Goal: Task Accomplishment & Management: Complete application form

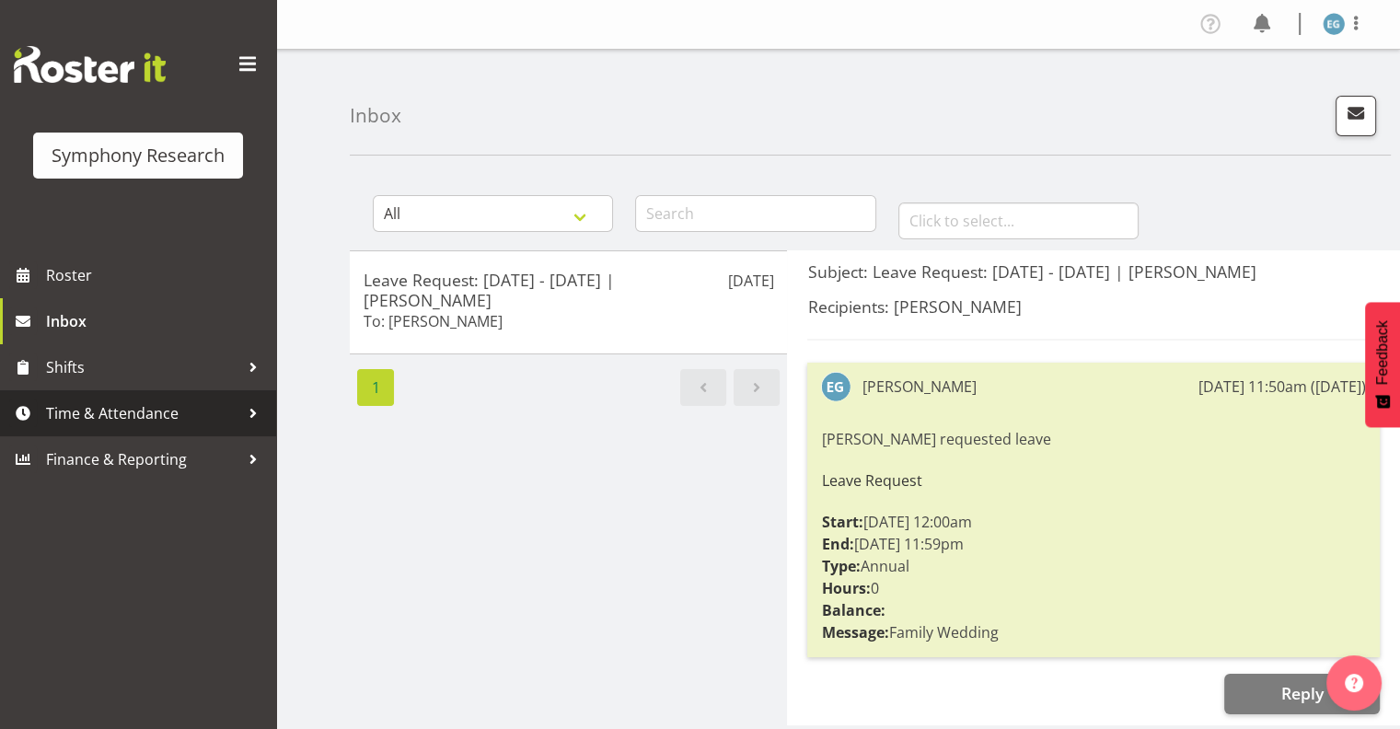
click at [147, 413] on span "Time & Attendance" at bounding box center [142, 414] width 193 height 28
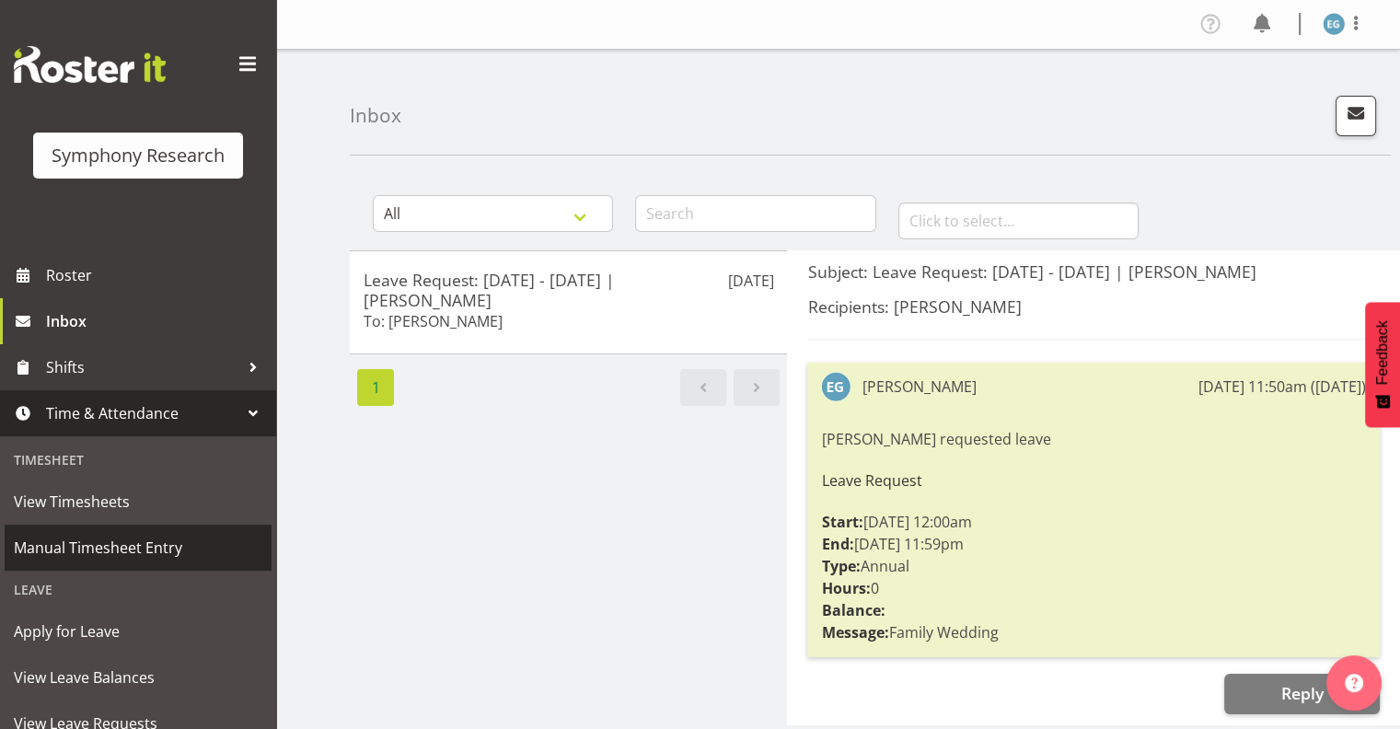
click at [177, 539] on span "Manual Timesheet Entry" at bounding box center [138, 548] width 249 height 28
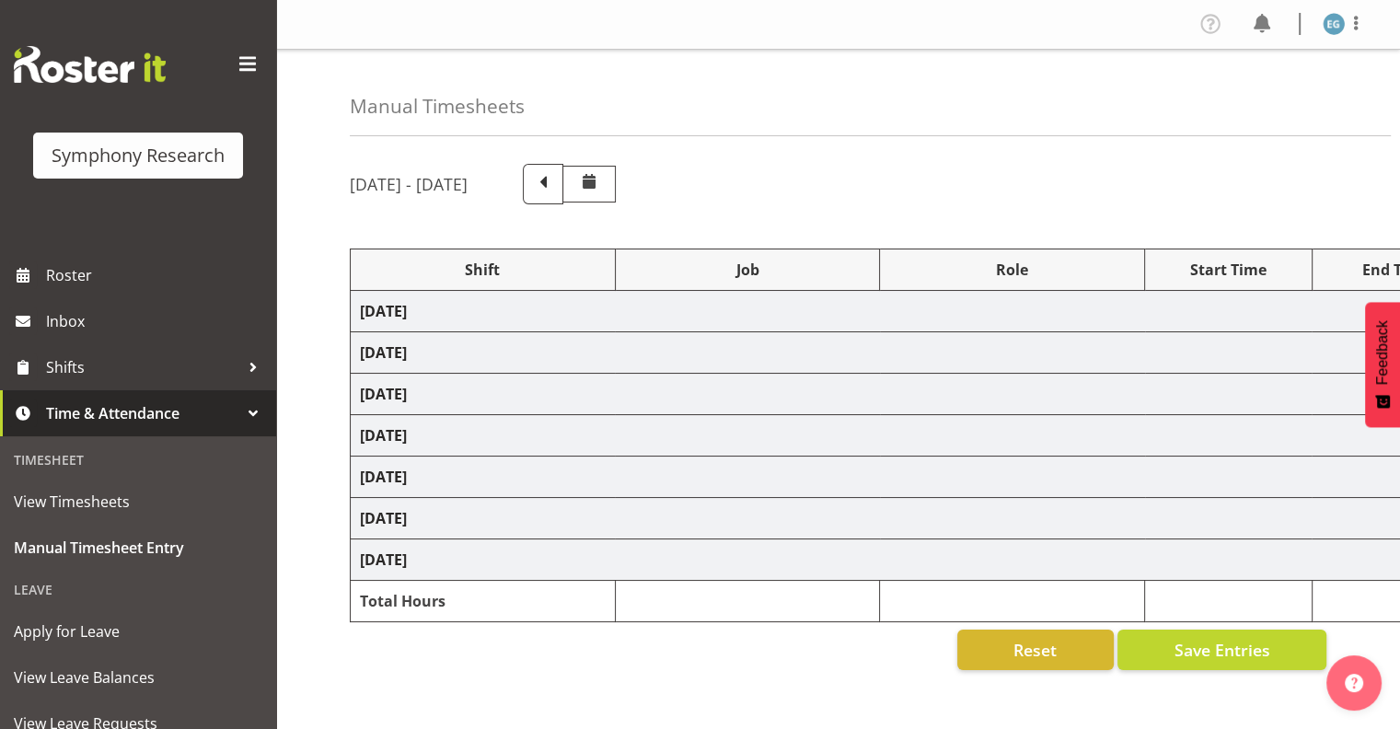
select select "48116"
select select "9636"
select select "297"
select select "48116"
select select "10242"
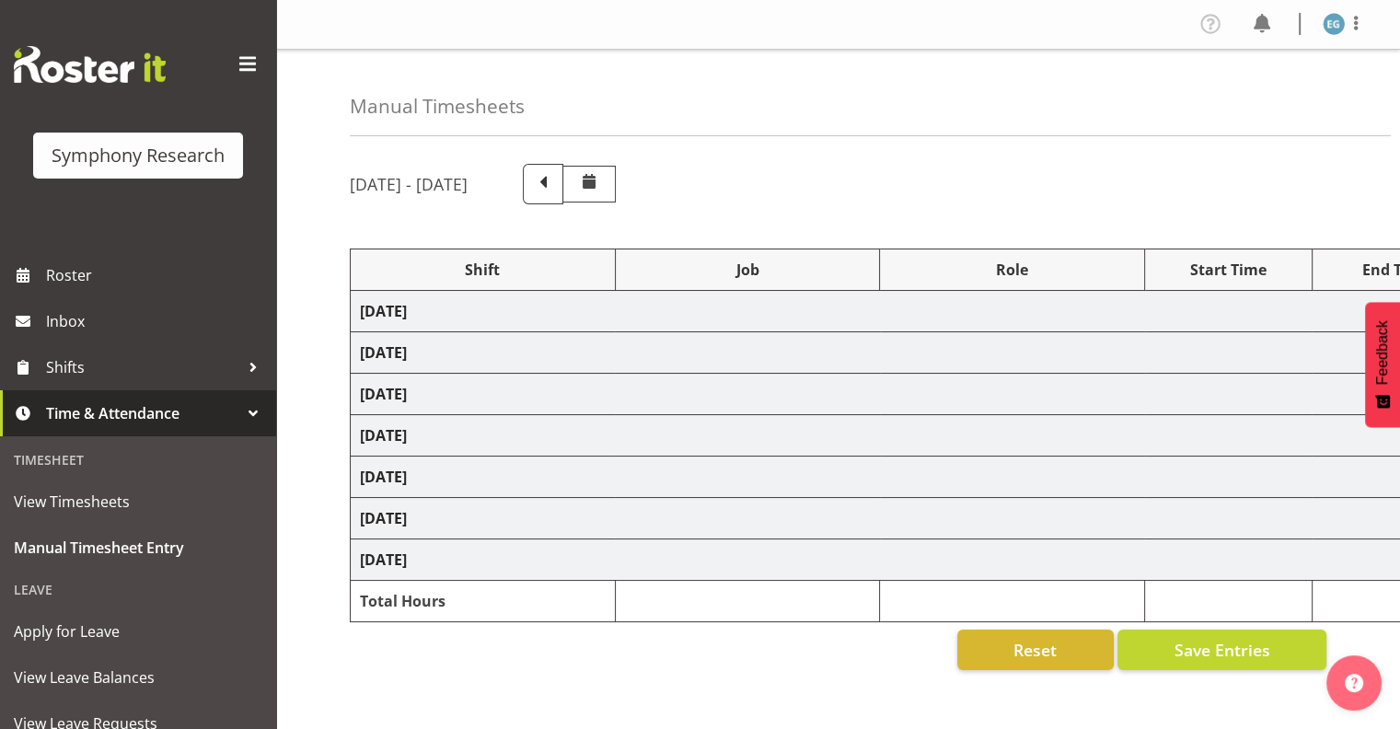
select select "48116"
select select "9636"
select select "48116"
select select "9636"
select select "48116"
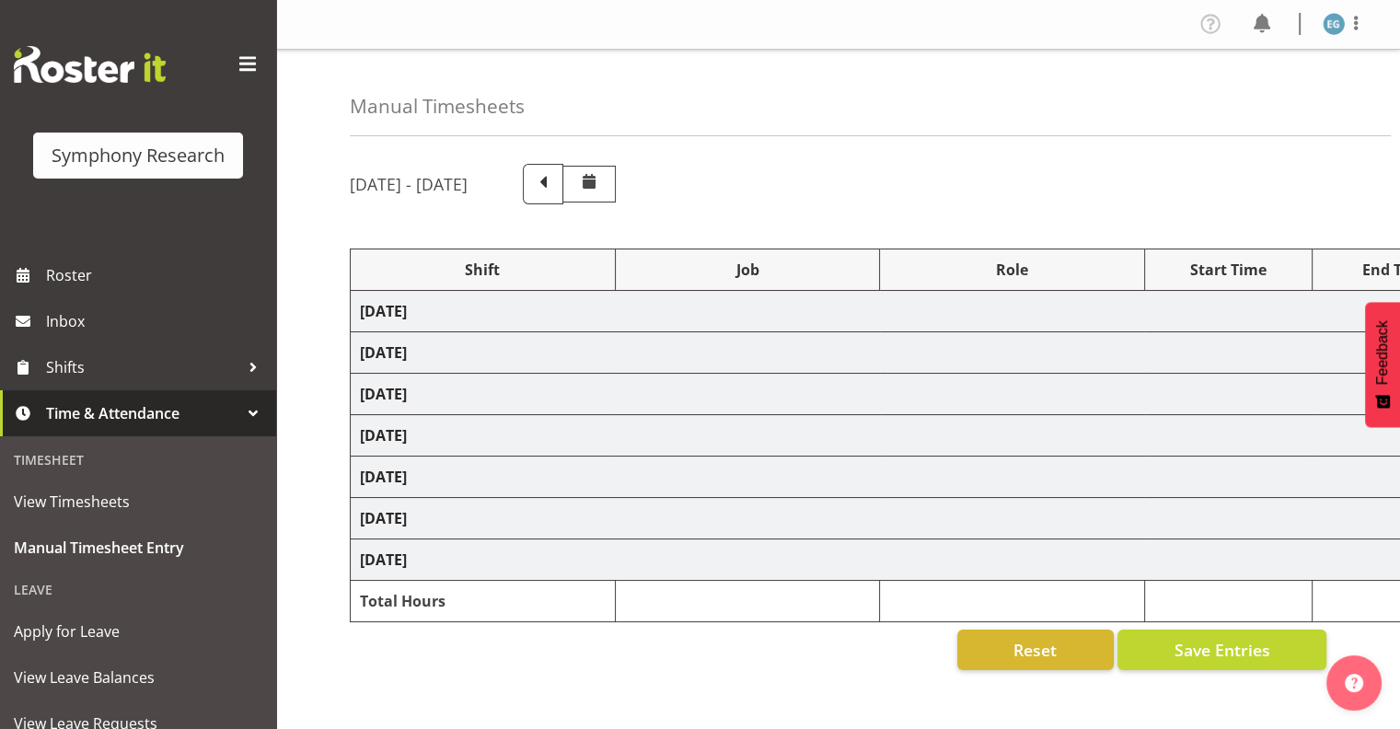
select select "10242"
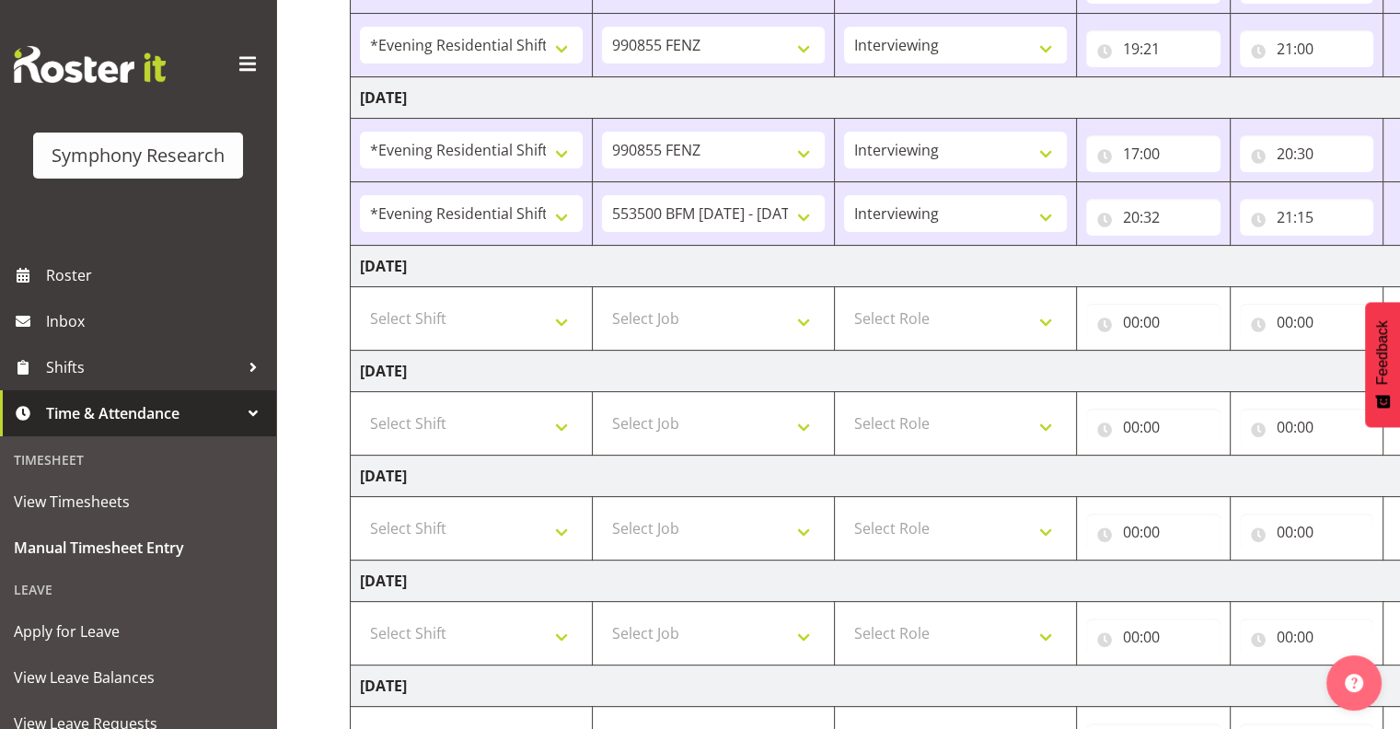
scroll to position [455, 0]
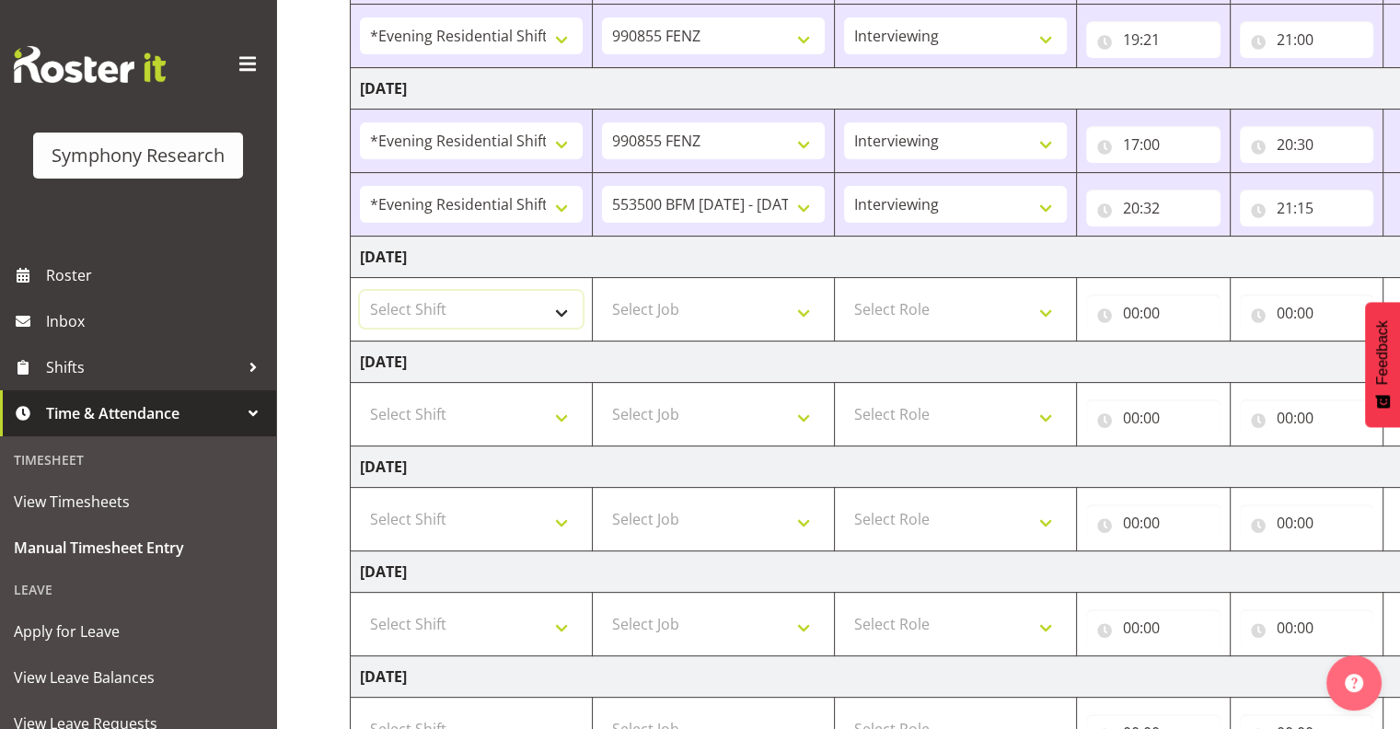
click at [561, 309] on select "Select Shift !!Project Briefing (Job to be assigned) !!Weekend Residential (Ros…" at bounding box center [471, 309] width 223 height 37
click at [360, 291] on select "Select Shift !!Project Briefing (Job to be assigned) !!Weekend Residential (Ros…" at bounding box center [471, 309] width 223 height 37
click at [562, 308] on select "!!Project Briefing (Job to be assigned) !!Weekend Residential (Roster IT Shift …" at bounding box center [471, 309] width 223 height 37
select select "48116"
click at [360, 291] on select "!!Project Briefing (Job to be assigned) !!Weekend Residential (Roster IT Shift …" at bounding box center [471, 309] width 223 height 37
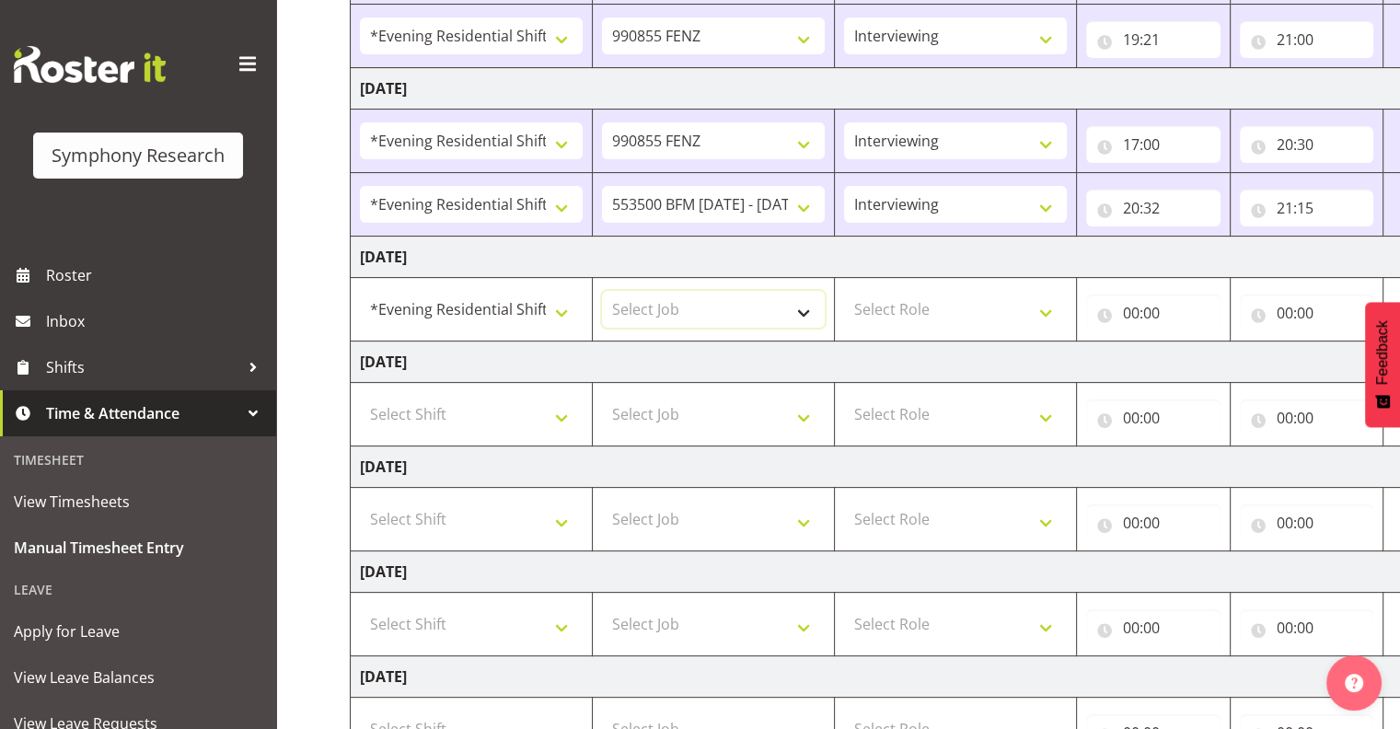
click at [803, 308] on select "Select Job 550060 IF Admin 553492 World Poll Aus Wave 2 Main 2025 553500 BFM Ju…" at bounding box center [713, 309] width 223 height 37
click at [564, 305] on select "!!Project Briefing (Job to be assigned) !!Weekend Residential (Roster IT Shift …" at bounding box center [471, 309] width 223 height 37
click at [477, 300] on select "!!Project Briefing (Job to be assigned) !!Weekend Residential (Roster IT Shift …" at bounding box center [471, 309] width 223 height 37
click at [805, 305] on select "Select Job 550060 IF Admin 553492 World Poll Aus Wave 2 Main 2025 553500 BFM Ju…" at bounding box center [713, 309] width 223 height 37
select select "9636"
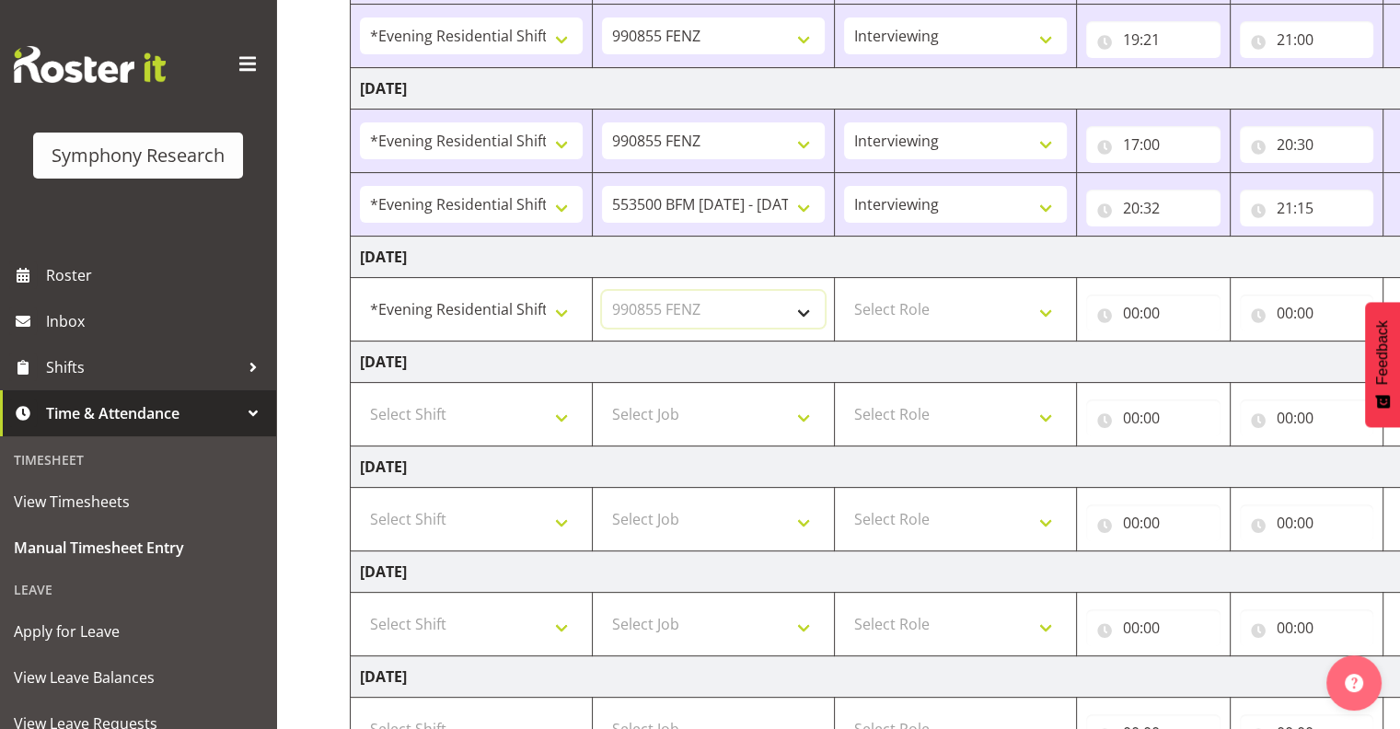
click at [602, 291] on select "Select Job 550060 IF Admin 553492 World Poll Aus Wave 2 Main 2025 553500 BFM Ju…" at bounding box center [713, 309] width 223 height 37
click at [1042, 309] on select "Select Role Interviewing Briefing" at bounding box center [955, 309] width 223 height 37
select select "47"
click at [844, 291] on select "Select Role Interviewing Briefing" at bounding box center [955, 309] width 223 height 37
click at [1147, 307] on input "00:00" at bounding box center [1153, 313] width 134 height 37
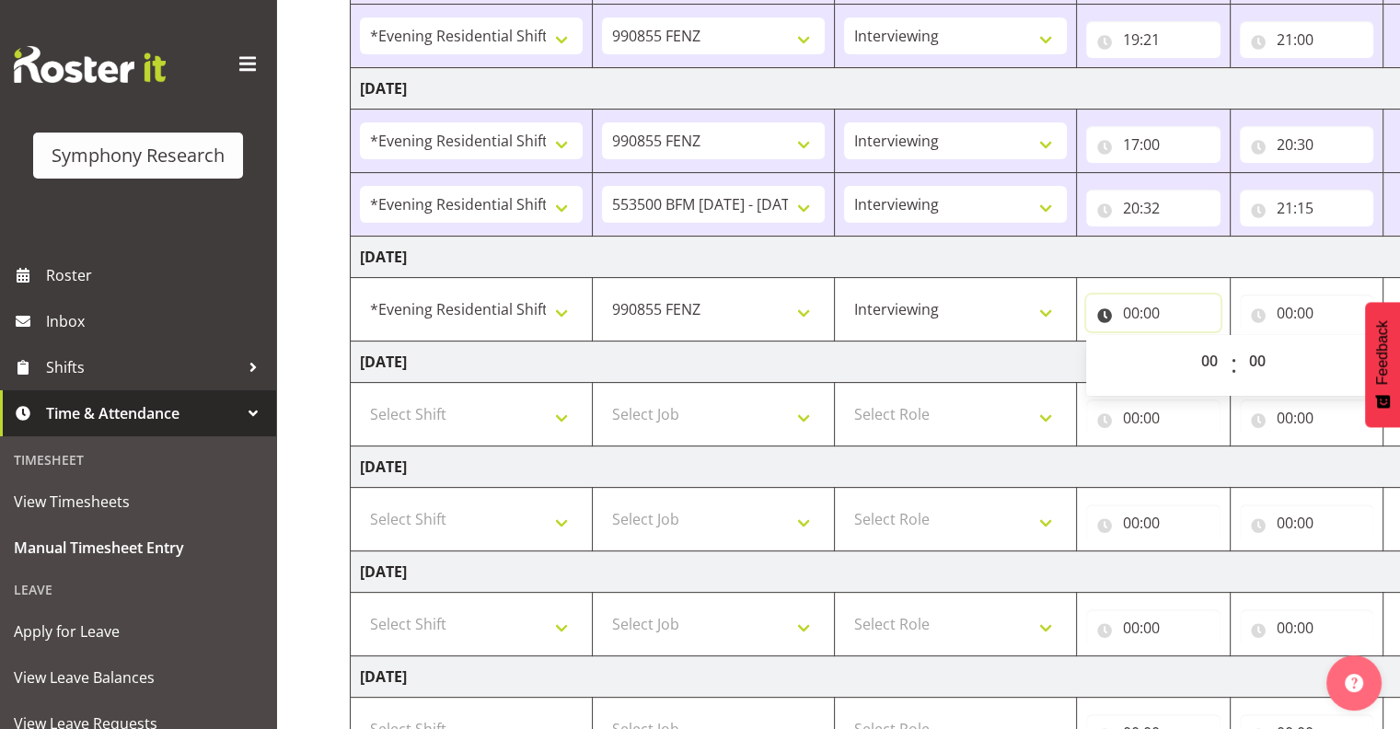
click at [1138, 312] on input "00:00" at bounding box center [1153, 313] width 134 height 37
click at [1141, 308] on input "00:00" at bounding box center [1153, 313] width 134 height 37
click at [1211, 358] on select "00 01 02 03 04 05 06 07 08 09 10 11 12 13 14 15 16 17 18 19 20 21 22 23" at bounding box center [1211, 360] width 41 height 37
select select "17"
click at [1233, 342] on select "00 01 02 03 04 05 06 07 08 09 10 11 12 13 14 15 16 17 18 19 20 21 22 23" at bounding box center [1211, 360] width 41 height 37
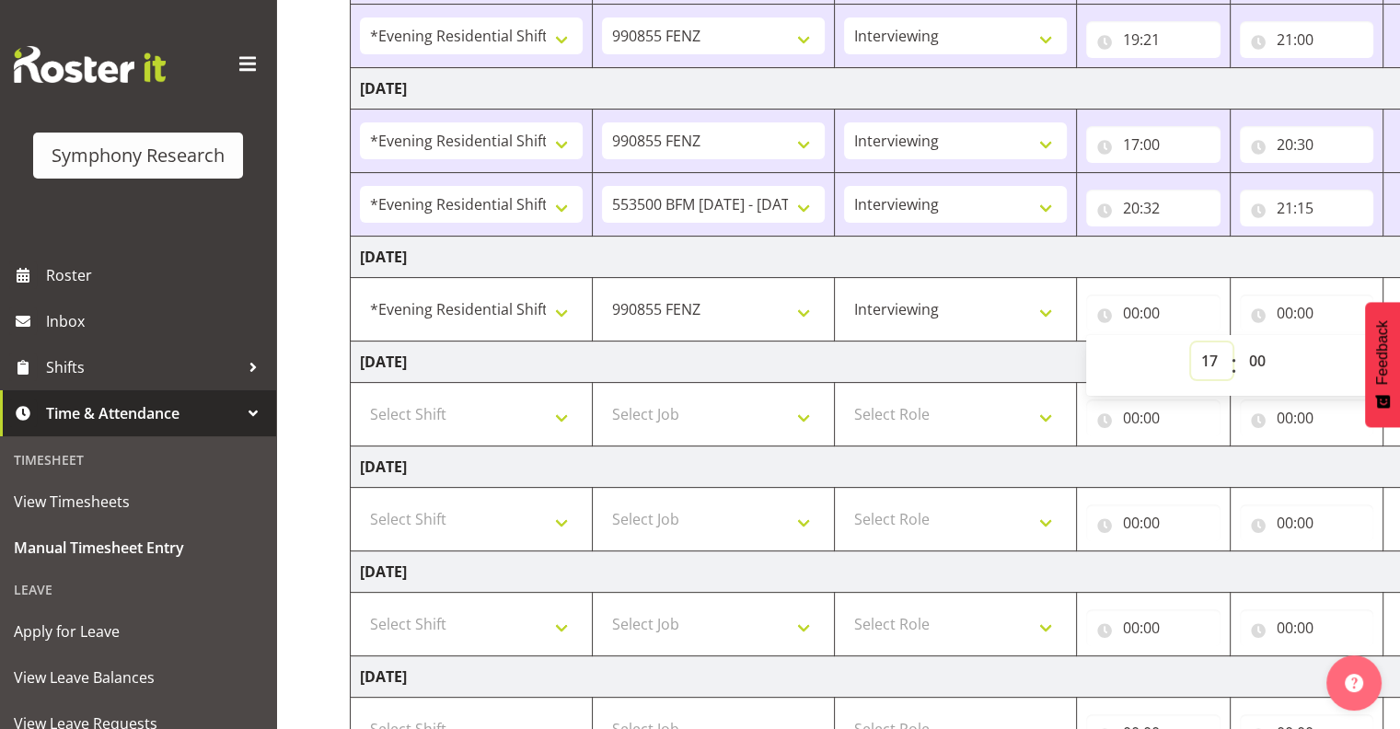
type input "17:00"
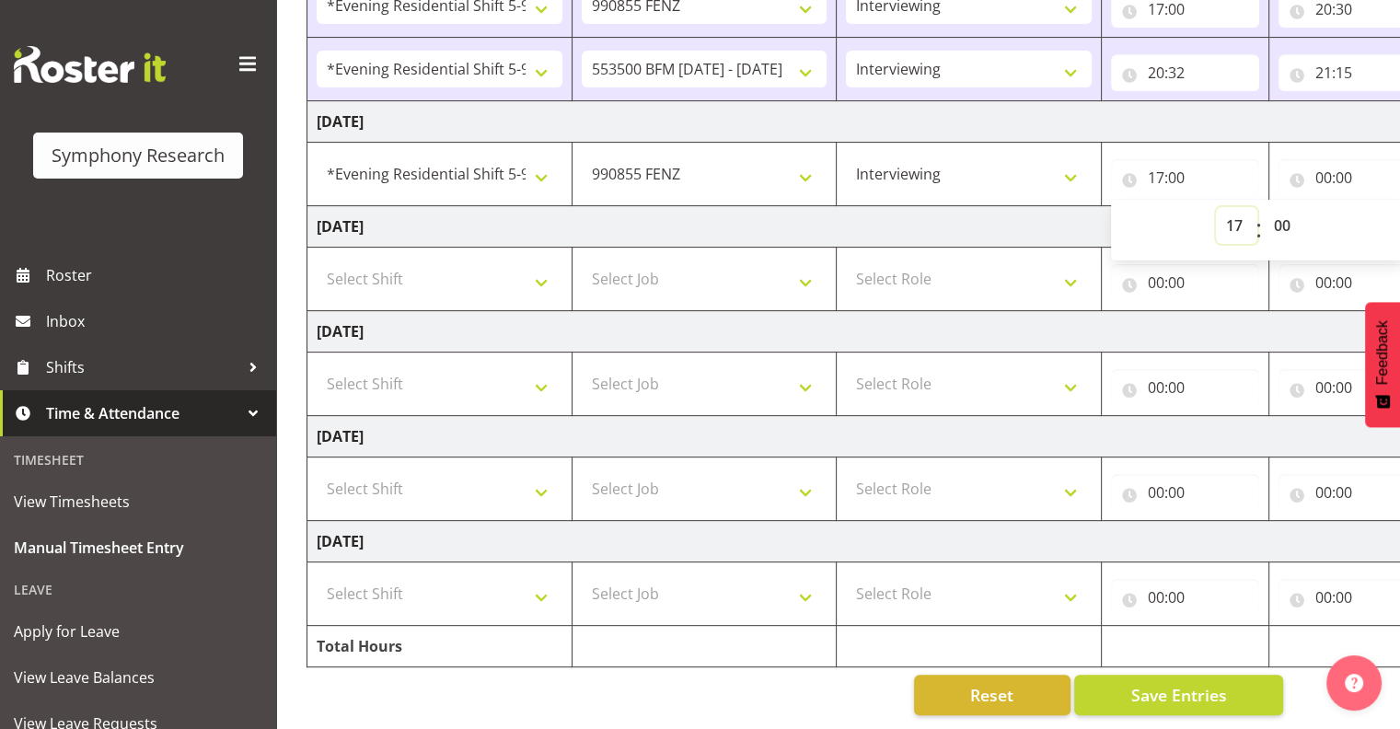
scroll to position [0, 238]
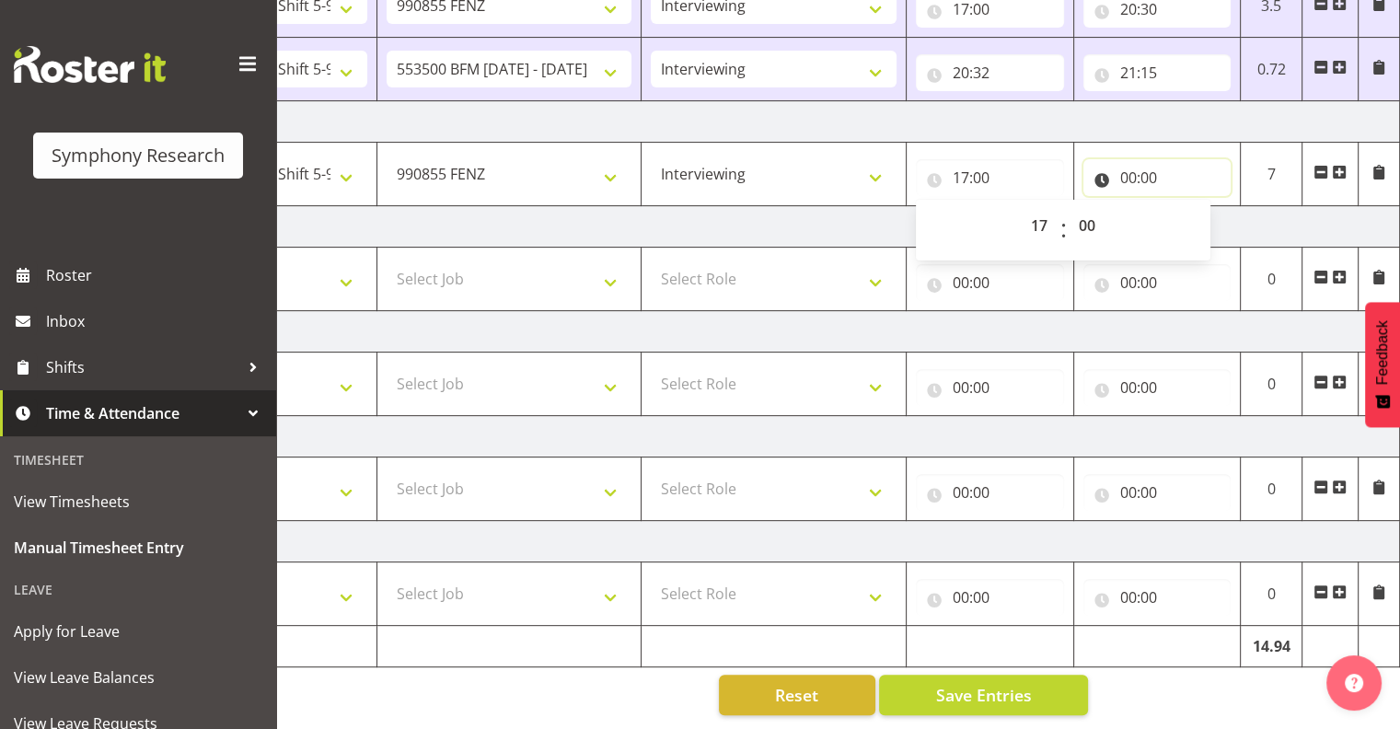
drag, startPoint x: 1127, startPoint y: 158, endPoint x: 1141, endPoint y: 166, distance: 16.5
click at [1128, 159] on input "00:00" at bounding box center [1157, 177] width 148 height 37
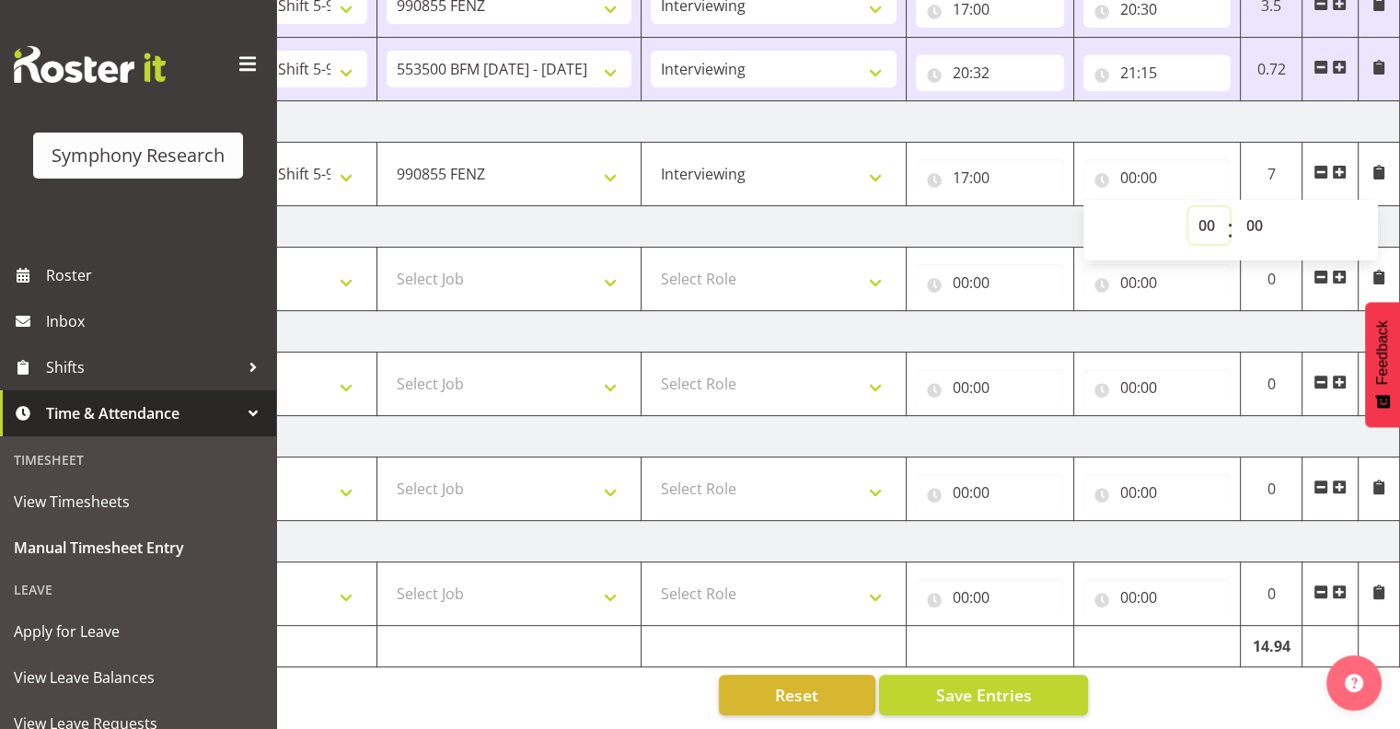
click at [1200, 212] on select "00 01 02 03 04 05 06 07 08 09 10 11 12 13 14 15 16 17 18 19 20 21 22 23" at bounding box center [1208, 225] width 41 height 37
select select "17"
click at [1188, 207] on select "00 01 02 03 04 05 06 07 08 09 10 11 12 13 14 15 16 17 18 19 20 21 22 23" at bounding box center [1208, 225] width 41 height 37
type input "17:00"
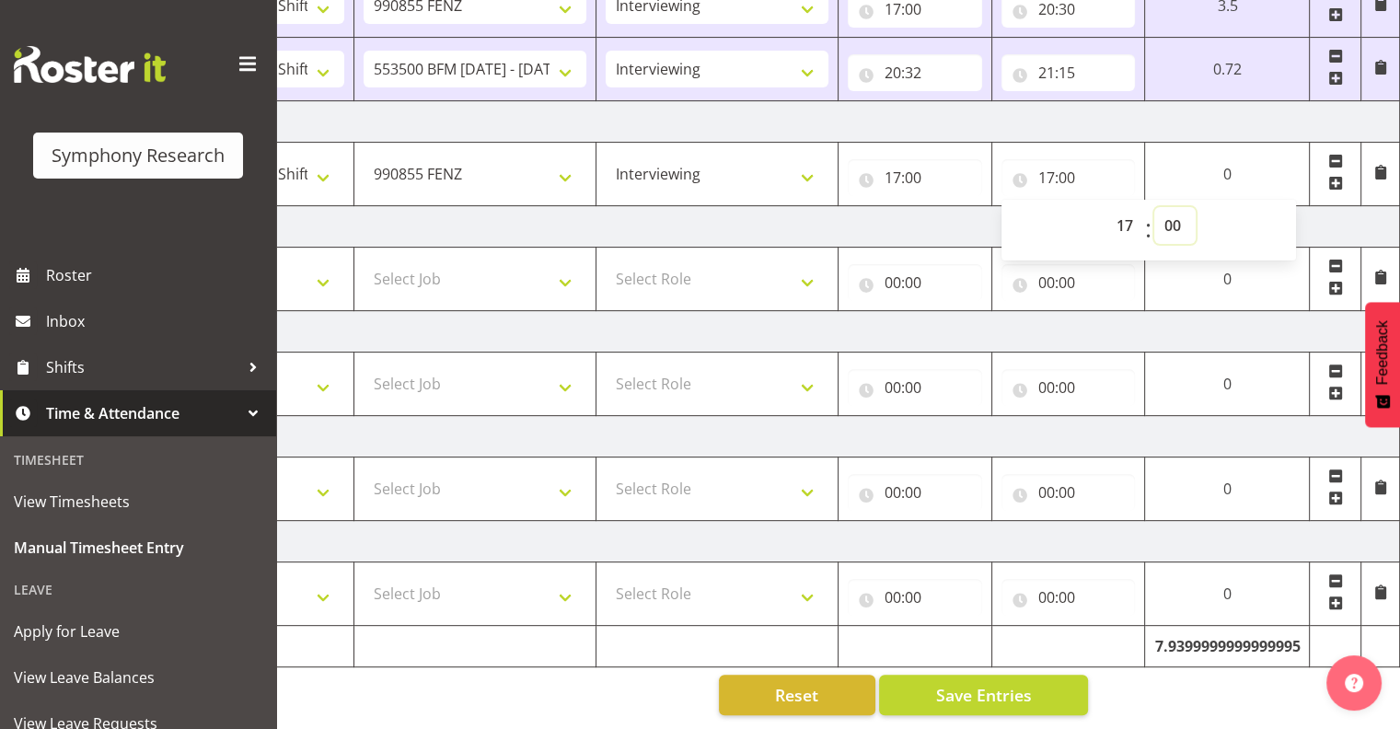
click at [1176, 214] on select "00 01 02 03 04 05 06 07 08 09 10 11 12 13 14 15 16 17 18 19 20 21 22 23 24 25 2…" at bounding box center [1174, 225] width 41 height 37
select select "15"
click at [1196, 207] on select "00 01 02 03 04 05 06 07 08 09 10 11 12 13 14 15 16 17 18 19 20 21 22 23 24 25 2…" at bounding box center [1174, 225] width 41 height 37
type input "17:15"
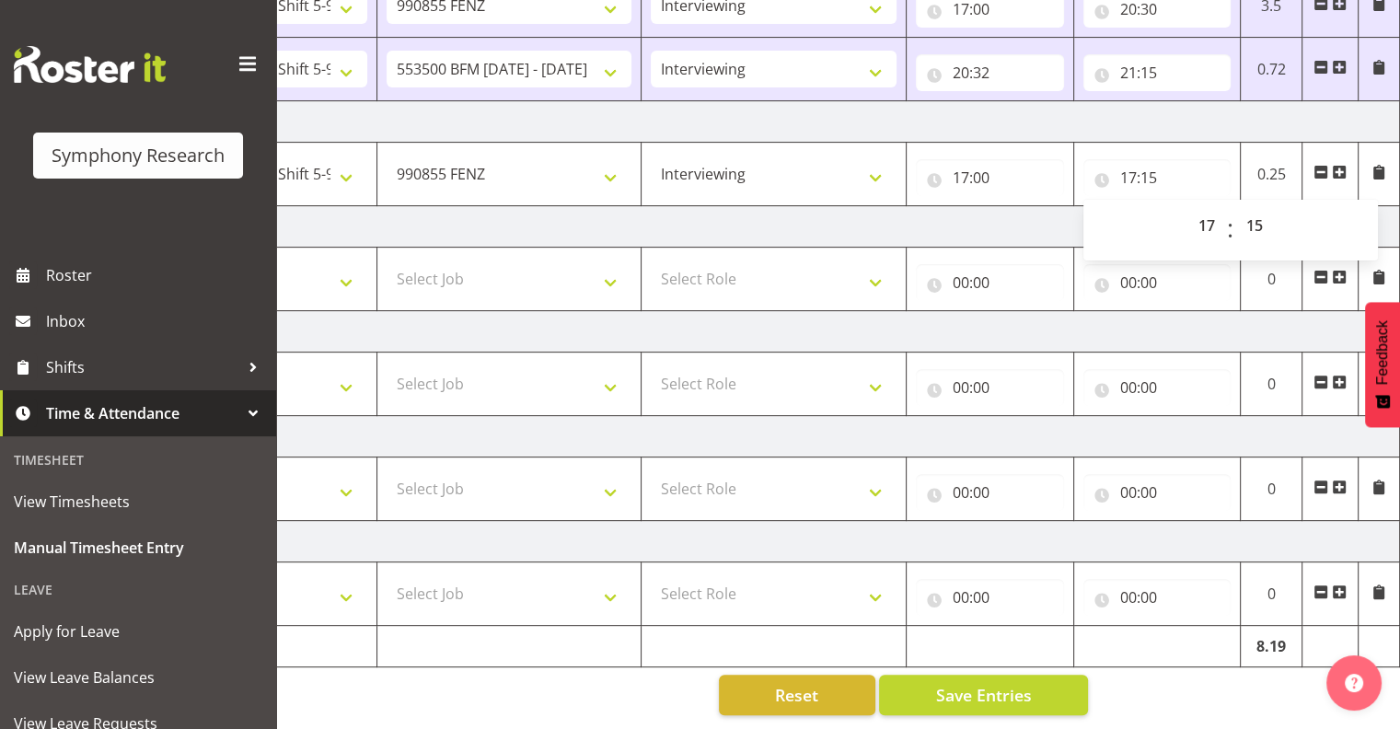
click at [1337, 165] on span at bounding box center [1339, 172] width 15 height 15
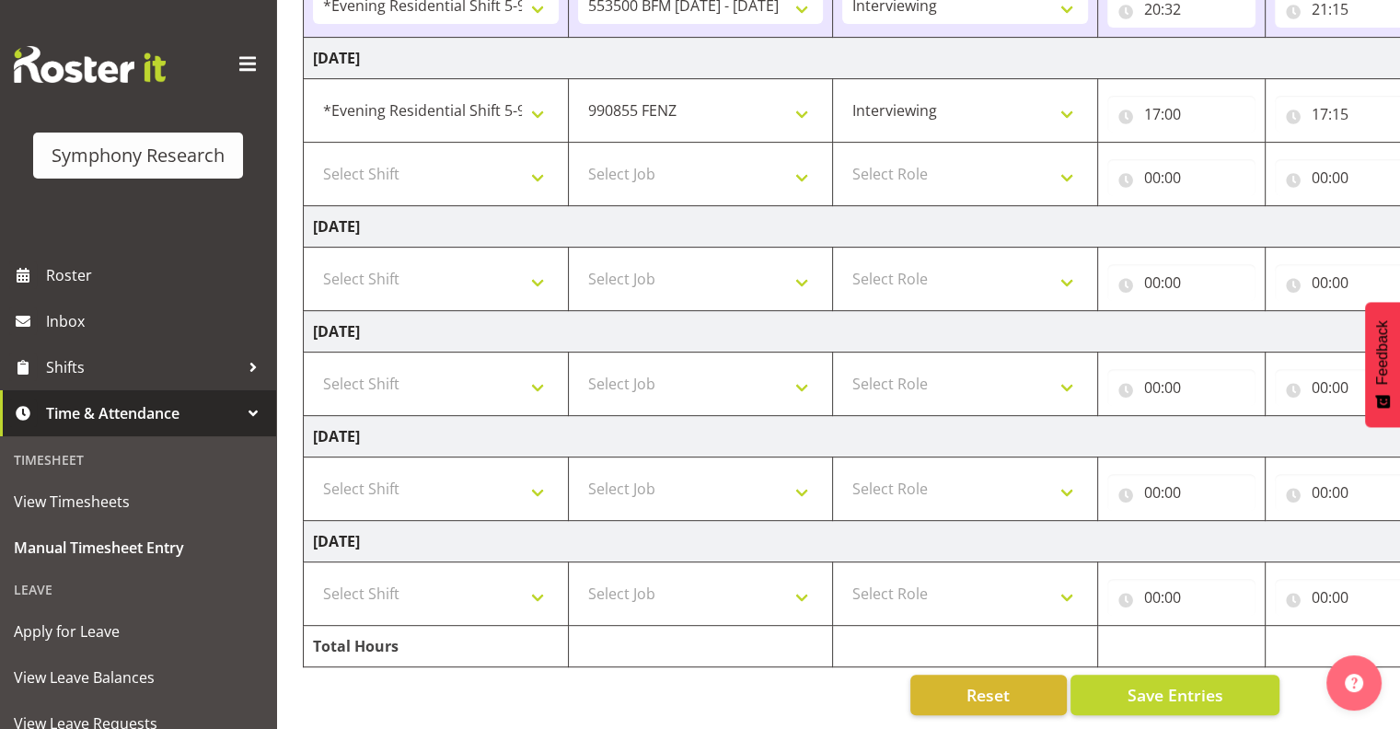
scroll to position [0, 0]
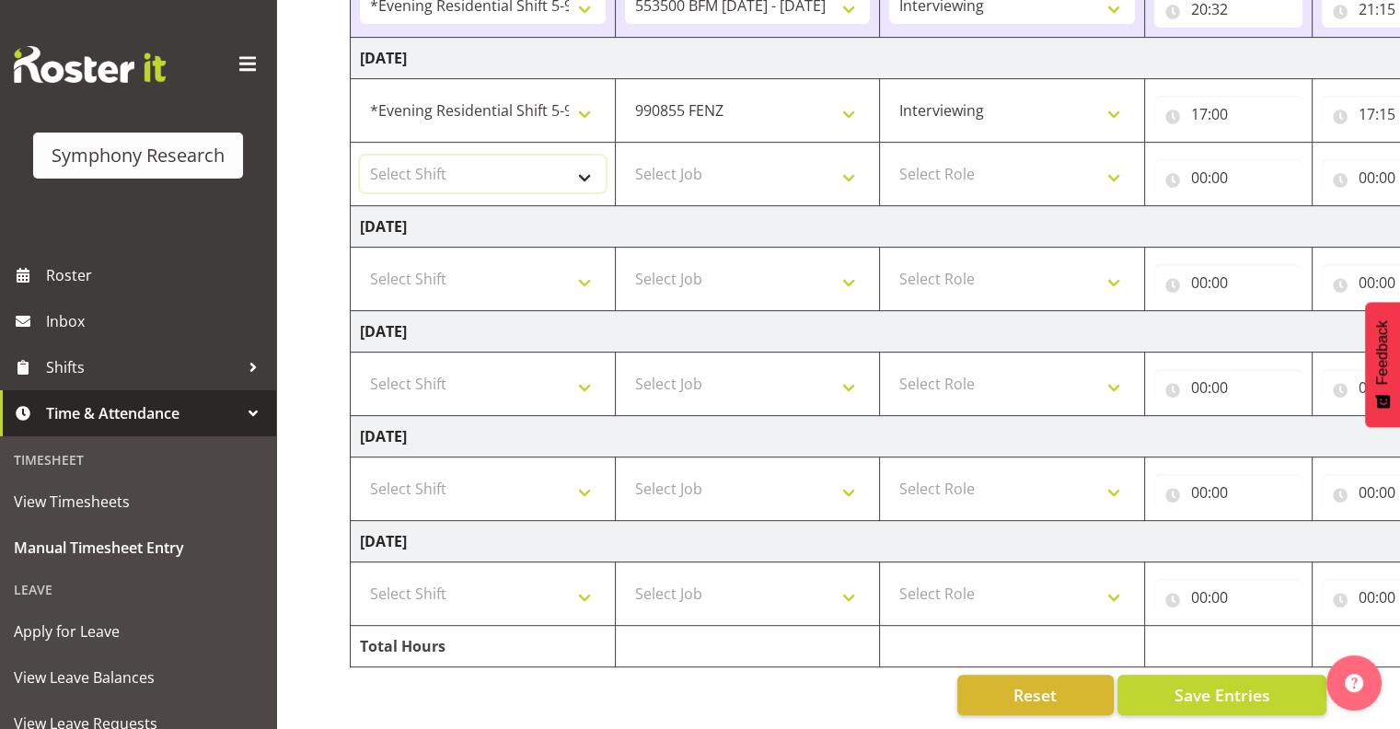
click at [585, 163] on select "Select Shift !!Project Briefing (Job to be assigned) !!Weekend Residential (Ros…" at bounding box center [483, 174] width 246 height 37
select select "48116"
click at [360, 156] on select "Select Shift !!Project Briefing (Job to be assigned) !!Weekend Residential (Ros…" at bounding box center [483, 174] width 246 height 37
click at [852, 166] on select "Select Job 550060 IF Admin 553492 World Poll Aus Wave 2 Main 2025 553500 BFM Ju…" at bounding box center [748, 174] width 246 height 37
select select "10242"
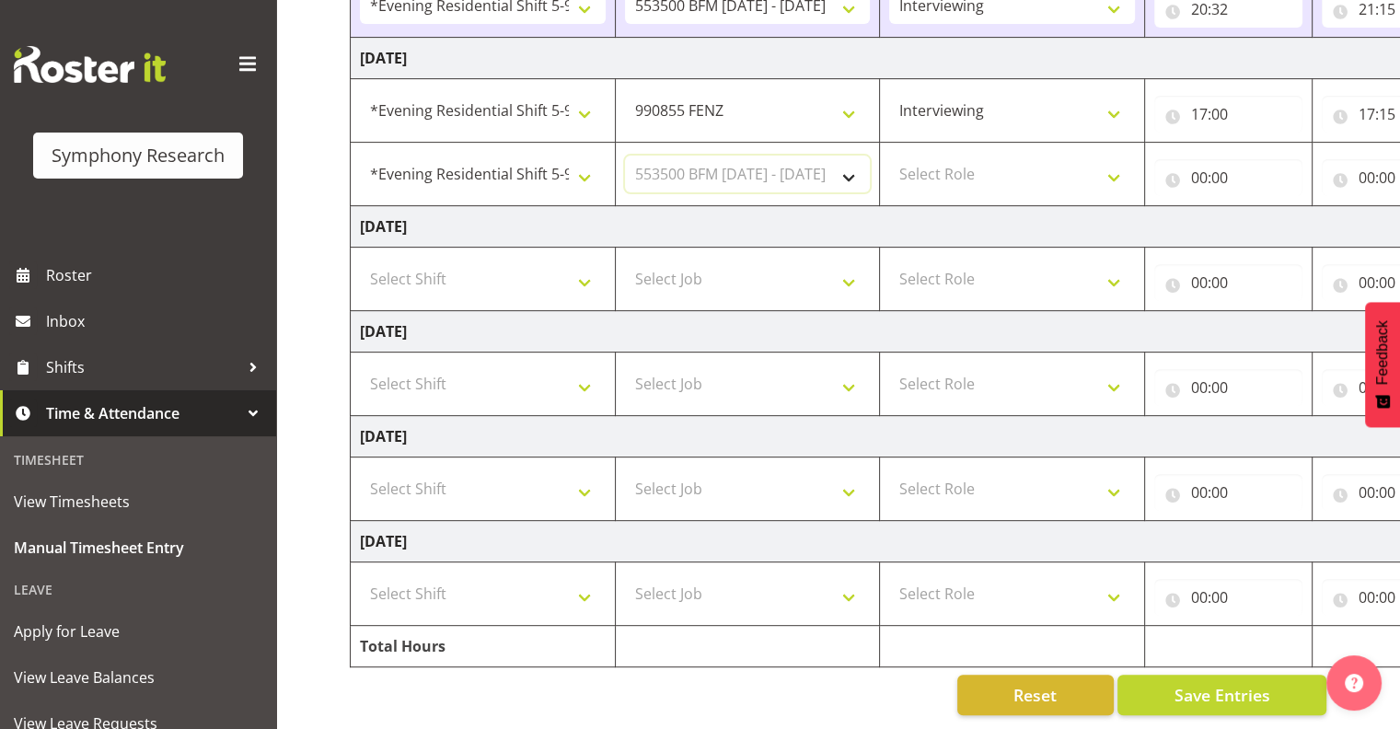
click at [625, 156] on select "Select Job 550060 IF Admin 553492 World Poll Aus Wave 2 Main 2025 553500 BFM Ju…" at bounding box center [748, 174] width 246 height 37
click at [1112, 163] on select "Select Role Interviewing Briefing" at bounding box center [1012, 174] width 246 height 37
select select "47"
click at [889, 156] on select "Select Role Interviewing Briefing" at bounding box center [1012, 174] width 246 height 37
click at [1112, 164] on select "Interviewing Briefing" at bounding box center [1012, 174] width 246 height 37
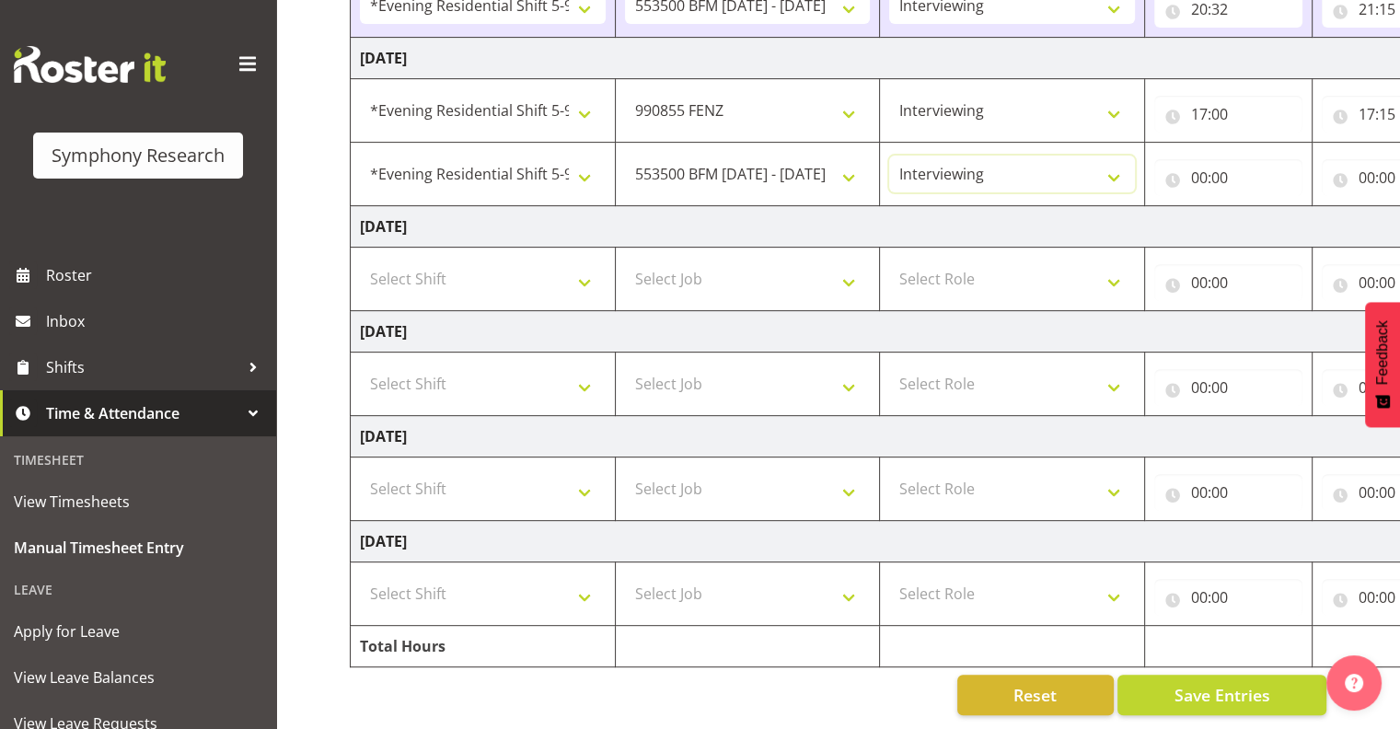
click at [889, 156] on select "Interviewing Briefing" at bounding box center [1012, 174] width 246 height 37
click at [1116, 171] on select "Interviewing Briefing" at bounding box center [1012, 174] width 246 height 37
click at [1110, 162] on select "Interviewing Briefing" at bounding box center [1012, 174] width 246 height 37
click at [928, 159] on select "Interviewing Briefing" at bounding box center [1012, 174] width 246 height 37
click at [889, 156] on select "Interviewing Briefing" at bounding box center [1012, 174] width 246 height 37
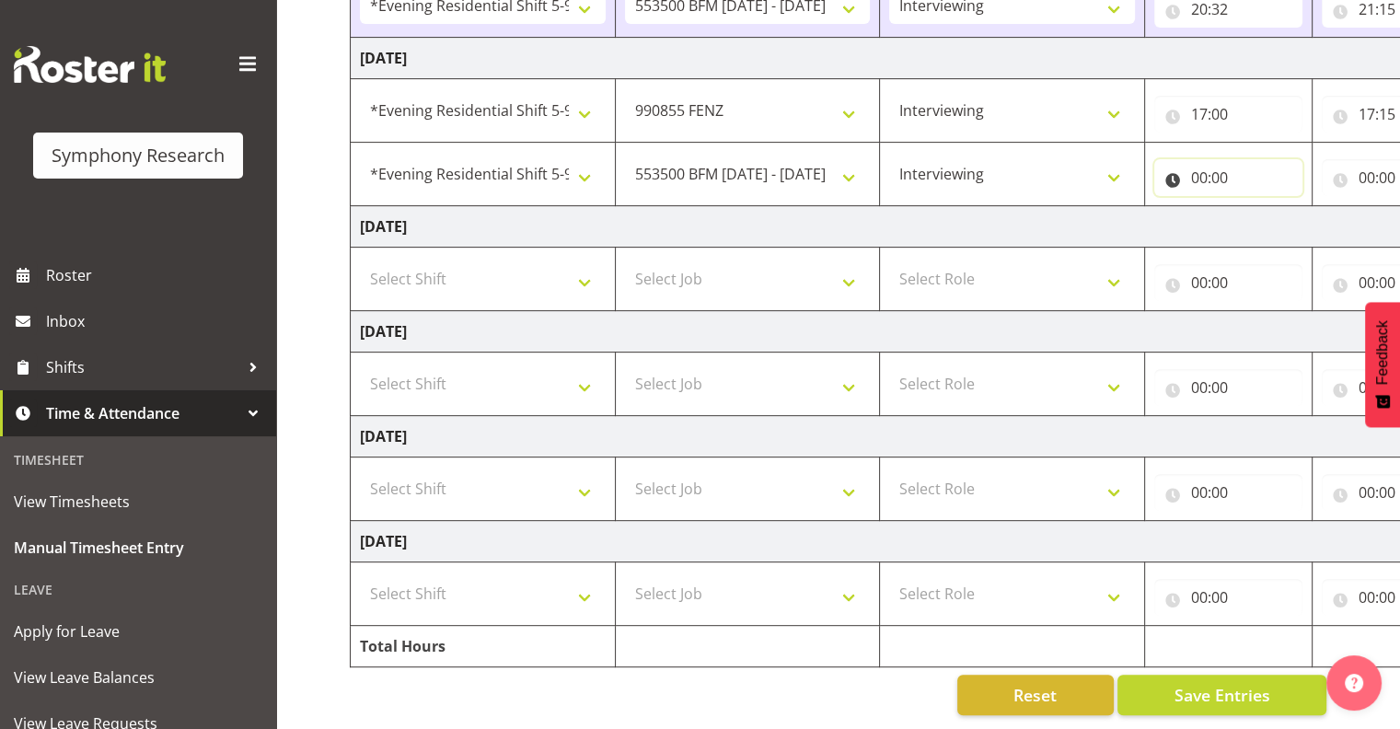
click at [1219, 164] on input "00:00" at bounding box center [1228, 177] width 148 height 37
click at [1276, 212] on select "00 01 02 03 04 05 06 07 08 09 10 11 12 13 14 15 16 17 18 19 20 21 22 23" at bounding box center [1279, 225] width 41 height 37
select select "17"
click at [1259, 207] on select "00 01 02 03 04 05 06 07 08 09 10 11 12 13 14 15 16 17 18 19 20 21 22 23" at bounding box center [1279, 225] width 41 height 37
type input "17:00"
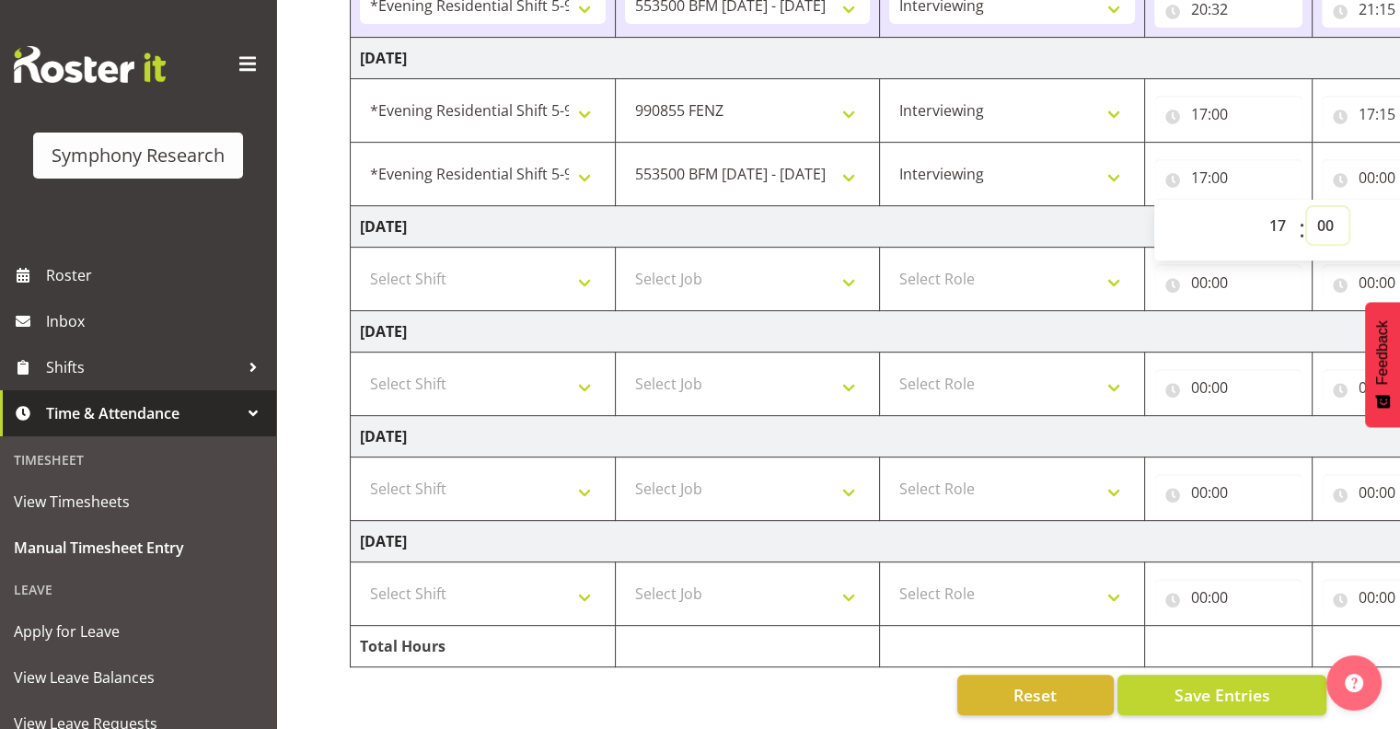
click at [1318, 208] on select "00 01 02 03 04 05 06 07 08 09 10 11 12 13 14 15 16 17 18 19 20 21 22 23 24 25 2…" at bounding box center [1327, 225] width 41 height 37
select select "16"
click at [1307, 207] on select "00 01 02 03 04 05 06 07 08 09 10 11 12 13 14 15 16 17 18 19 20 21 22 23 24 25 2…" at bounding box center [1327, 225] width 41 height 37
type input "17:16"
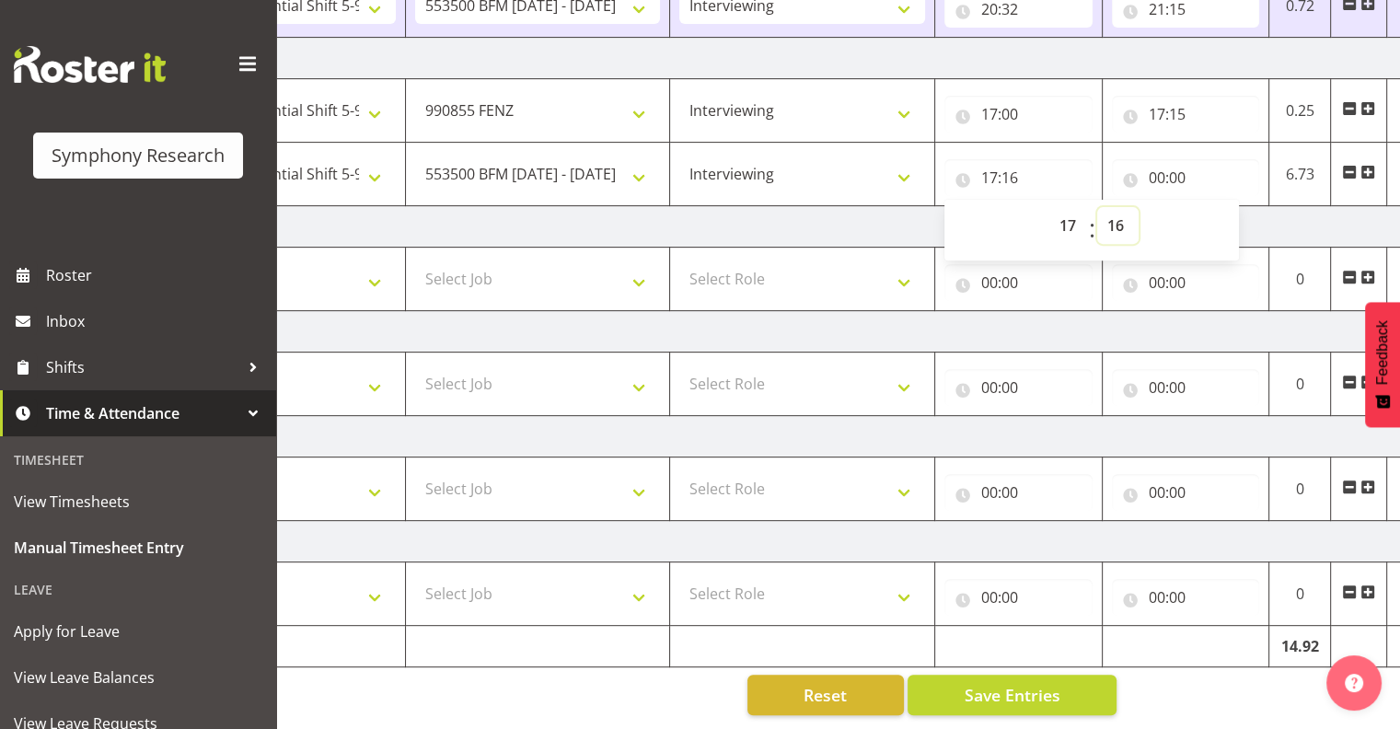
scroll to position [0, 238]
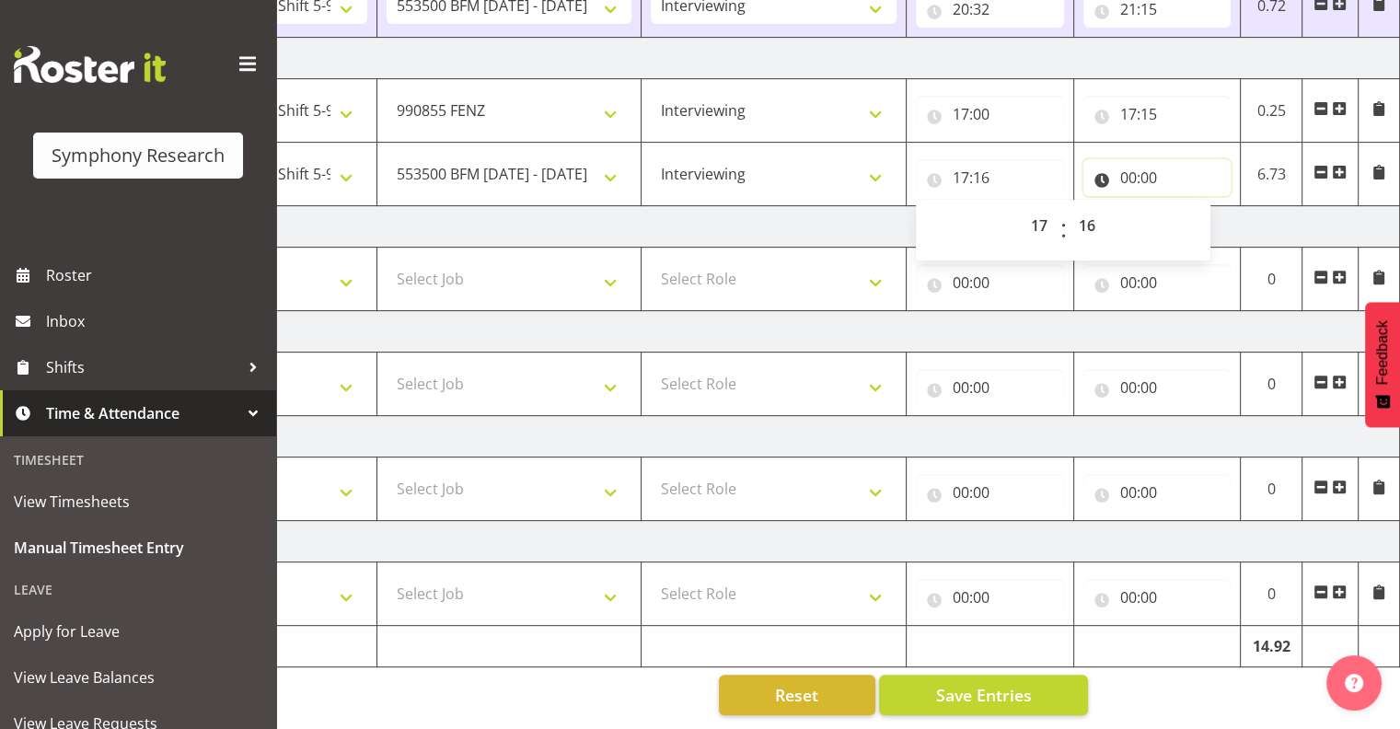
click at [1145, 161] on input "00:00" at bounding box center [1157, 177] width 148 height 37
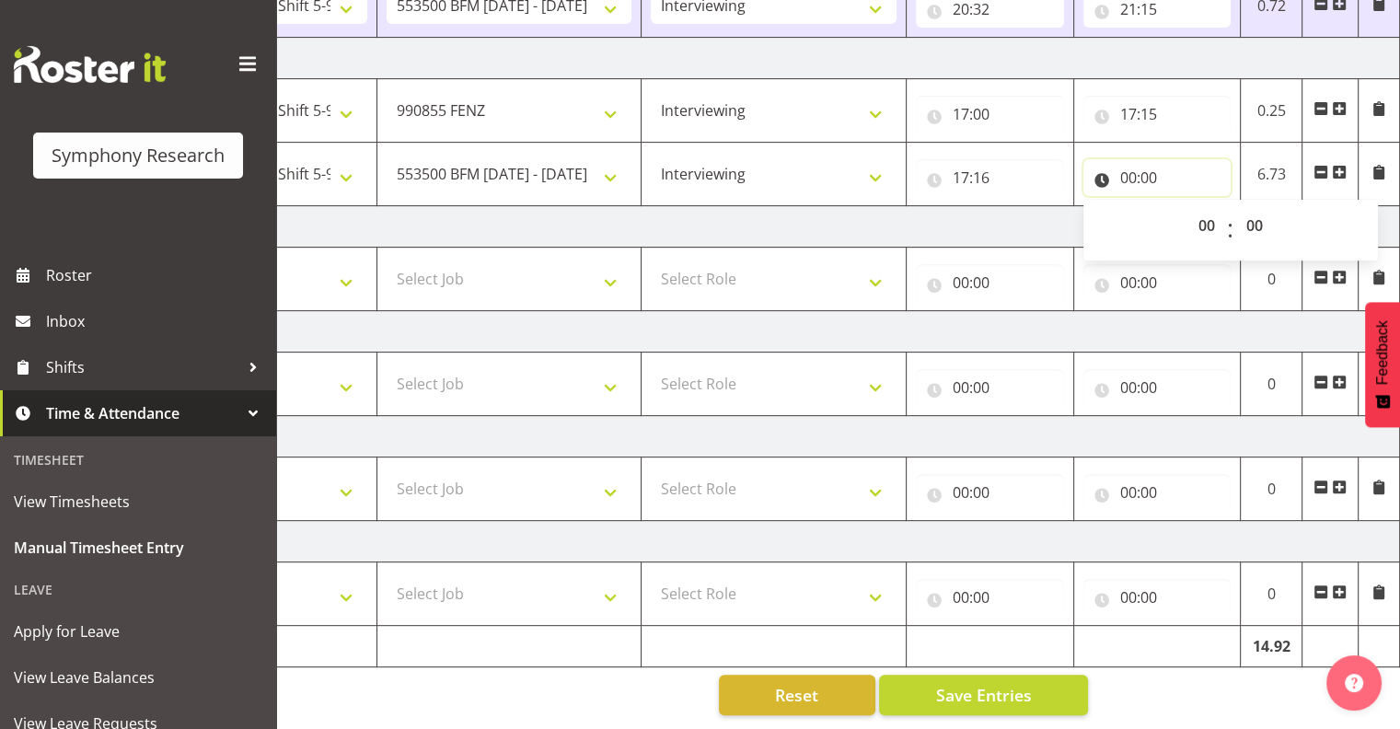
click at [1142, 166] on input "00:00" at bounding box center [1157, 177] width 148 height 37
click at [1141, 159] on input "00:00" at bounding box center [1157, 177] width 148 height 37
click at [1204, 212] on select "00 01 02 03 04 05 06 07 08 09 10 11 12 13 14 15 16 17 18 19 20 21 22 23" at bounding box center [1208, 225] width 41 height 37
select select "17"
click at [1188, 207] on select "00 01 02 03 04 05 06 07 08 09 10 11 12 13 14 15 16 17 18 19 20 21 22 23" at bounding box center [1208, 225] width 41 height 37
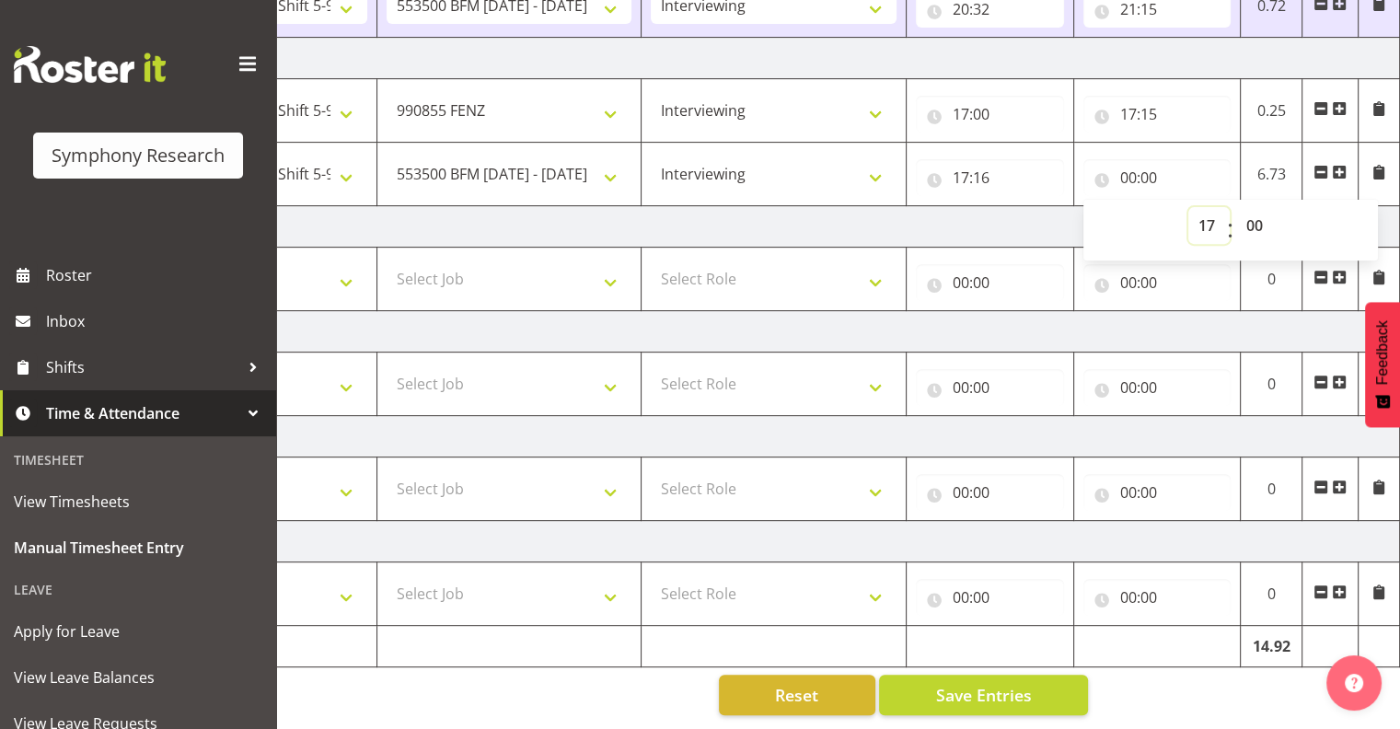
type input "17:00"
click at [1258, 211] on select "00 01 02 03 04 05 06 07 08 09 10 11 12 13 14 15 16 17 18 19 20 21 22 23 24 25 2…" at bounding box center [1256, 225] width 41 height 37
select select "18"
click at [1236, 207] on select "00 01 02 03 04 05 06 07 08 09 10 11 12 13 14 15 16 17 18 19 20 21 22 23 24 25 2…" at bounding box center [1256, 225] width 41 height 37
type input "17:18"
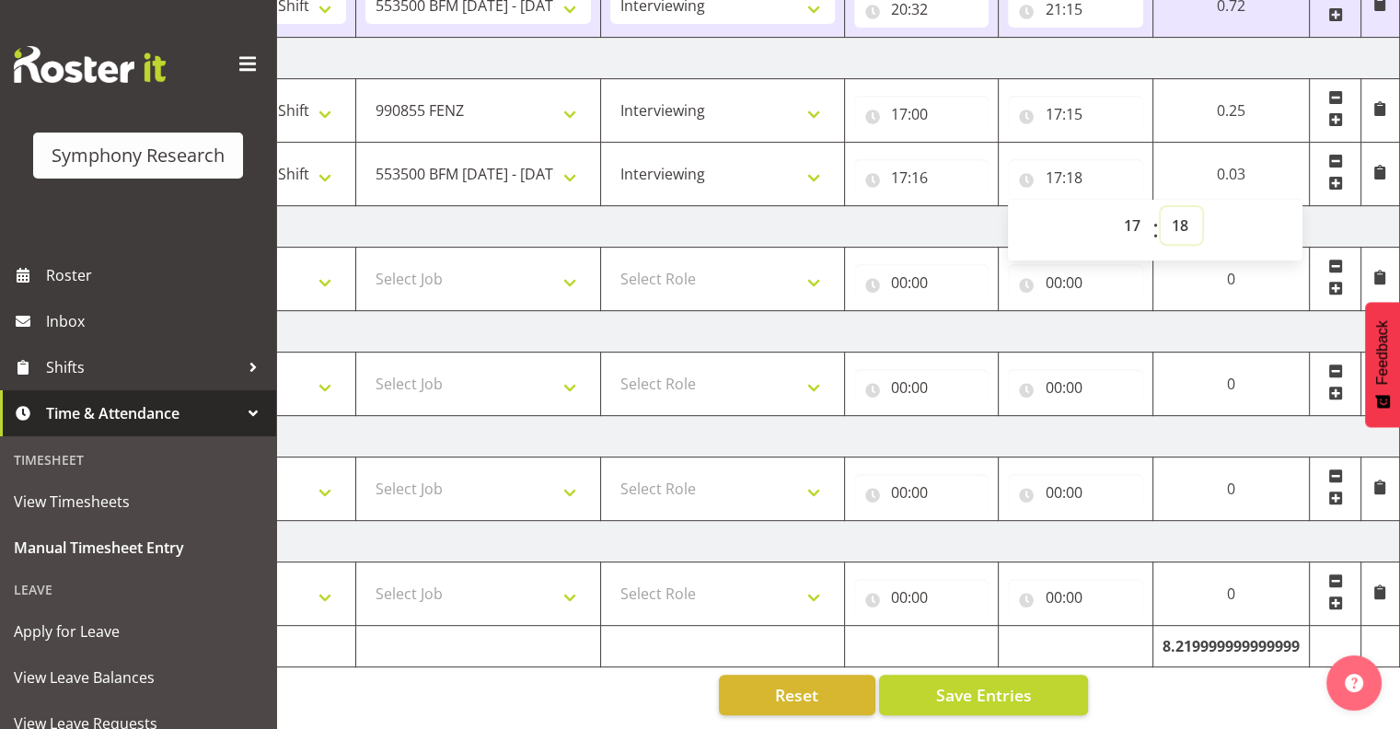
click at [1182, 207] on select "00 01 02 03 04 05 06 07 08 09 10 11 12 13 14 15 16 17 18 19 20 21 22 23 24 25 2…" at bounding box center [1181, 225] width 41 height 37
select select "17"
click at [1161, 207] on select "00 01 02 03 04 05 06 07 08 09 10 11 12 13 14 15 16 17 18 19 20 21 22 23 24 25 2…" at bounding box center [1181, 225] width 41 height 37
type input "17:17"
click at [1239, 161] on td "0.02" at bounding box center [1231, 175] width 156 height 64
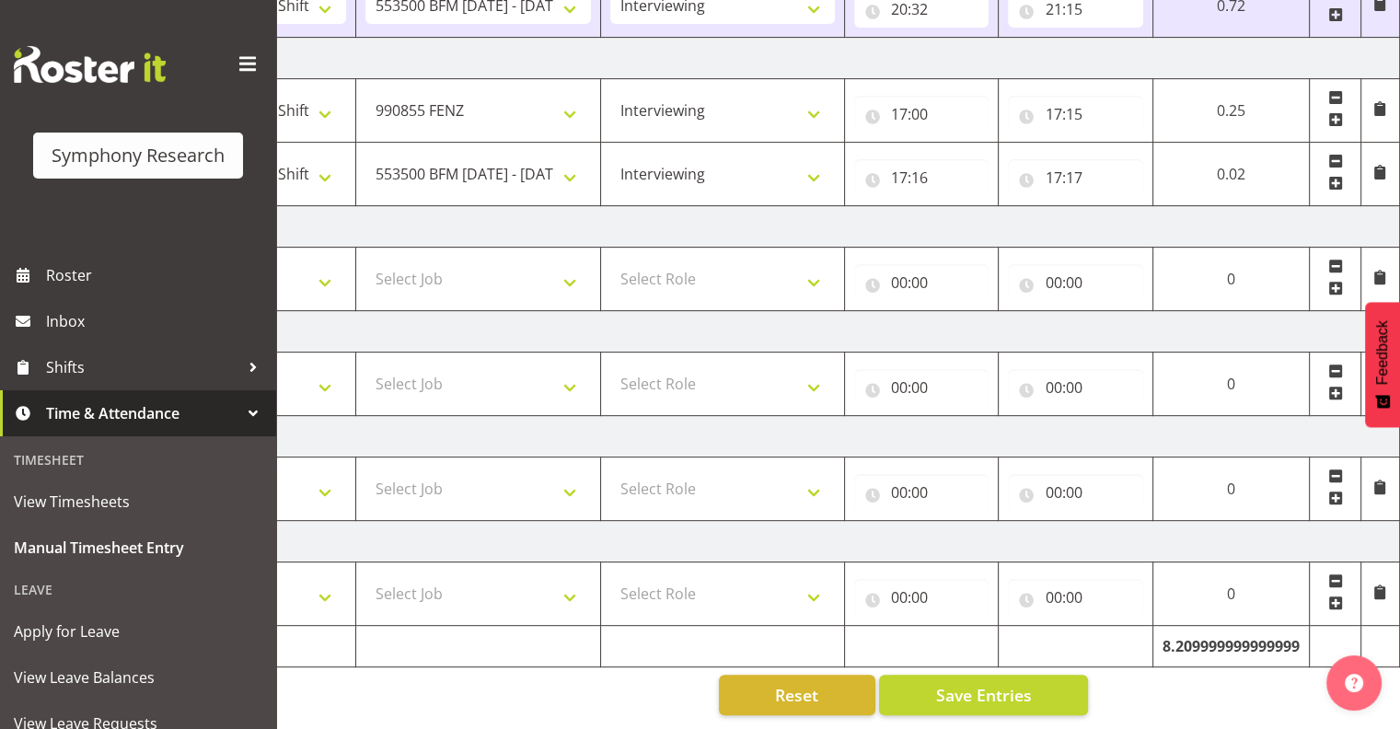
click at [1341, 176] on span at bounding box center [1335, 183] width 15 height 15
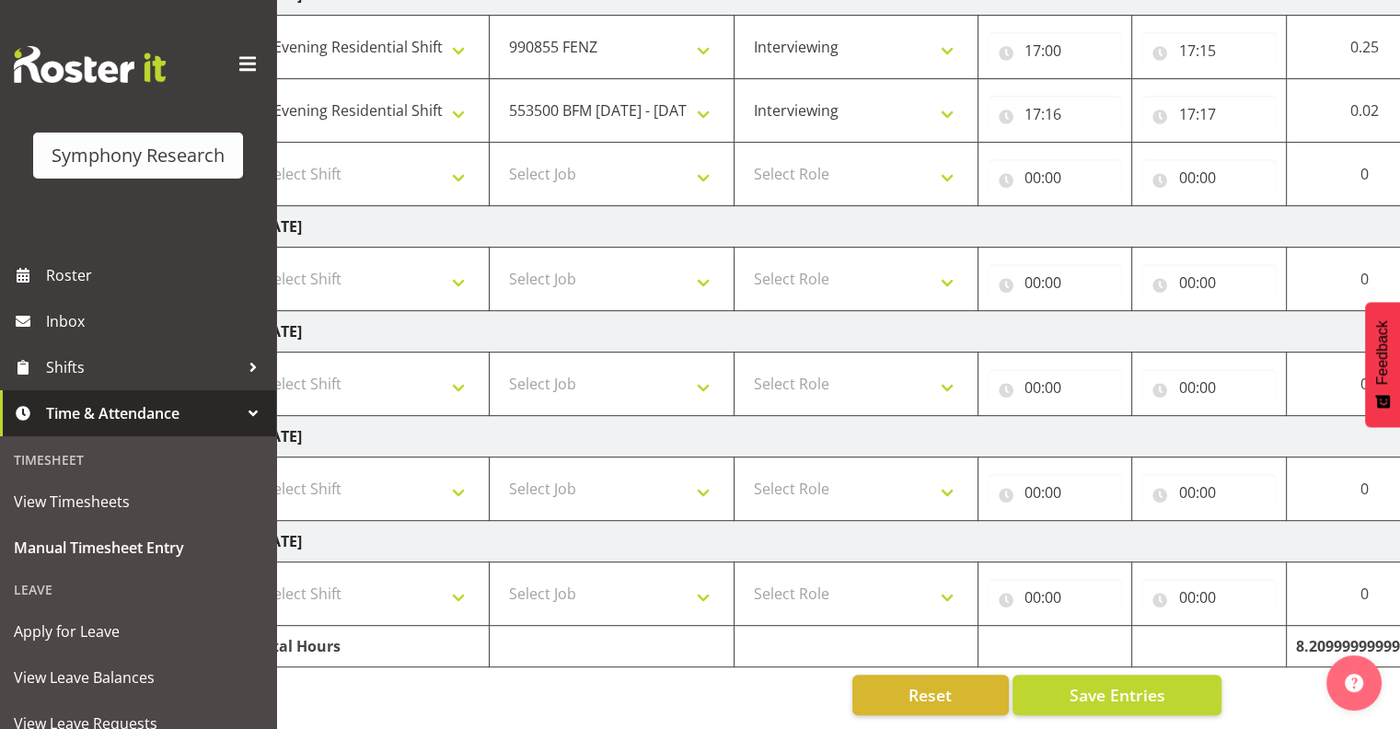
scroll to position [0, 0]
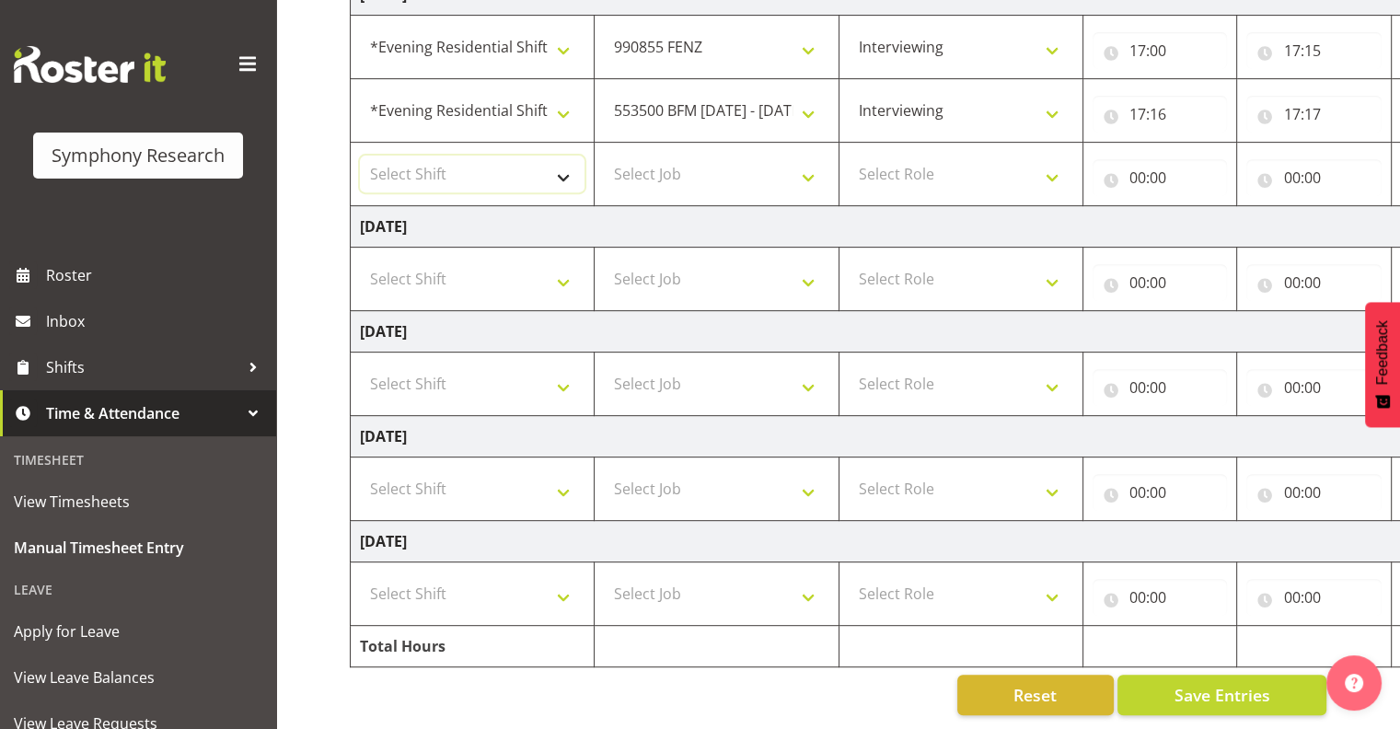
click at [561, 164] on select "Select Shift !!Project Briefing (Job to be assigned) !!Weekend Residential (Ros…" at bounding box center [472, 174] width 225 height 37
drag, startPoint x: 713, startPoint y: 250, endPoint x: 714, endPoint y: 269, distance: 18.5
click at [714, 269] on td "Select Job 550060 IF Admin 553492 World Poll Aus Wave 2 Main 2025 553500 BFM Ju…" at bounding box center [717, 280] width 244 height 64
click at [562, 167] on select "Select Shift !!Project Briefing (Job to be assigned) !!Weekend Residential (Ros…" at bounding box center [472, 174] width 225 height 37
select select "48116"
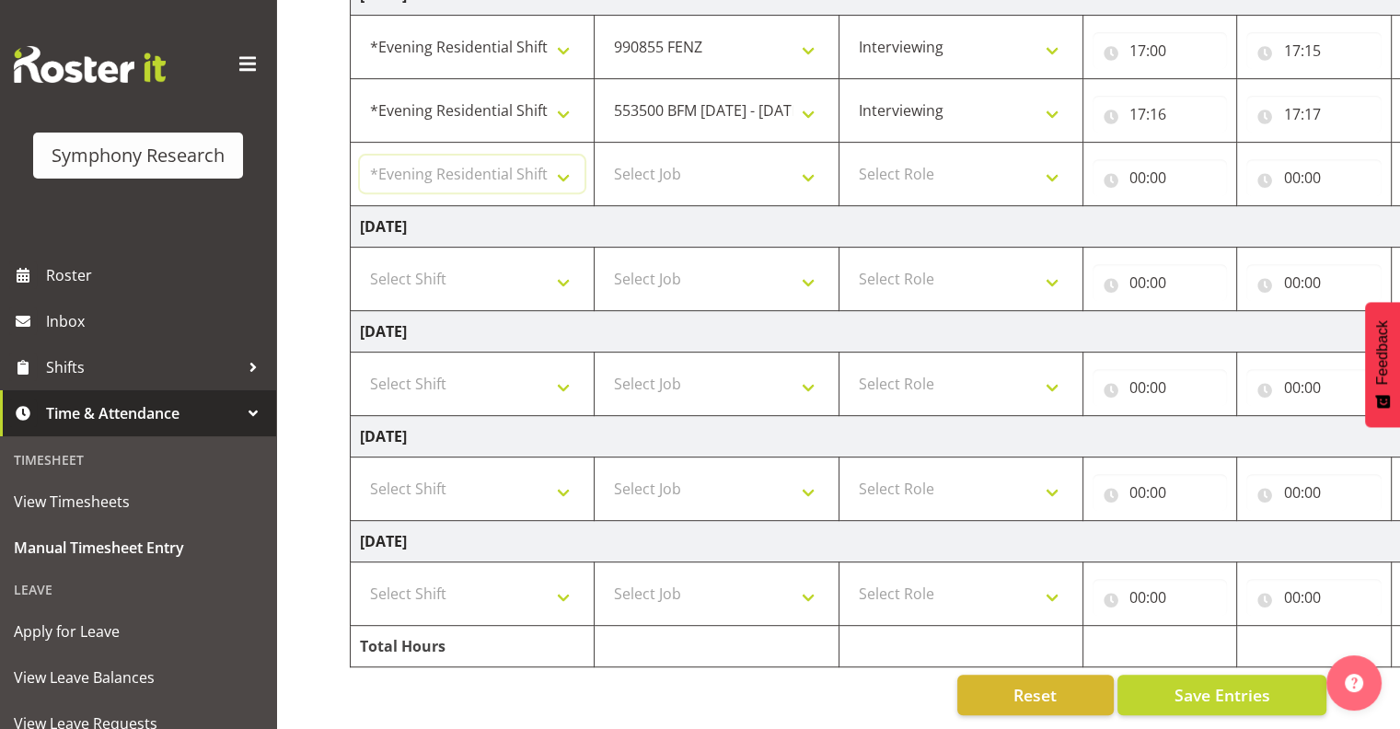
click at [360, 156] on select "Select Shift !!Project Briefing (Job to be assigned) !!Weekend Residential (Ros…" at bounding box center [472, 174] width 225 height 37
click at [802, 165] on select "Select Job 550060 IF Admin 553492 World Poll Aus Wave 2 Main 2025 553500 BFM Ju…" at bounding box center [716, 174] width 225 height 37
click at [604, 156] on select "Select Job 550060 IF Admin 553492 World Poll Aus Wave 2 Main 2025 553500 BFM Ju…" at bounding box center [716, 174] width 225 height 37
click at [807, 162] on select "550060 IF Admin 553492 World Poll Aus Wave 2 Main 2025 553500 BFM Jul - Sep 202…" at bounding box center [716, 174] width 225 height 37
click at [604, 156] on select "550060 IF Admin 553492 World Poll Aus Wave 2 Main 2025 553500 BFM Jul - Sep 202…" at bounding box center [716, 174] width 225 height 37
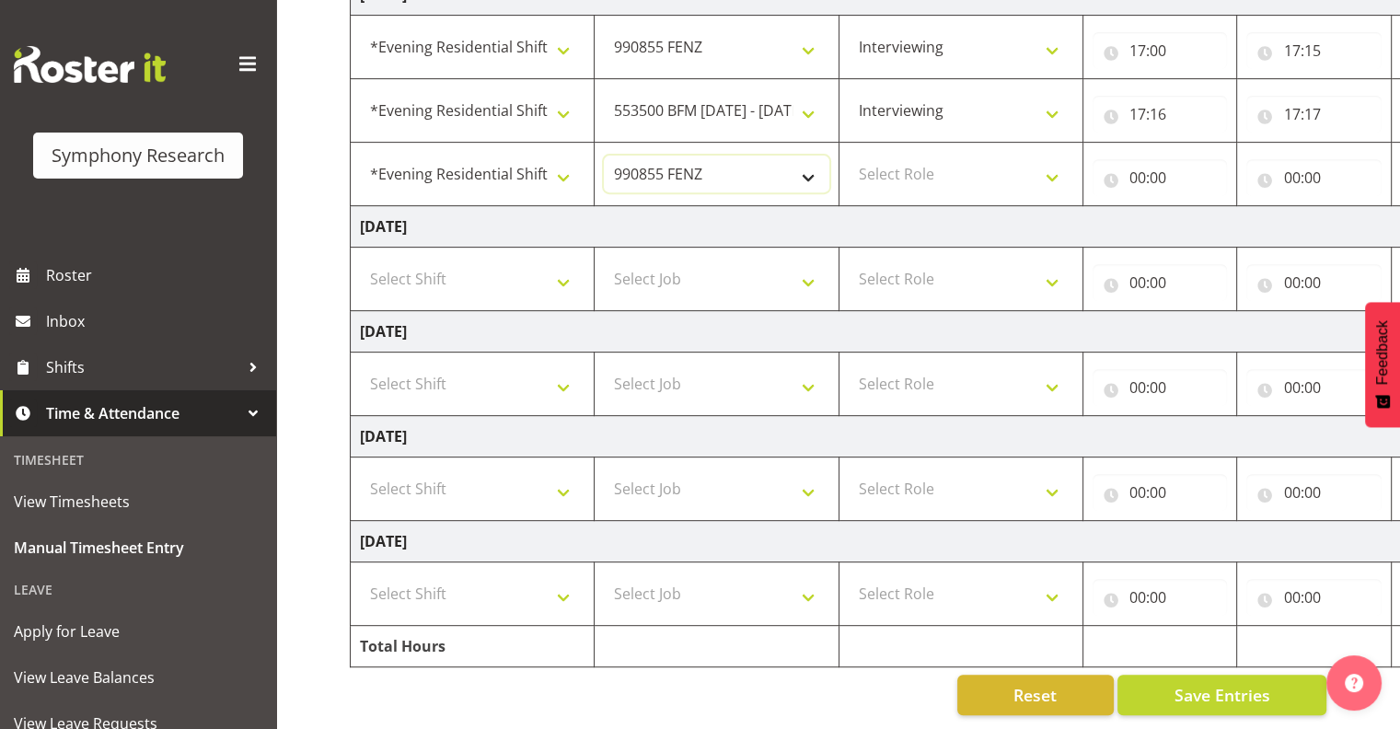
click at [805, 162] on select "550060 IF Admin 553492 World Poll Aus Wave 2 Main 2025 553500 BFM Jul - Sep 202…" at bounding box center [716, 174] width 225 height 37
select select "10239"
click at [604, 156] on select "550060 IF Admin 553492 World Poll Aus Wave 2 Main 2025 553500 BFM Jul - Sep 202…" at bounding box center [716, 174] width 225 height 37
click at [1050, 161] on select "Select Role Interviewing Briefing" at bounding box center [961, 174] width 225 height 37
click at [849, 156] on select "Select Role Interviewing Briefing" at bounding box center [961, 174] width 225 height 37
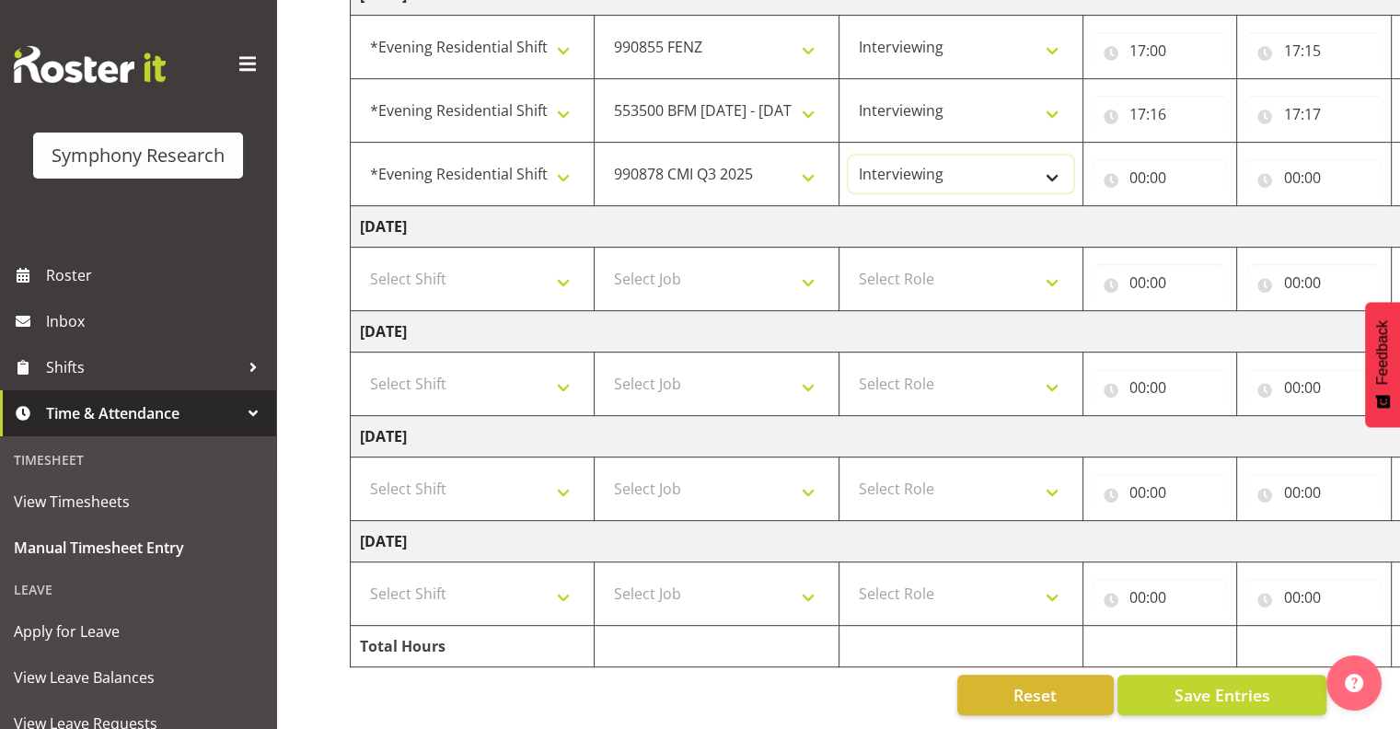
click at [1047, 159] on select "Interviewing Briefing" at bounding box center [961, 174] width 225 height 37
select select "297"
click at [849, 156] on select "Interviewing Briefing" at bounding box center [961, 174] width 225 height 37
click at [1051, 160] on select "Interviewing Briefing" at bounding box center [961, 174] width 225 height 37
click at [849, 156] on select "Interviewing Briefing" at bounding box center [961, 174] width 225 height 37
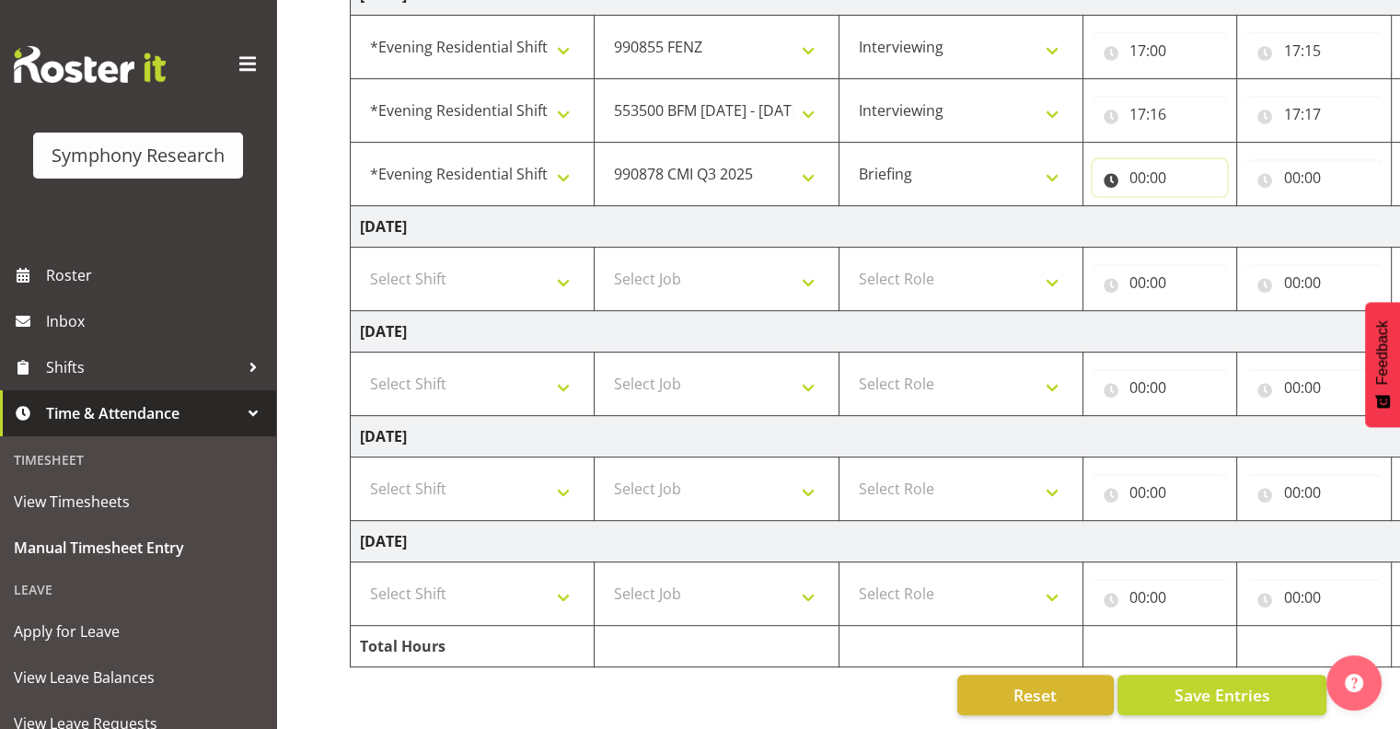
click at [1145, 160] on input "00:00" at bounding box center [1160, 177] width 135 height 37
click at [1206, 215] on select "00 01 02 03 04 05 06 07 08 09 10 11 12 13 14 15 16 17 18 19 20 21 22 23" at bounding box center [1218, 225] width 41 height 37
select select "17"
click at [1198, 207] on select "00 01 02 03 04 05 06 07 08 09 10 11 12 13 14 15 16 17 18 19 20 21 22 23" at bounding box center [1218, 225] width 41 height 37
type input "17:00"
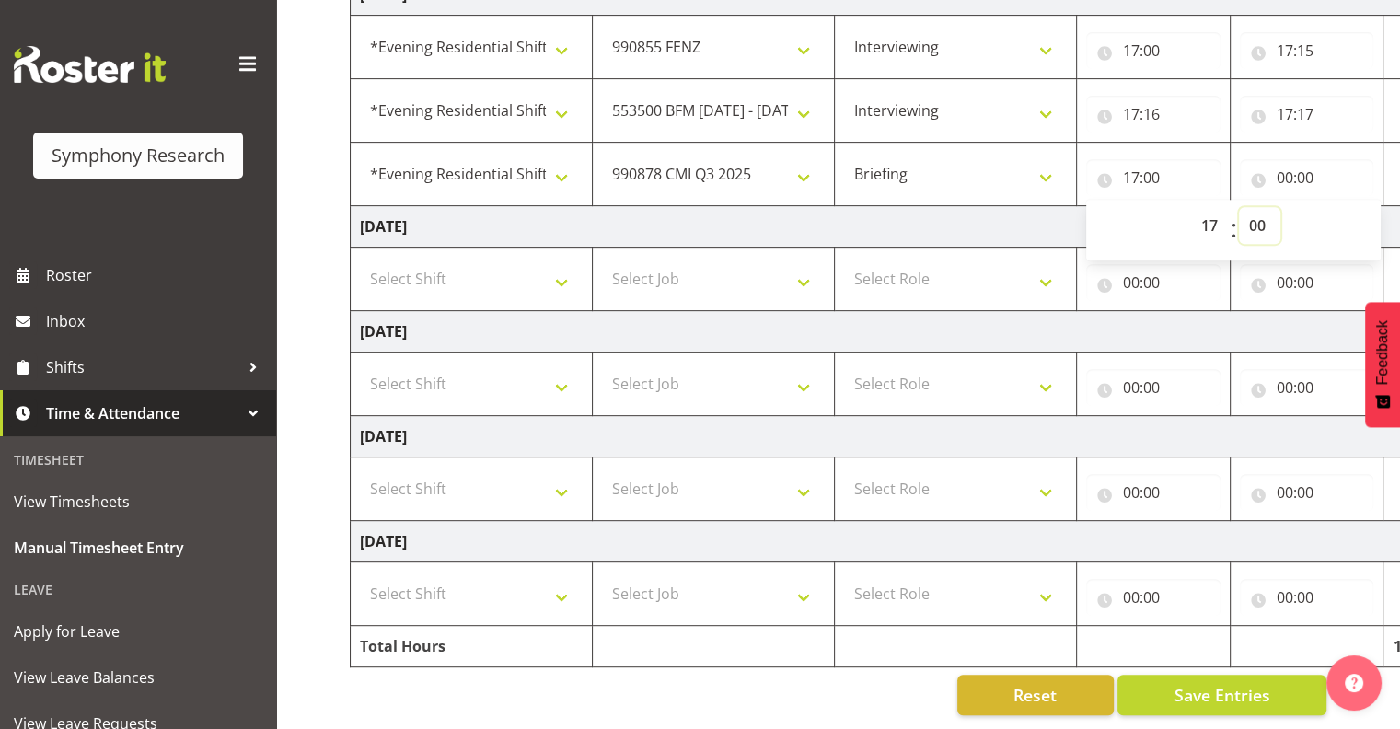
click at [1254, 211] on select "00 01 02 03 04 05 06 07 08 09 10 11 12 13 14 15 16 17 18 19 20 21 22 23 24 25 2…" at bounding box center [1259, 225] width 41 height 37
select select "15"
click at [1239, 207] on select "00 01 02 03 04 05 06 07 08 09 10 11 12 13 14 15 16 17 18 19 20 21 22 23 24 25 2…" at bounding box center [1259, 225] width 41 height 37
type input "17:15"
click at [1303, 159] on input "00:00" at bounding box center [1307, 177] width 134 height 37
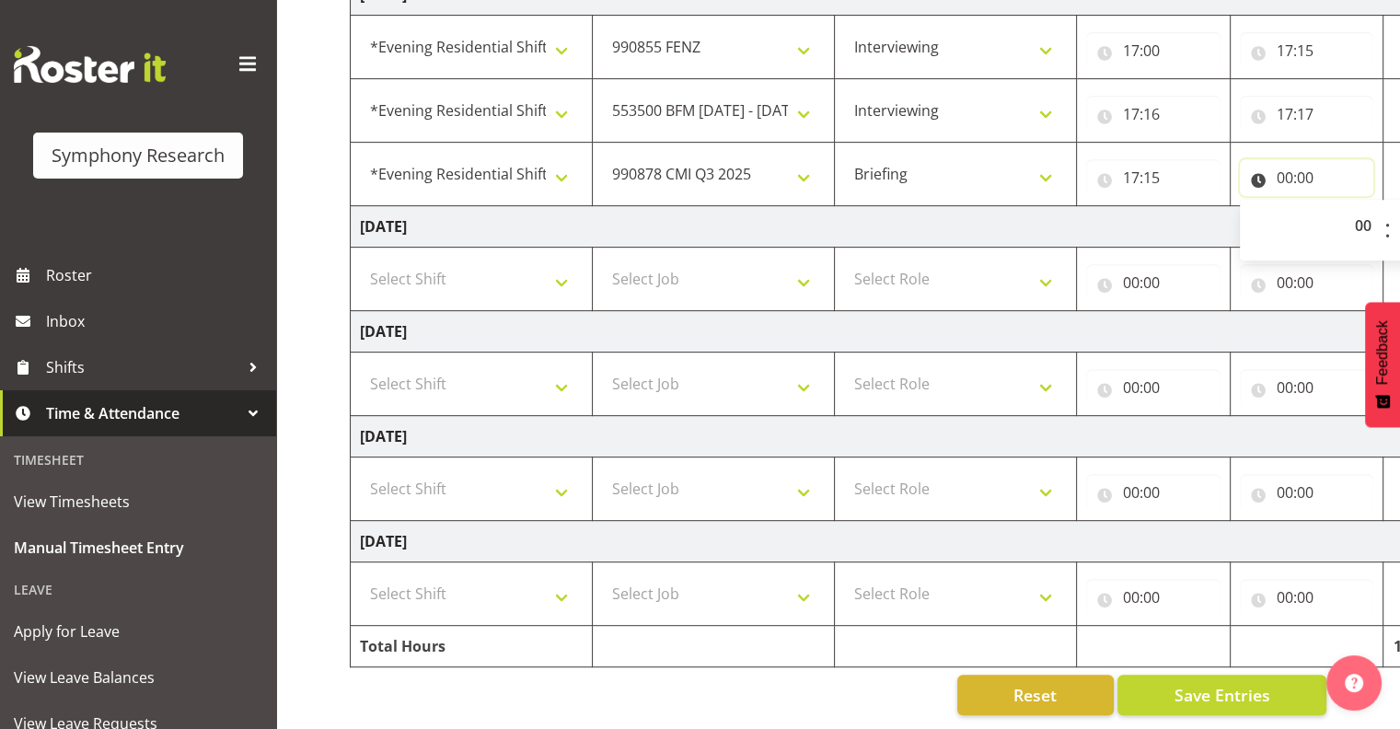
click at [1282, 165] on input "00:00" at bounding box center [1307, 177] width 134 height 37
click at [1282, 159] on input "00:00" at bounding box center [1307, 177] width 134 height 37
click at [1363, 210] on select "00 01 02 03 04 05 06 07 08 09 10 11 12 13 14 15 16 17 18 19 20 21 22 23" at bounding box center [1365, 225] width 41 height 37
select select "18"
click at [1350, 207] on select "00 01 02 03 04 05 06 07 08 09 10 11 12 13 14 15 16 17 18 19 20 21 22 23" at bounding box center [1365, 225] width 41 height 37
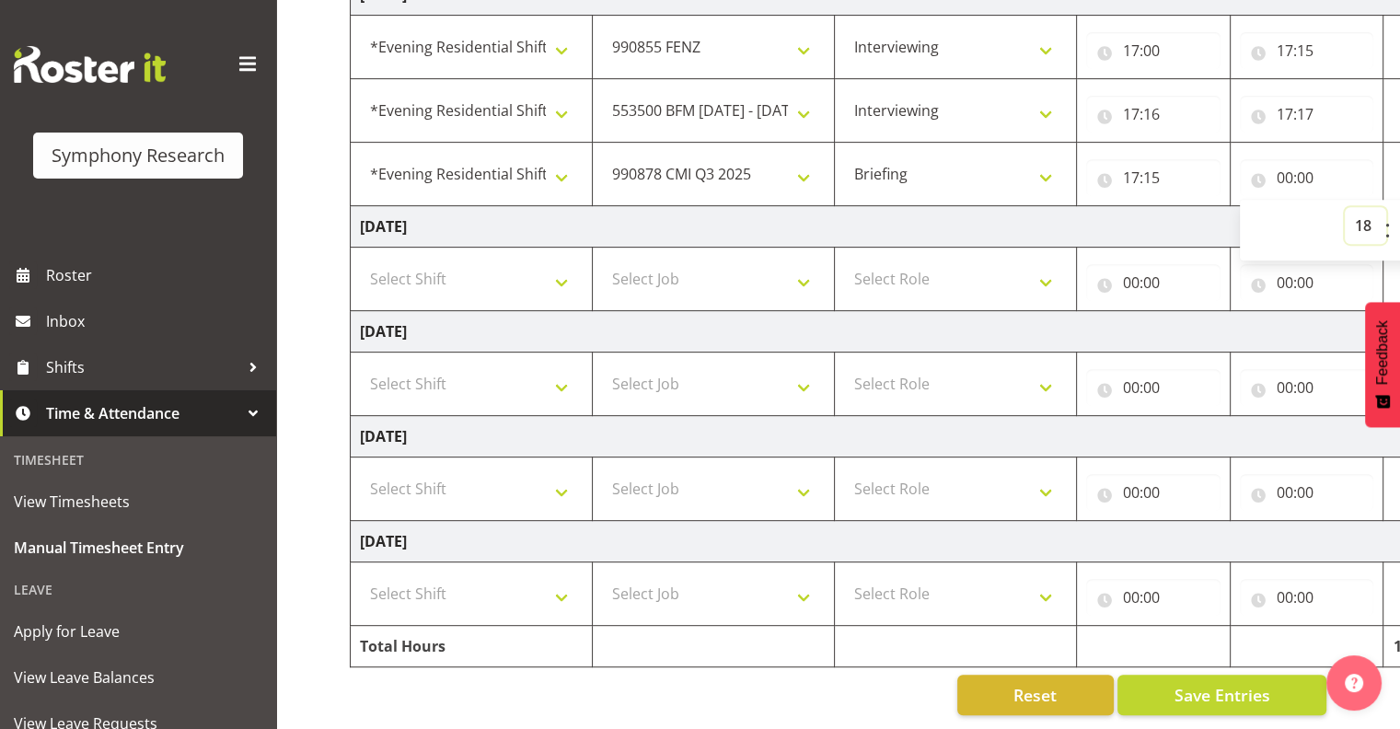
type input "18:00"
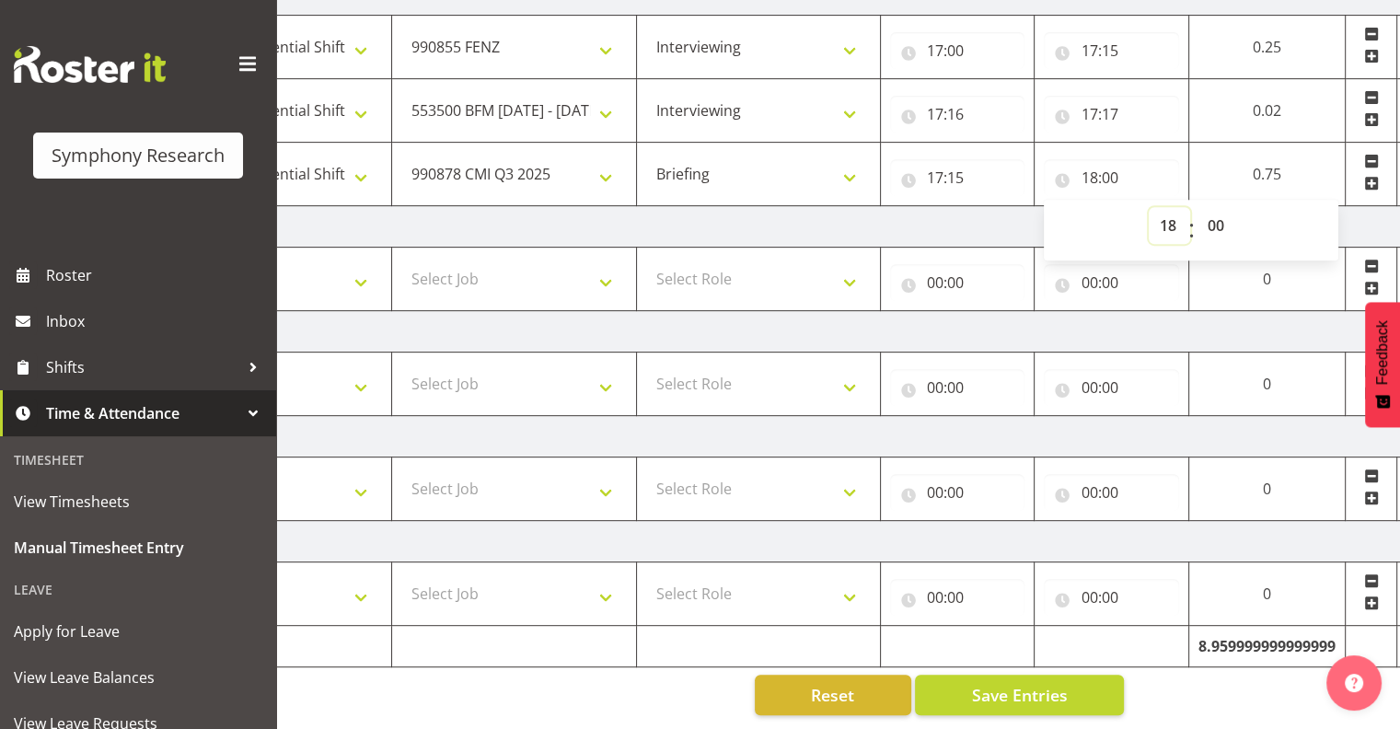
scroll to position [0, 238]
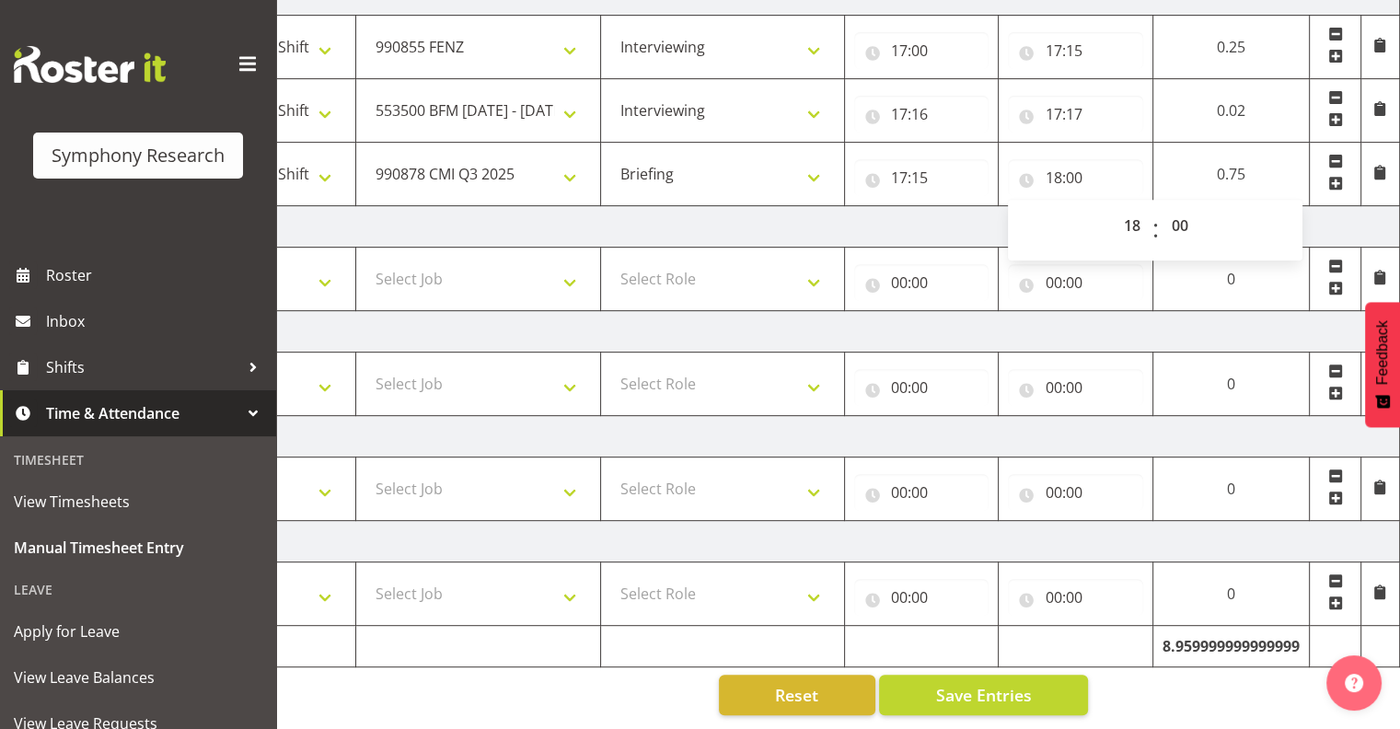
click at [1256, 164] on td "0.75" at bounding box center [1231, 175] width 156 height 64
drag, startPoint x: 1338, startPoint y: 167, endPoint x: 1337, endPoint y: 180, distance: 13.9
click at [1339, 176] on span at bounding box center [1335, 183] width 15 height 15
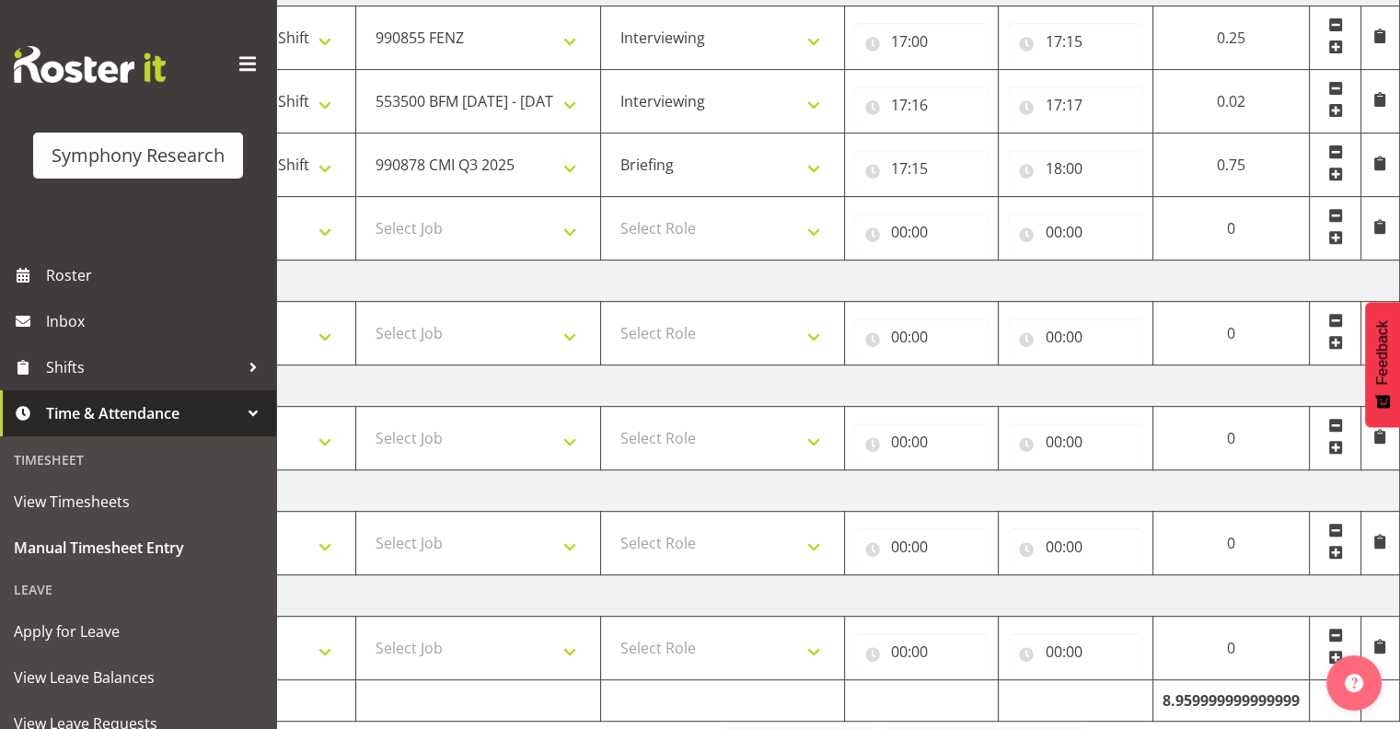
scroll to position [790, 0]
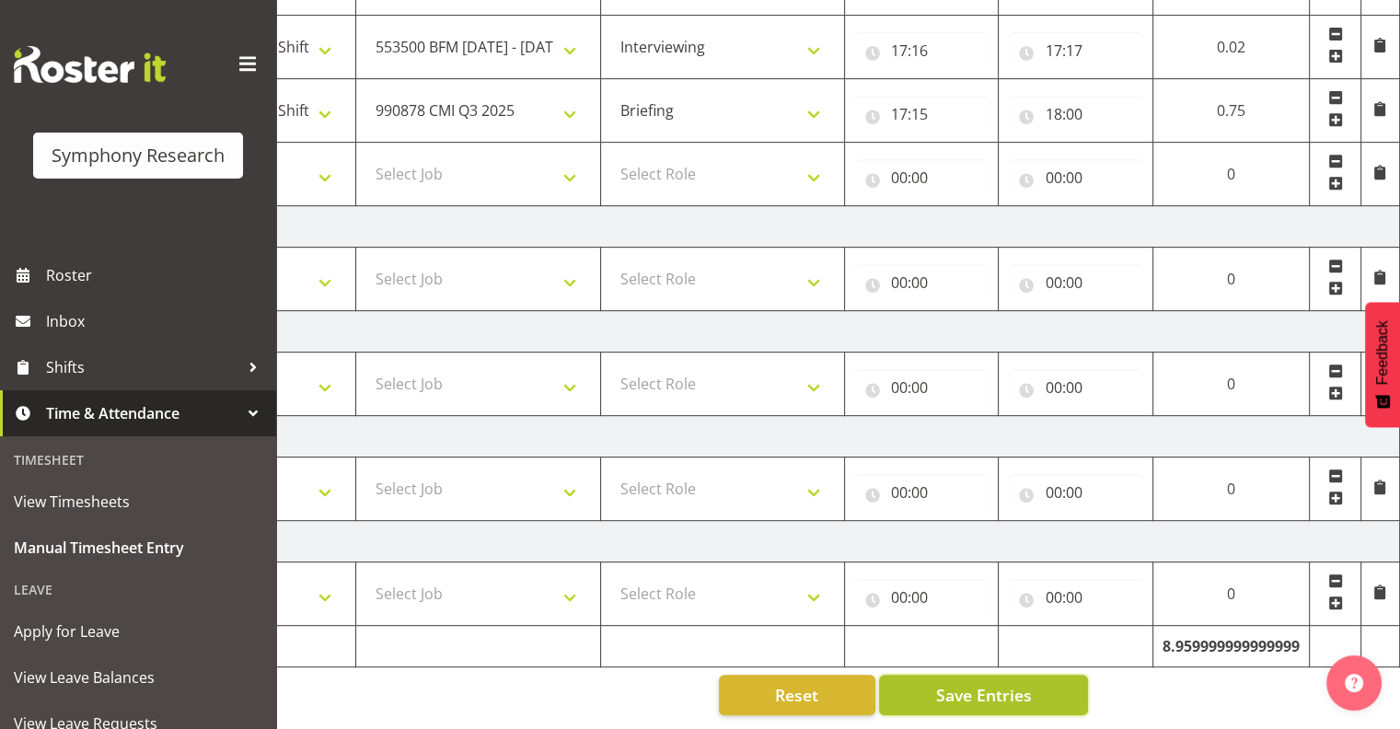
click at [1020, 686] on span "Save Entries" at bounding box center [983, 695] width 96 height 24
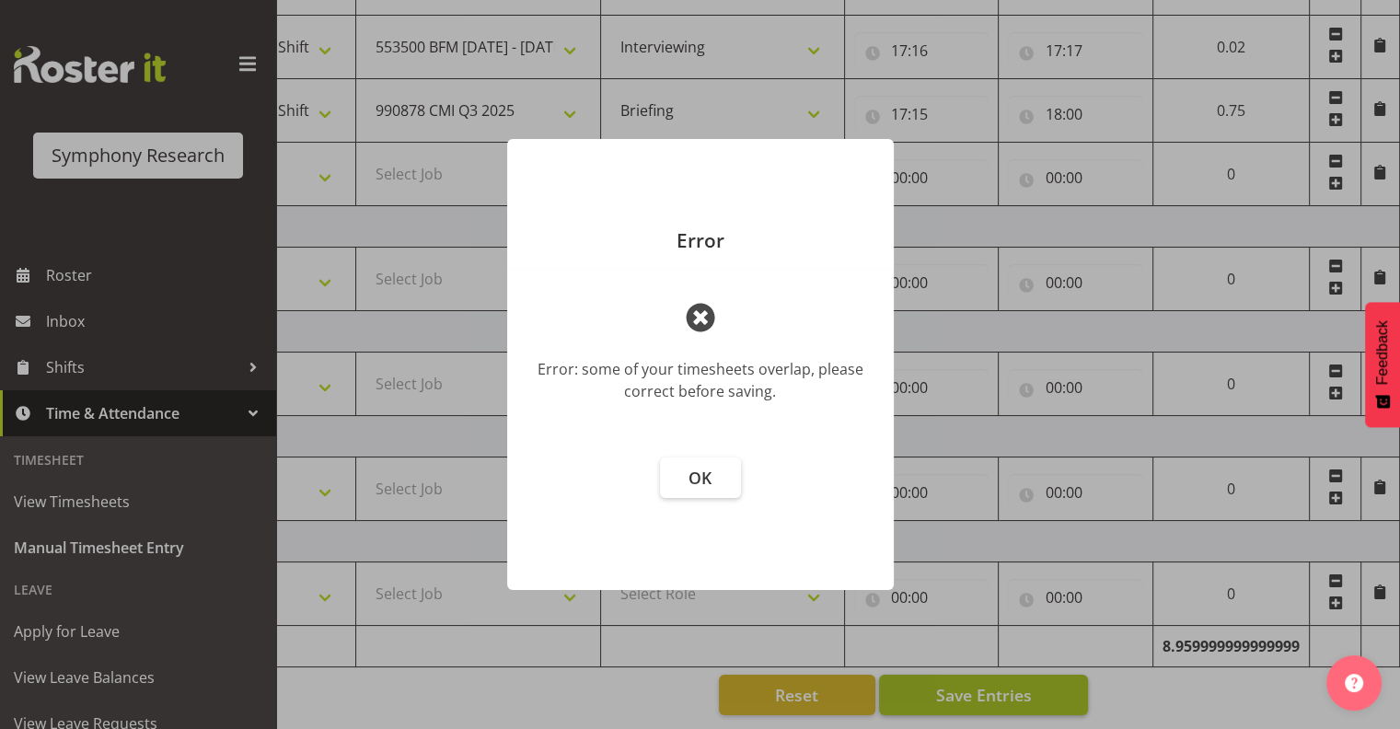
scroll to position [0, 225]
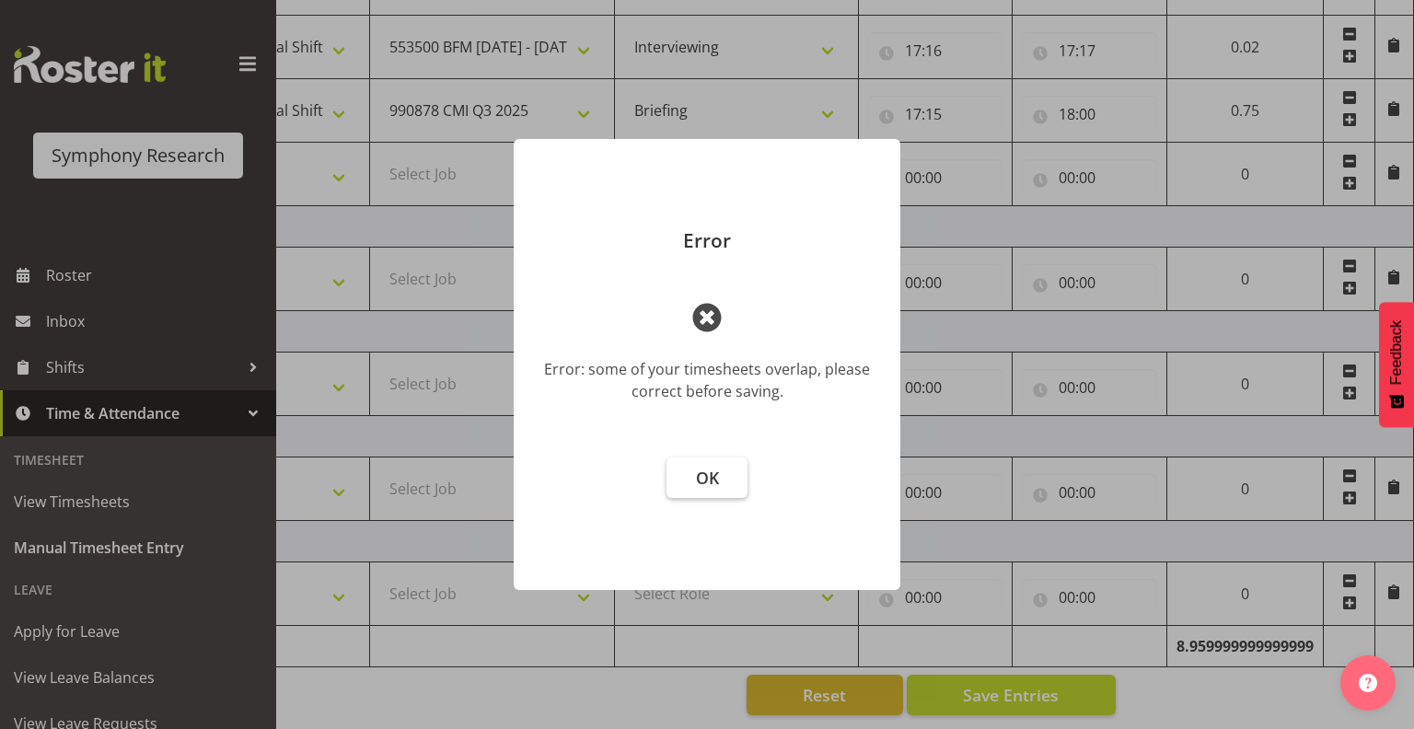
click at [709, 476] on span "OK" at bounding box center [707, 478] width 23 height 22
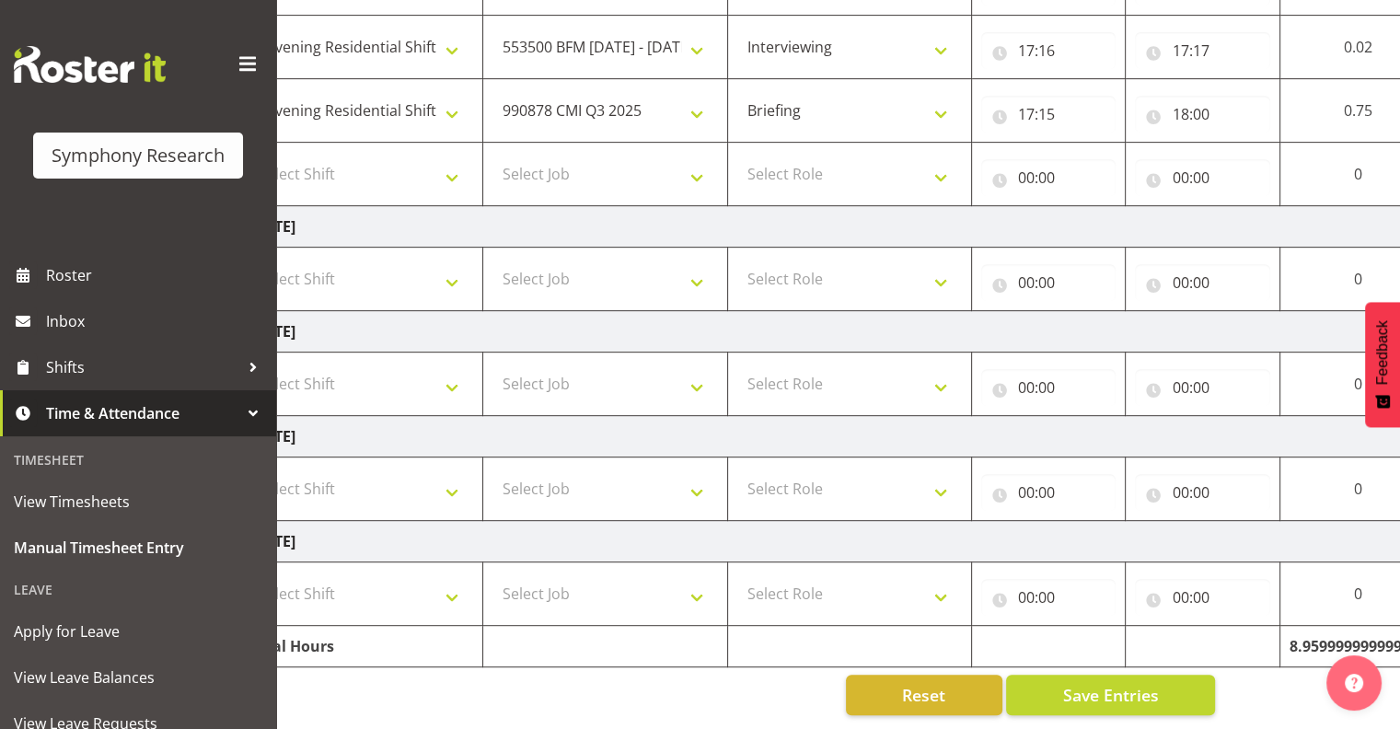
scroll to position [0, 0]
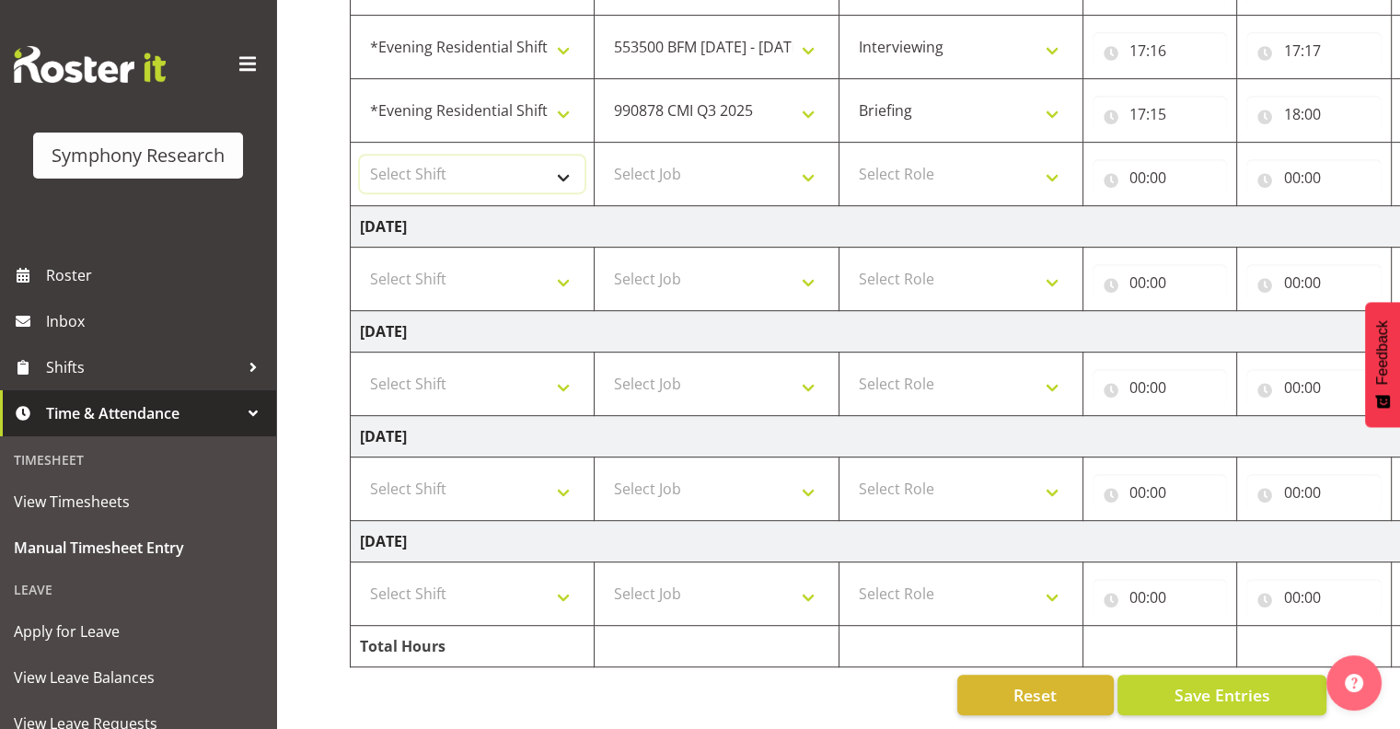
click at [563, 160] on select "Select Shift !!Project Briefing (Job to be assigned) !!Weekend Residential (Ros…" at bounding box center [472, 174] width 225 height 37
select select "48116"
click at [360, 156] on select "Select Shift !!Project Briefing (Job to be assigned) !!Weekend Residential (Ros…" at bounding box center [472, 174] width 225 height 37
click at [805, 160] on select "Select Job 550060 IF Admin 553492 World Poll Aus Wave 2 Main 2025 553500 BFM Ju…" at bounding box center [716, 174] width 225 height 37
select select "10239"
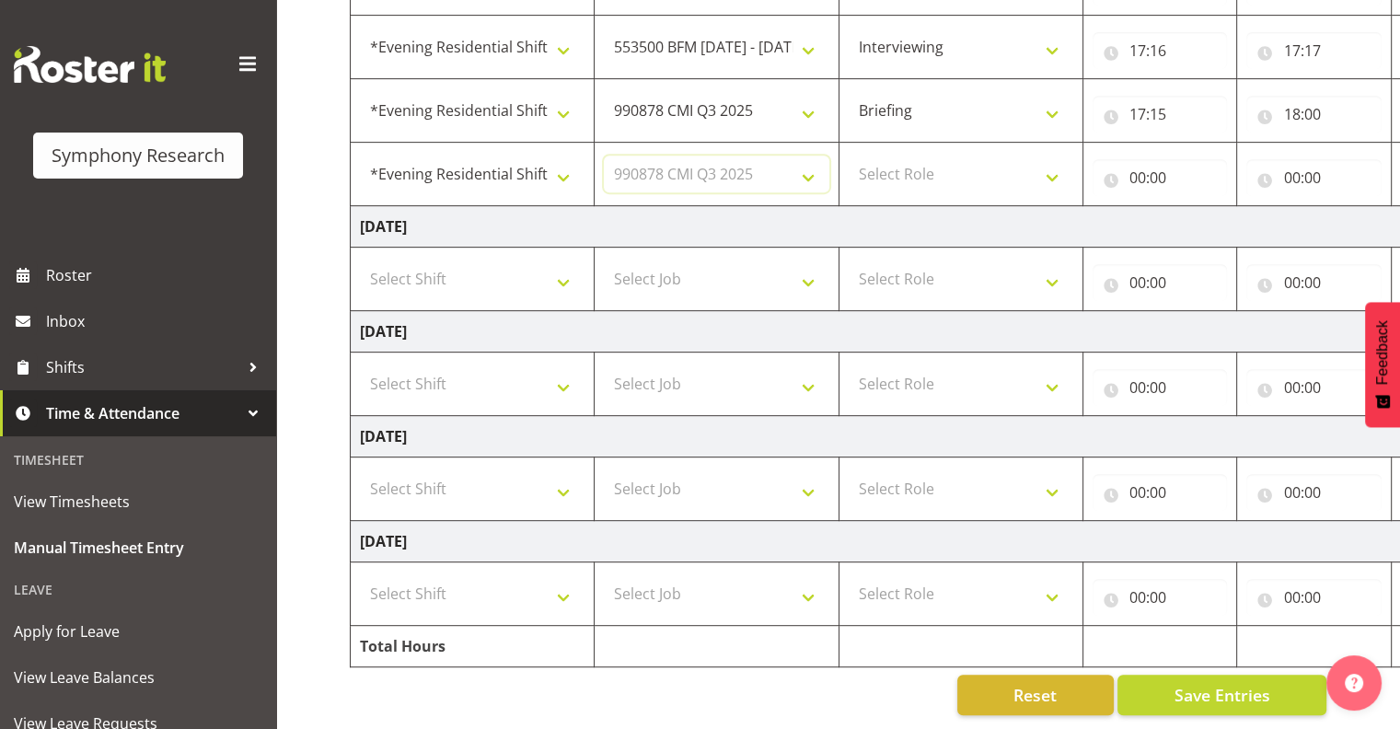
click at [604, 156] on select "Select Job 550060 IF Admin 553492 World Poll Aus Wave 2 Main 2025 553500 BFM Ju…" at bounding box center [716, 174] width 225 height 37
click at [1051, 162] on select "Select Role Interviewing Briefing" at bounding box center [961, 174] width 225 height 37
select select "47"
click at [849, 156] on select "Select Role Interviewing Briefing" at bounding box center [961, 174] width 225 height 37
click at [1164, 160] on input "00:00" at bounding box center [1160, 177] width 135 height 37
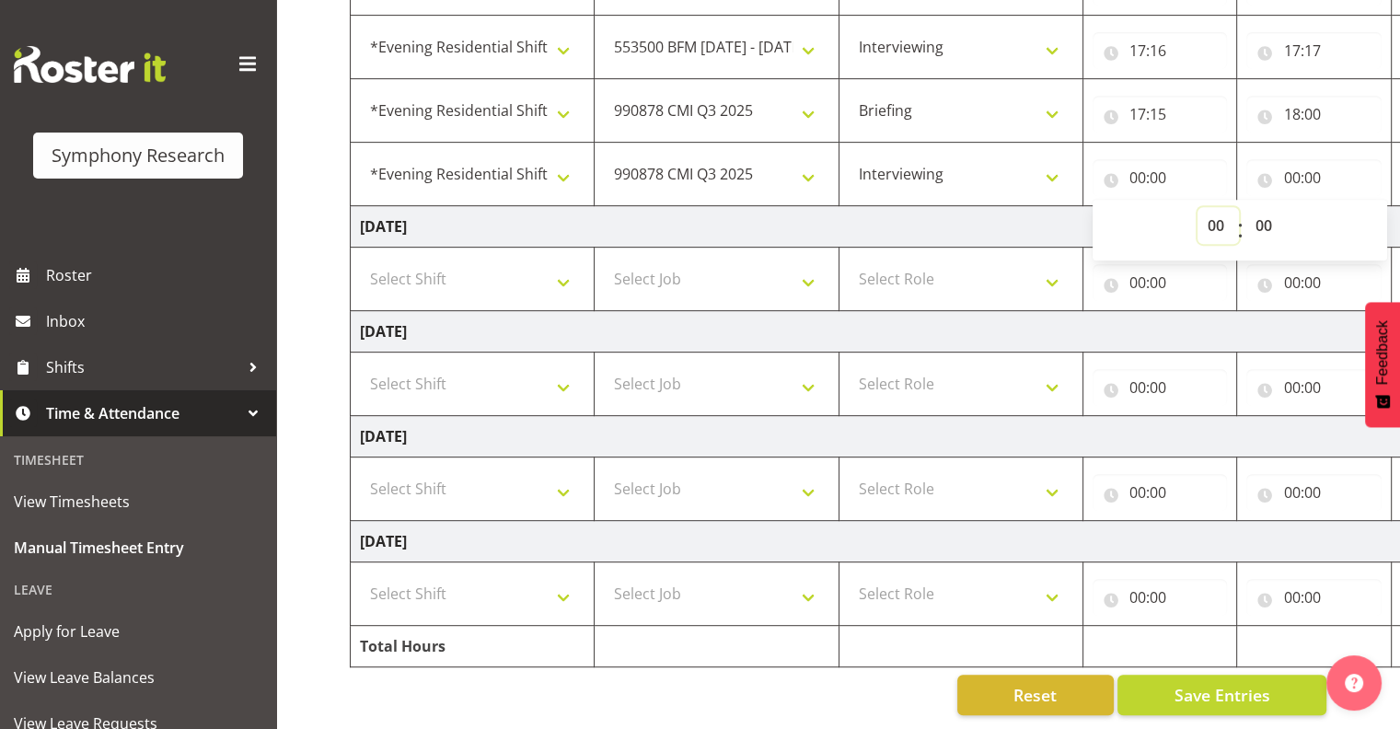
click at [1215, 207] on select "00 01 02 03 04 05 06 07 08 09 10 11 12 13 14 15 16 17 18 19 20 21 22 23" at bounding box center [1218, 225] width 41 height 37
select select "18"
click at [1198, 207] on select "00 01 02 03 04 05 06 07 08 09 10 11 12 13 14 15 16 17 18 19 20 21 22 23" at bounding box center [1218, 225] width 41 height 37
type input "18:00"
click at [1267, 207] on select "00 01 02 03 04 05 06 07 08 09 10 11 12 13 14 15 16 17 18 19 20 21 22 23 24 25 2…" at bounding box center [1265, 225] width 41 height 37
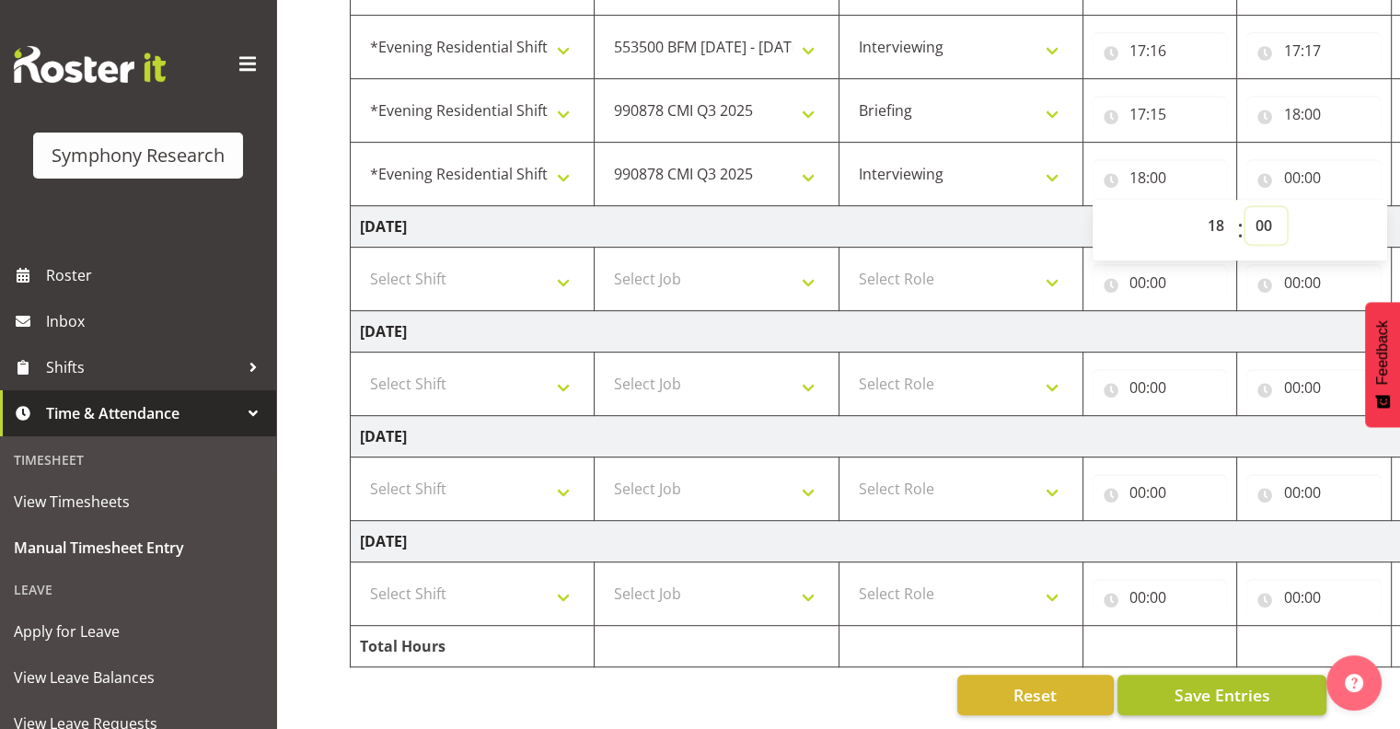
select select "47"
click at [1245, 207] on select "00 01 02 03 04 05 06 07 08 09 10 11 12 13 14 15 16 17 18 19 20 21 22 23 24 25 2…" at bounding box center [1265, 225] width 41 height 37
type input "18:47"
drag, startPoint x: 1267, startPoint y: 214, endPoint x: 1277, endPoint y: 221, distance: 12.5
click at [1268, 212] on select "00 01 02 03 04 05 06 07 08 09 10 11 12 13 14 15 16 17 18 19 20 21 22 23 24 25 2…" at bounding box center [1265, 225] width 41 height 37
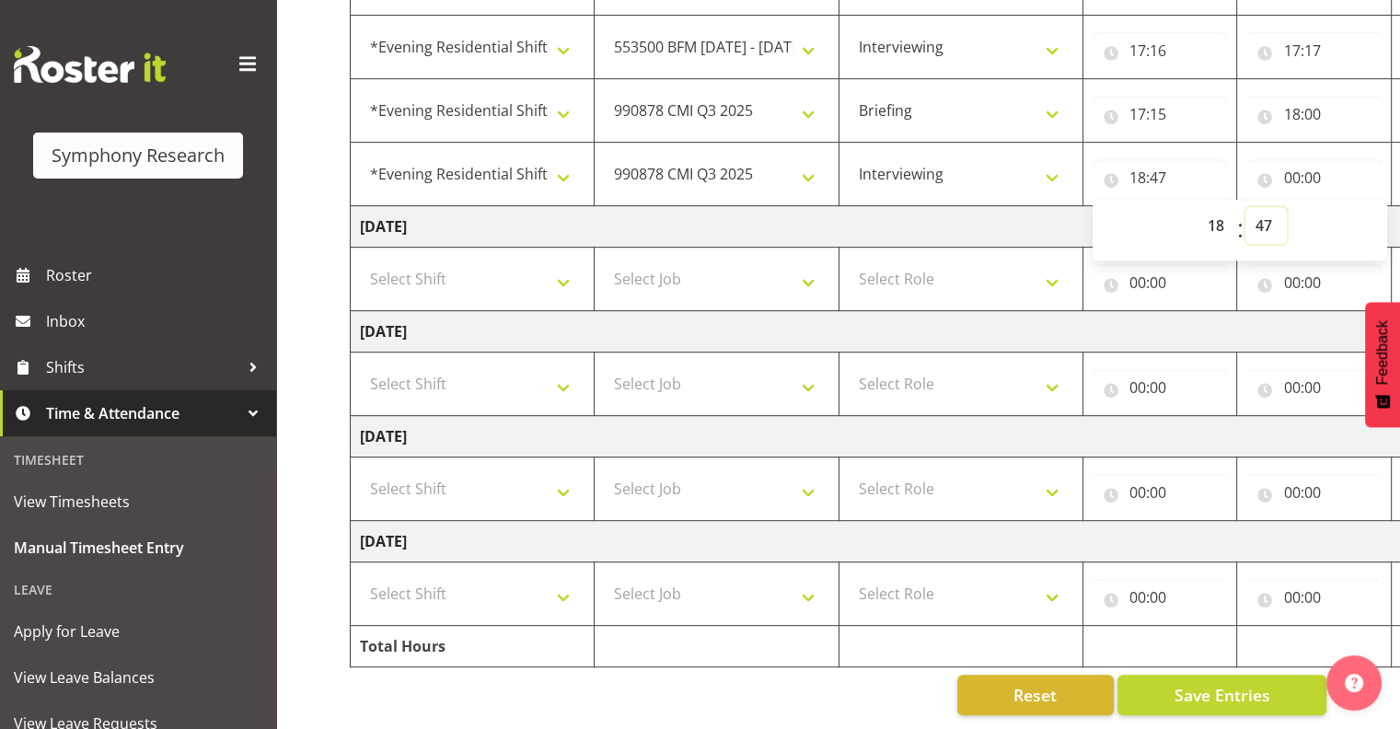
select select "45"
click at [1245, 207] on select "00 01 02 03 04 05 06 07 08 09 10 11 12 13 14 15 16 17 18 19 20 21 22 23 24 25 2…" at bounding box center [1265, 225] width 41 height 37
type input "18:45"
click at [1307, 162] on input "00:00" at bounding box center [1313, 177] width 135 height 37
click at [1315, 168] on input "00:00" at bounding box center [1313, 177] width 135 height 37
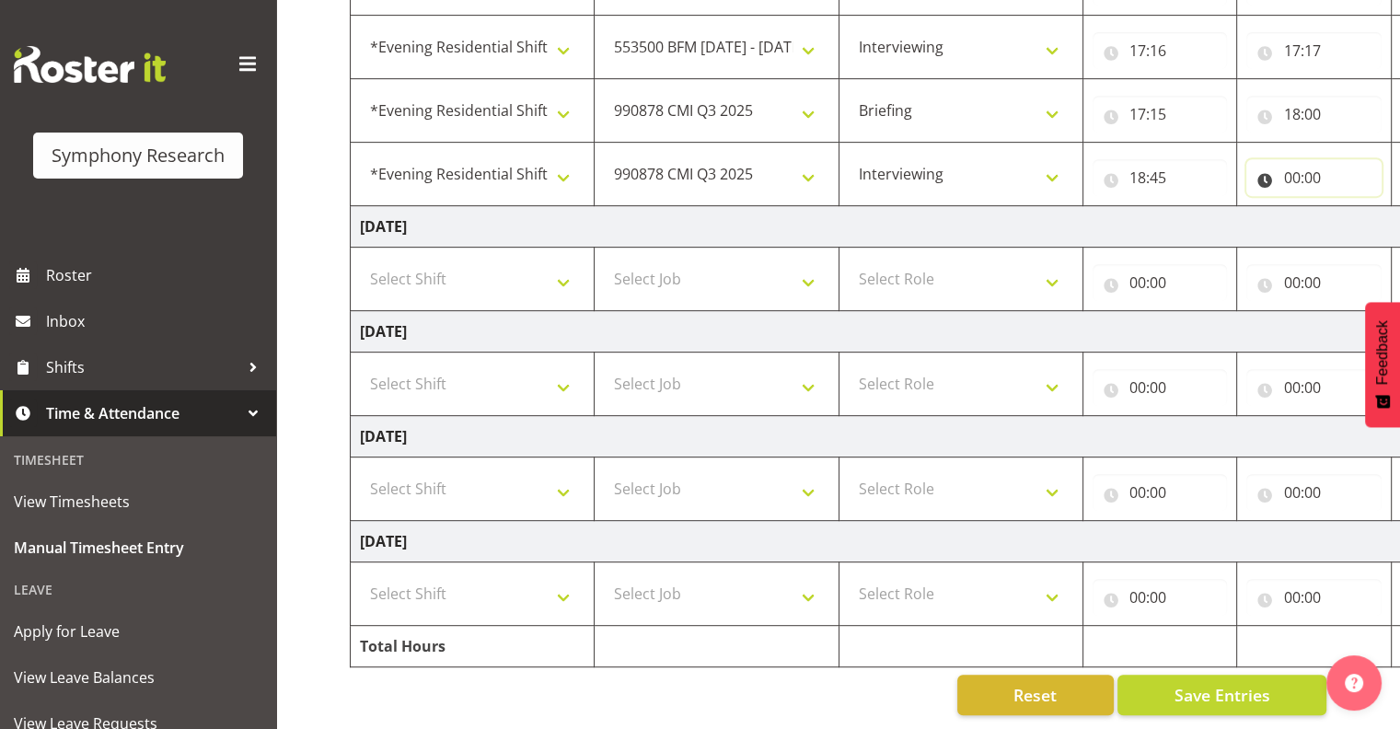
click at [1285, 168] on input "00:00" at bounding box center [1313, 177] width 135 height 37
click at [1362, 210] on select "00 01 02 03 04 05 06 07 08 09 10 11 12 13 14 15 16 17 18 19 20 21 22 23" at bounding box center [1371, 225] width 41 height 37
select select "21"
click at [1351, 207] on select "00 01 02 03 04 05 06 07 08 09 10 11 12 13 14 15 16 17 18 19 20 21 22 23" at bounding box center [1371, 225] width 41 height 37
type input "21:00"
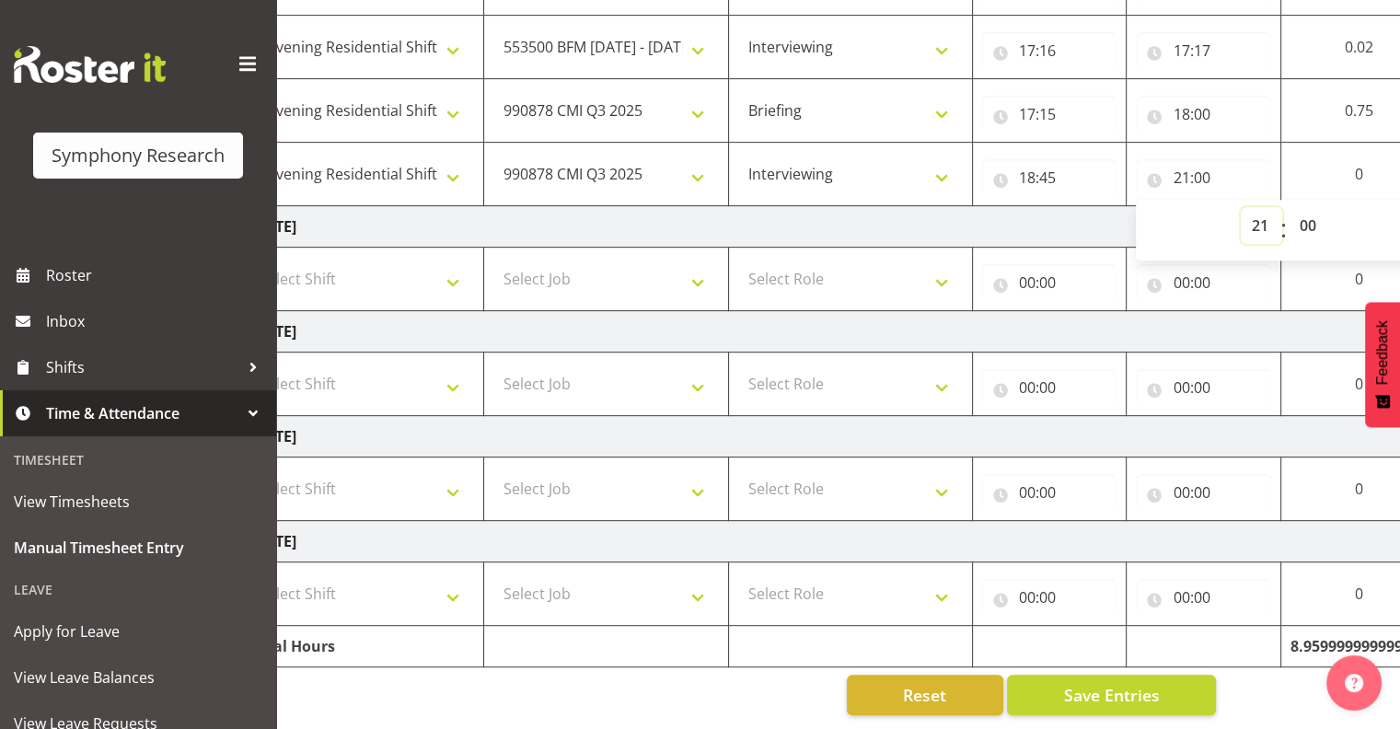
scroll to position [0, 238]
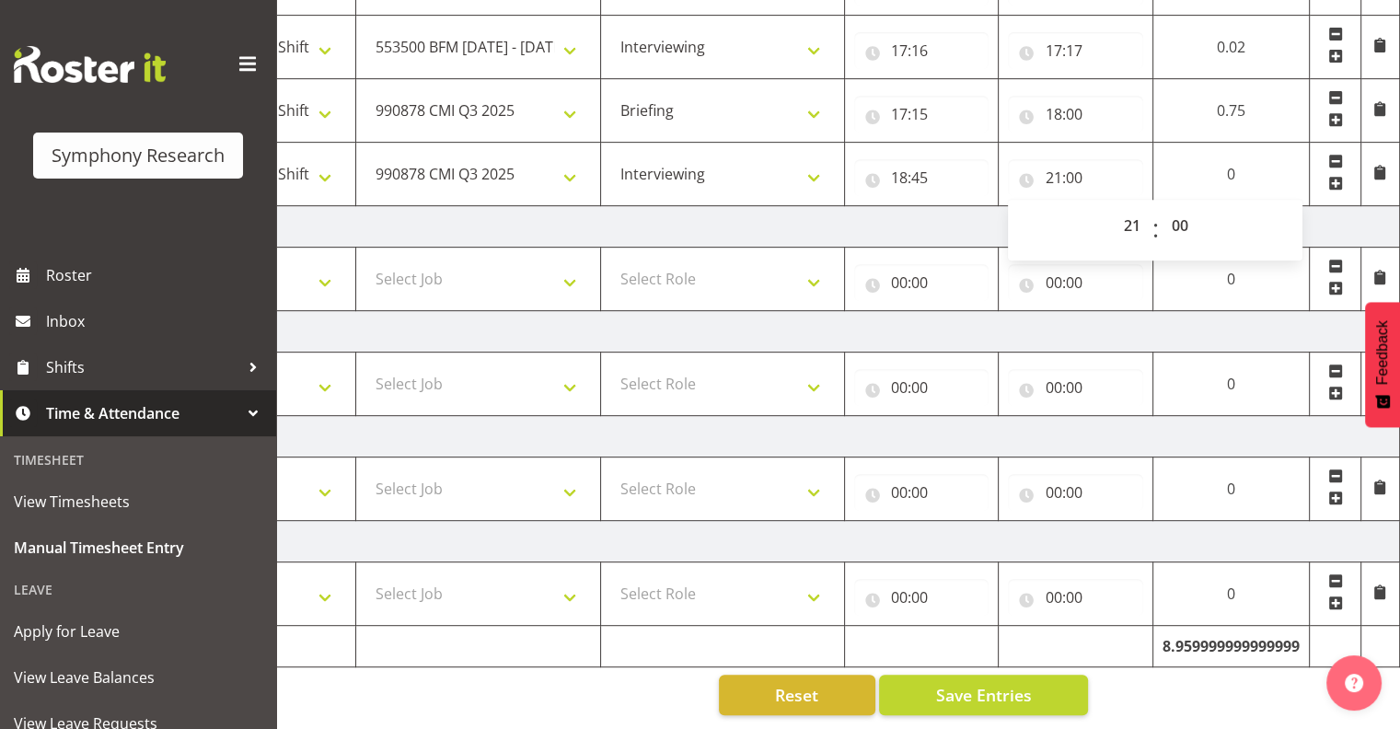
click at [1230, 166] on td "0" at bounding box center [1231, 175] width 156 height 64
drag, startPoint x: 1230, startPoint y: 166, endPoint x: 1332, endPoint y: 163, distance: 102.2
click at [1332, 176] on span at bounding box center [1335, 183] width 15 height 15
click at [1338, 176] on span at bounding box center [1335, 183] width 15 height 15
click at [1234, 160] on td "0" at bounding box center [1231, 175] width 156 height 64
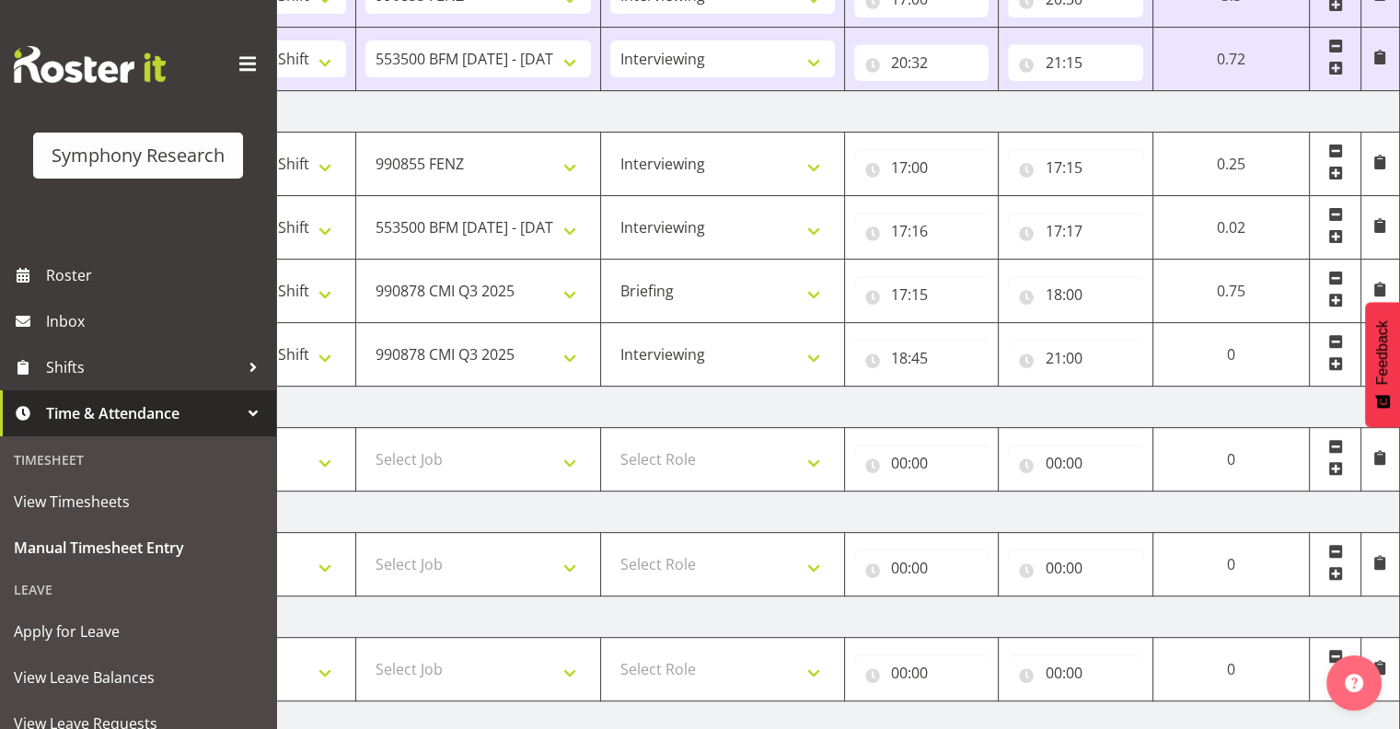
scroll to position [648, 0]
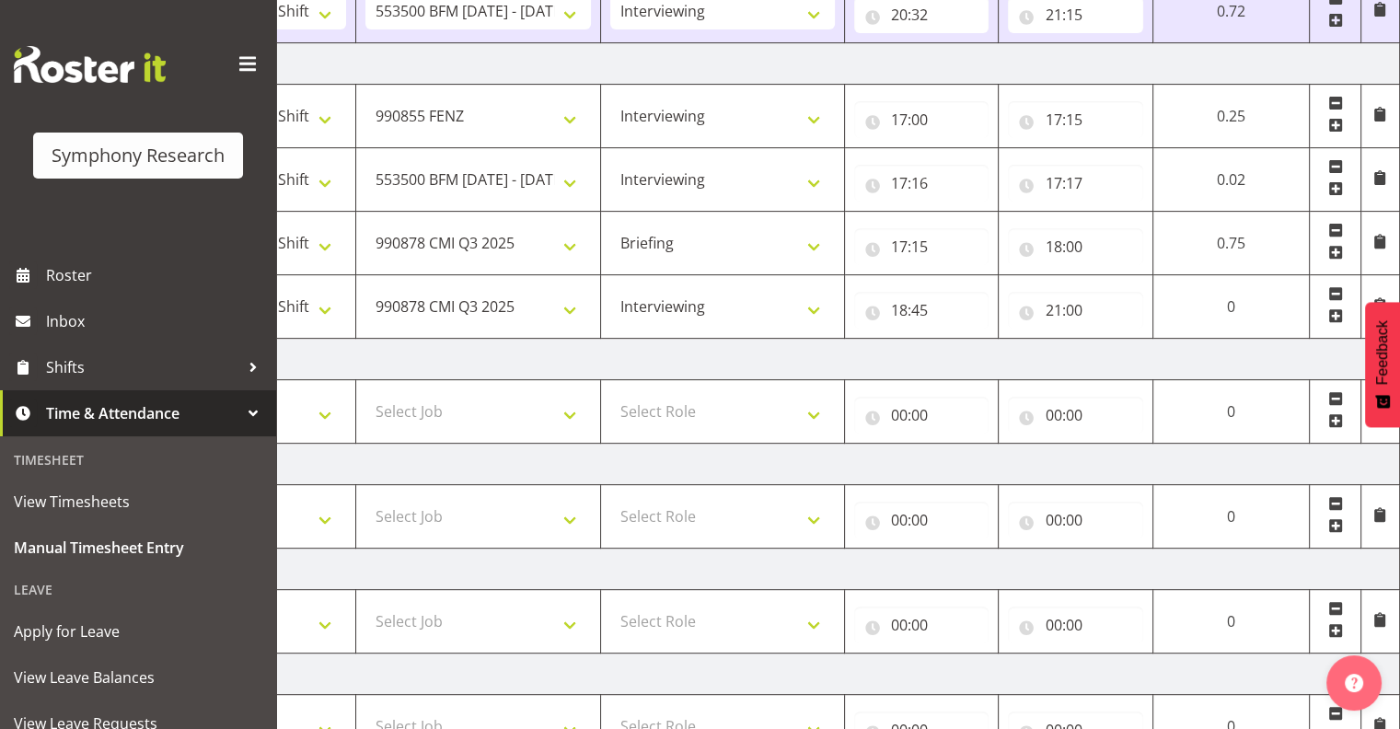
click at [1332, 309] on span at bounding box center [1335, 315] width 15 height 15
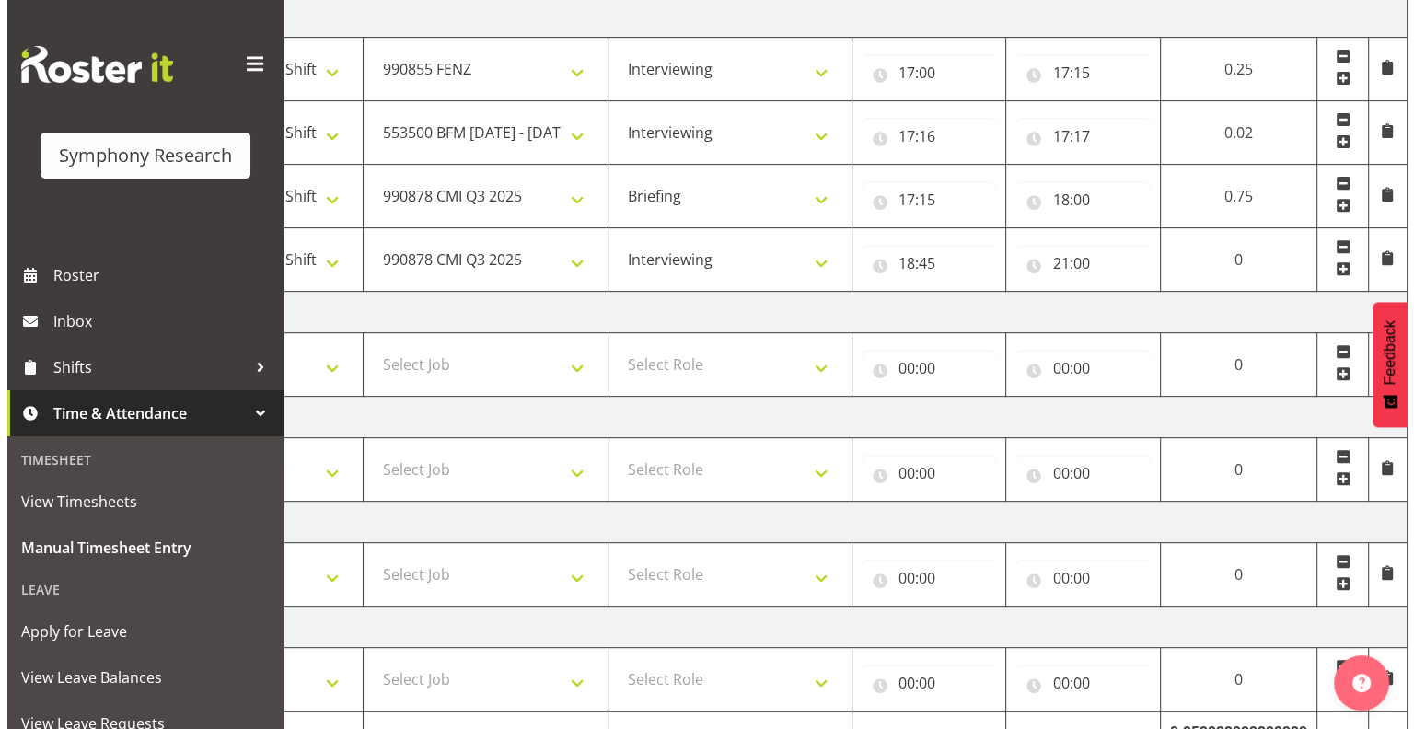
scroll to position [790, 0]
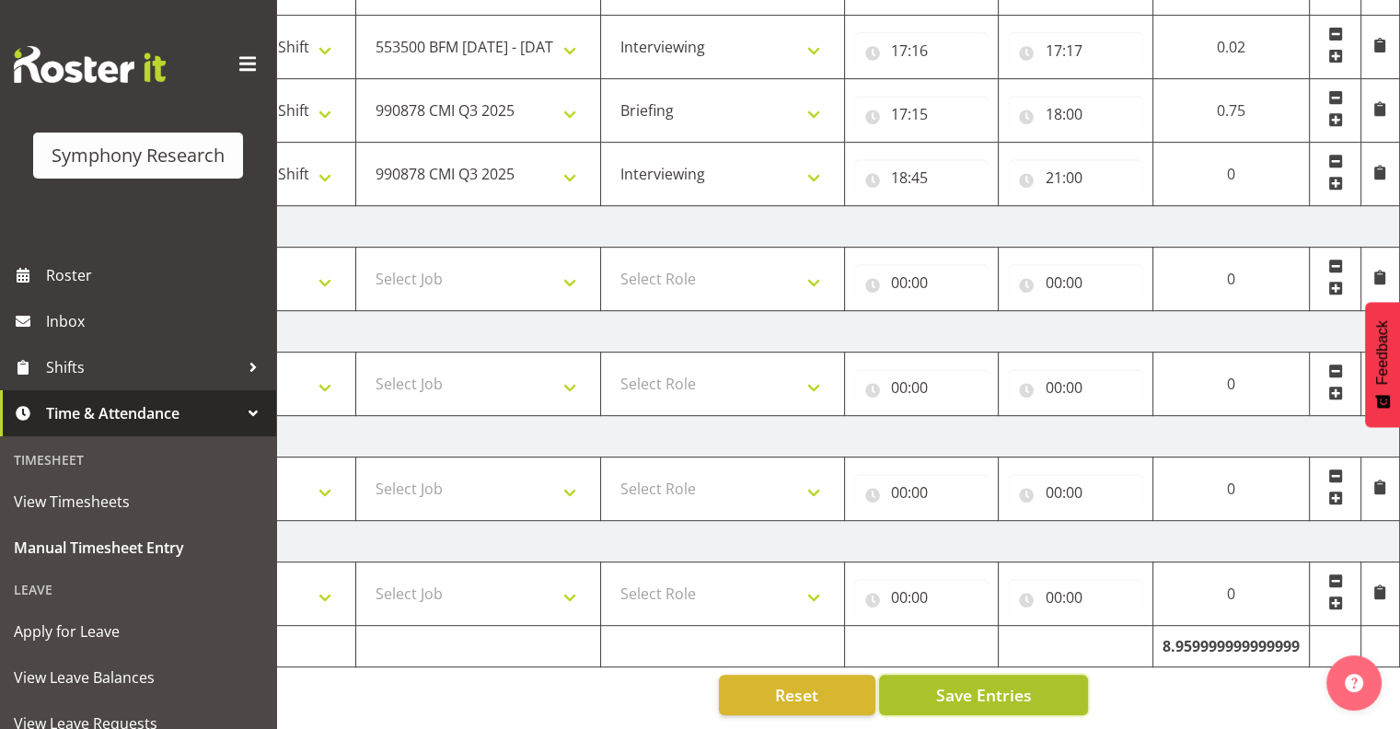
click at [1038, 678] on button "Save Entries" at bounding box center [983, 695] width 209 height 41
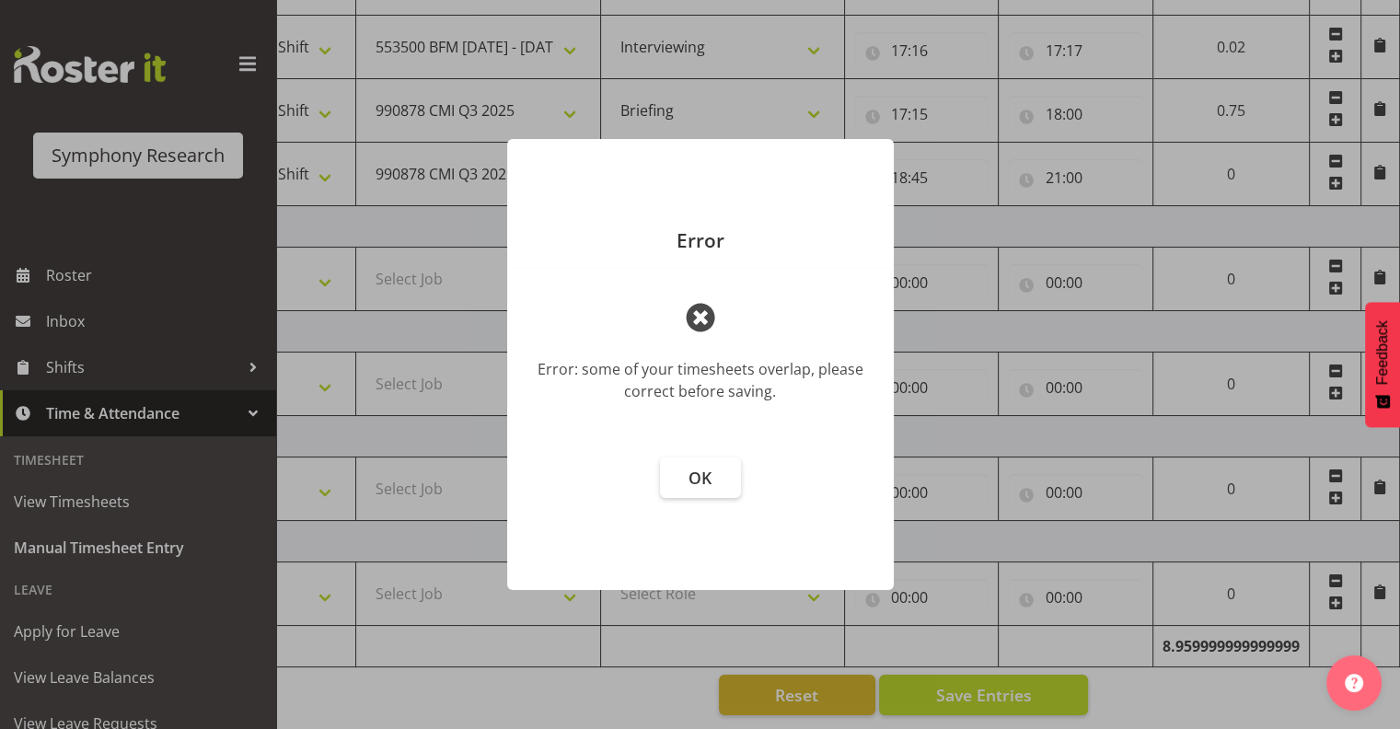
scroll to position [0, 225]
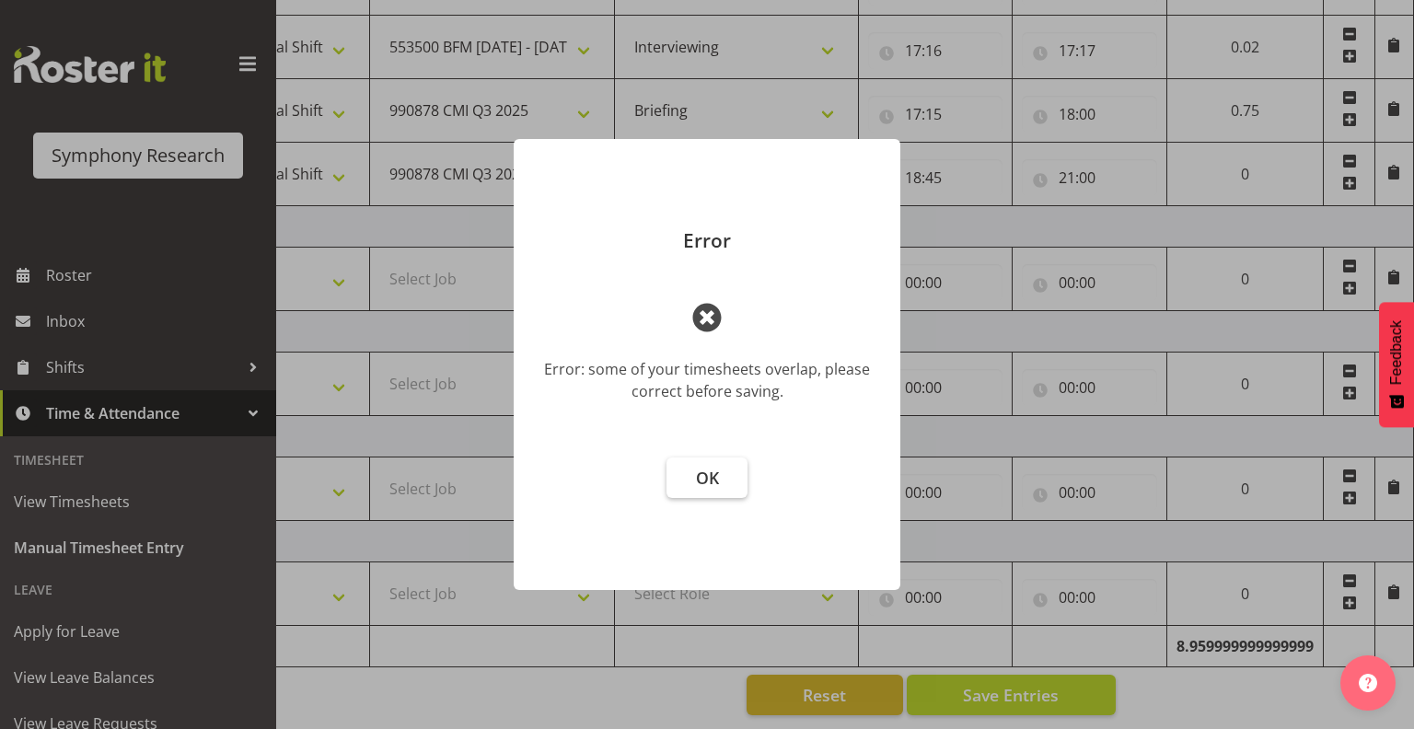
click at [701, 482] on span "OK" at bounding box center [707, 478] width 23 height 22
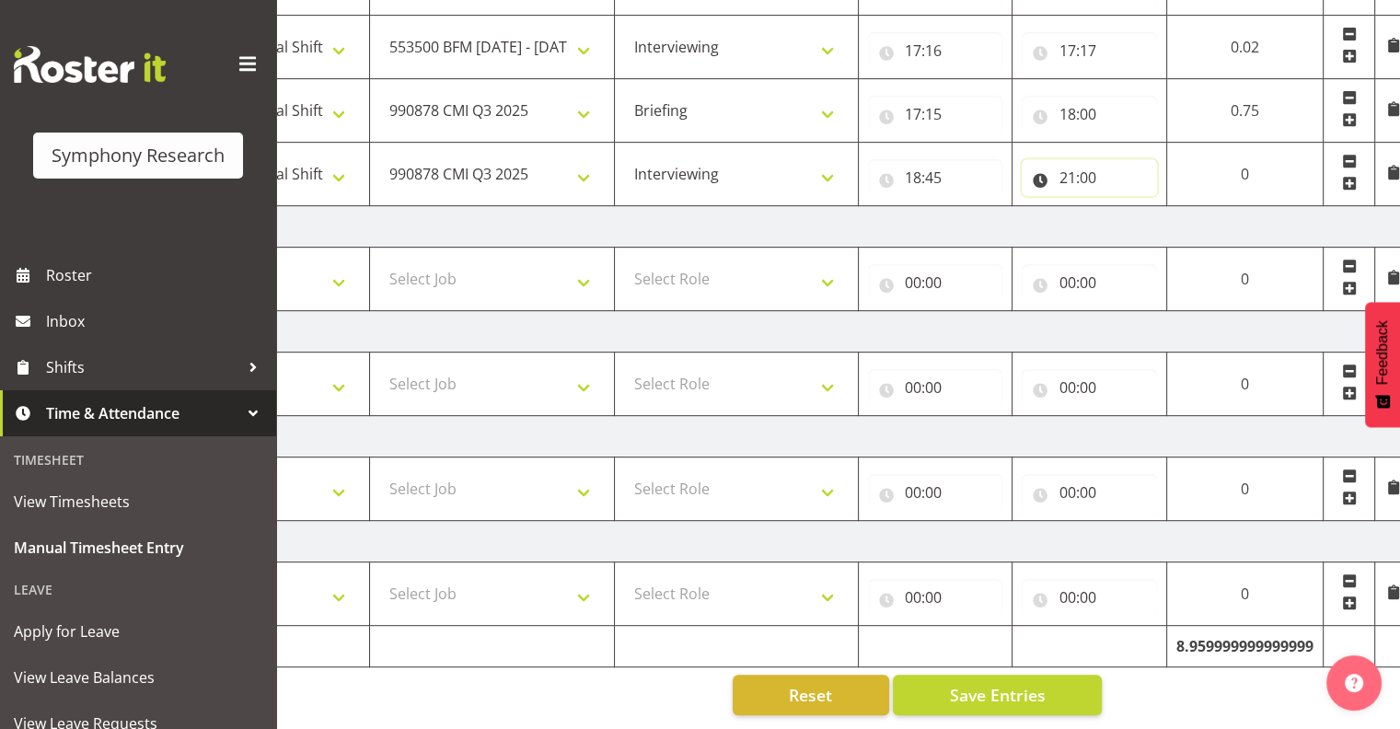
click at [1070, 162] on input "21:00" at bounding box center [1089, 177] width 135 height 37
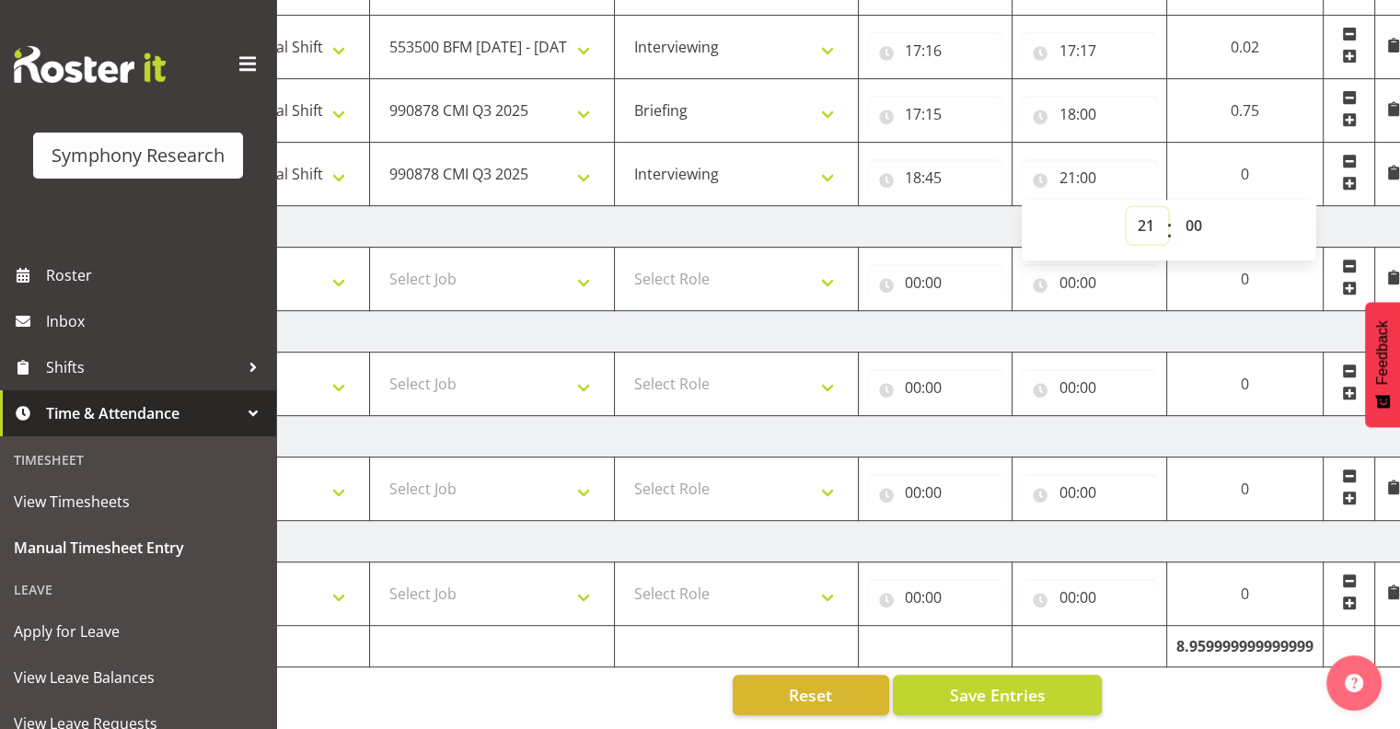
click at [1148, 214] on select "00 01 02 03 04 05 06 07 08 09 10 11 12 13 14 15 16 17 18 19 20 21 22 23" at bounding box center [1147, 225] width 41 height 37
select select "20"
click at [1127, 207] on select "00 01 02 03 04 05 06 07 08 09 10 11 12 13 14 15 16 17 18 19 20 21 22 23" at bounding box center [1147, 225] width 41 height 37
type input "20:00"
click at [982, 683] on span "Save Entries" at bounding box center [997, 695] width 96 height 24
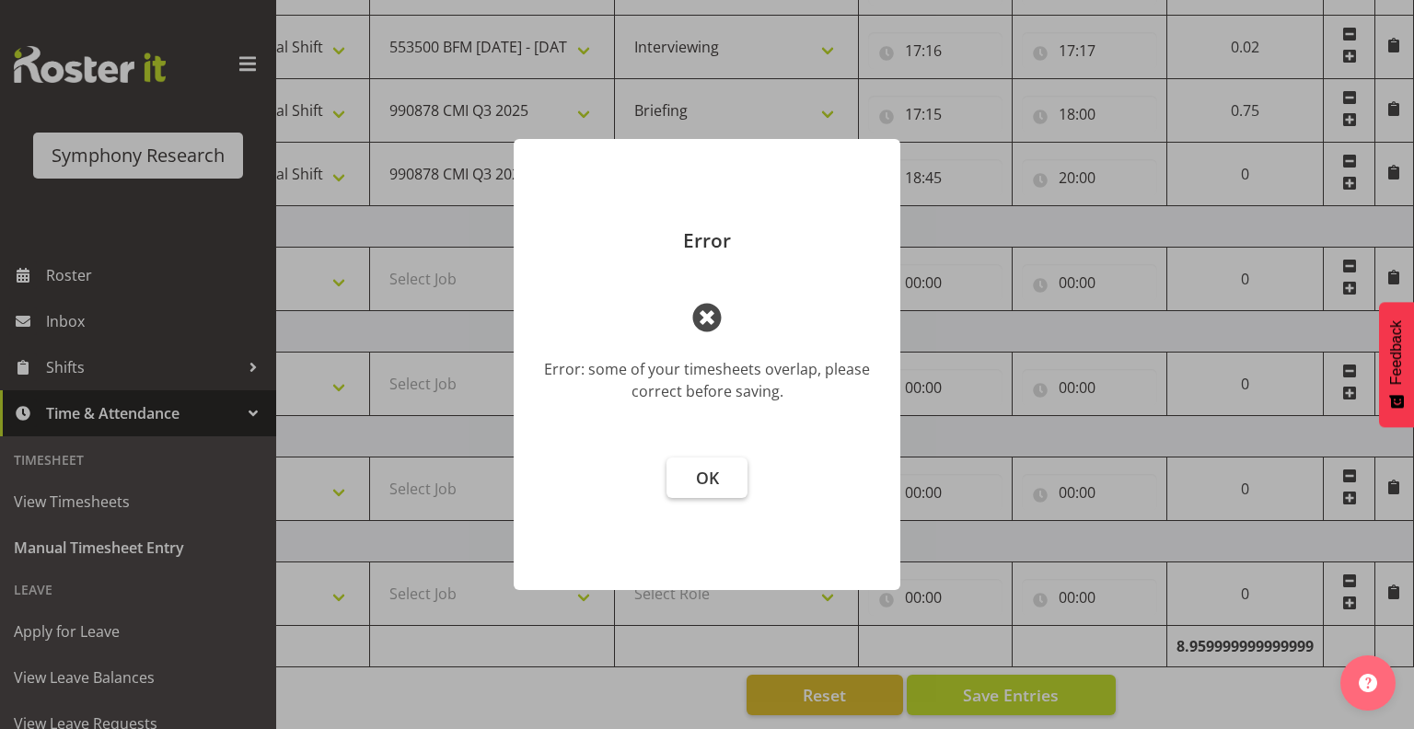
click at [708, 471] on span "OK" at bounding box center [707, 478] width 23 height 22
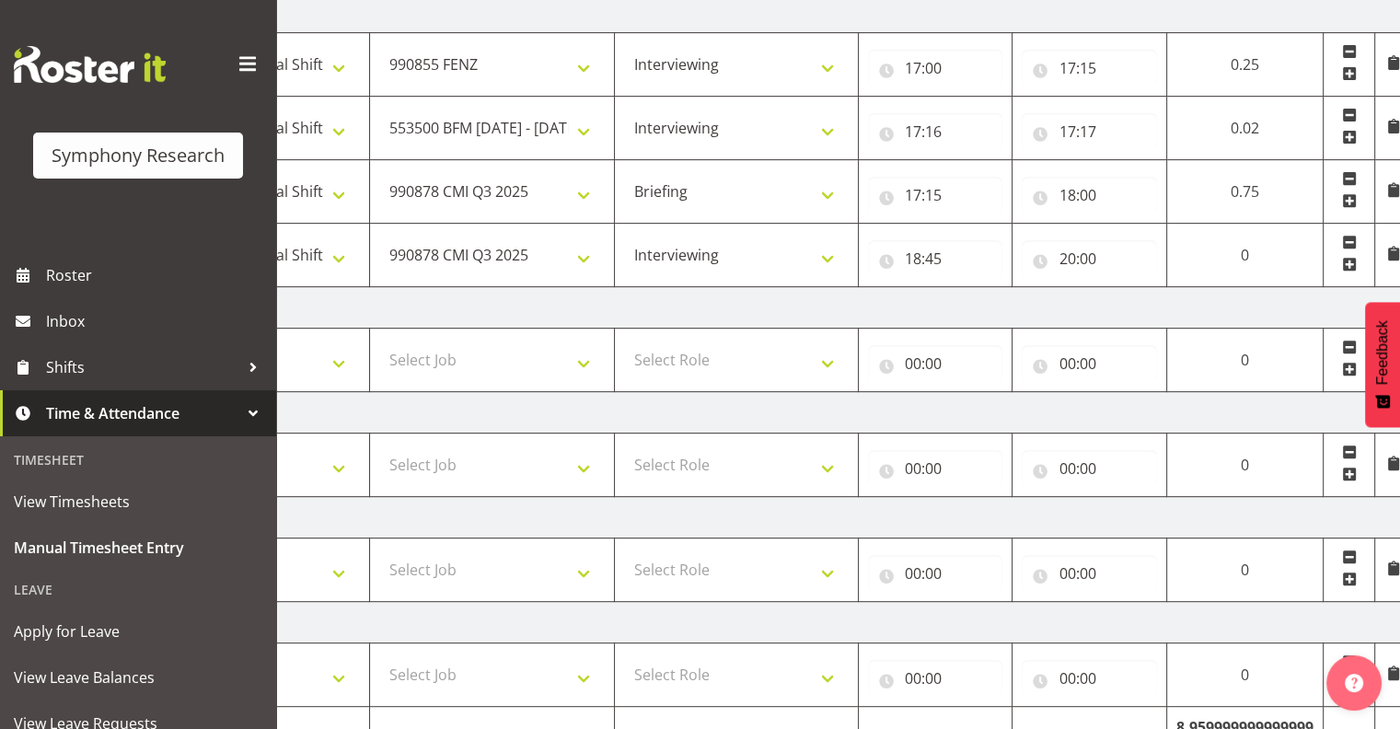
scroll to position [698, 0]
click at [1094, 191] on input "18:00" at bounding box center [1089, 197] width 135 height 37
click at [1195, 238] on select "00 01 02 03 04 05 06 07 08 09 10 11 12 13 14 15 16 17 18 19 20 21 22 23 24 25 2…" at bounding box center [1195, 244] width 41 height 37
select select "35"
click at [1175, 226] on select "00 01 02 03 04 05 06 07 08 09 10 11 12 13 14 15 16 17 18 19 20 21 22 23 24 25 2…" at bounding box center [1195, 244] width 41 height 37
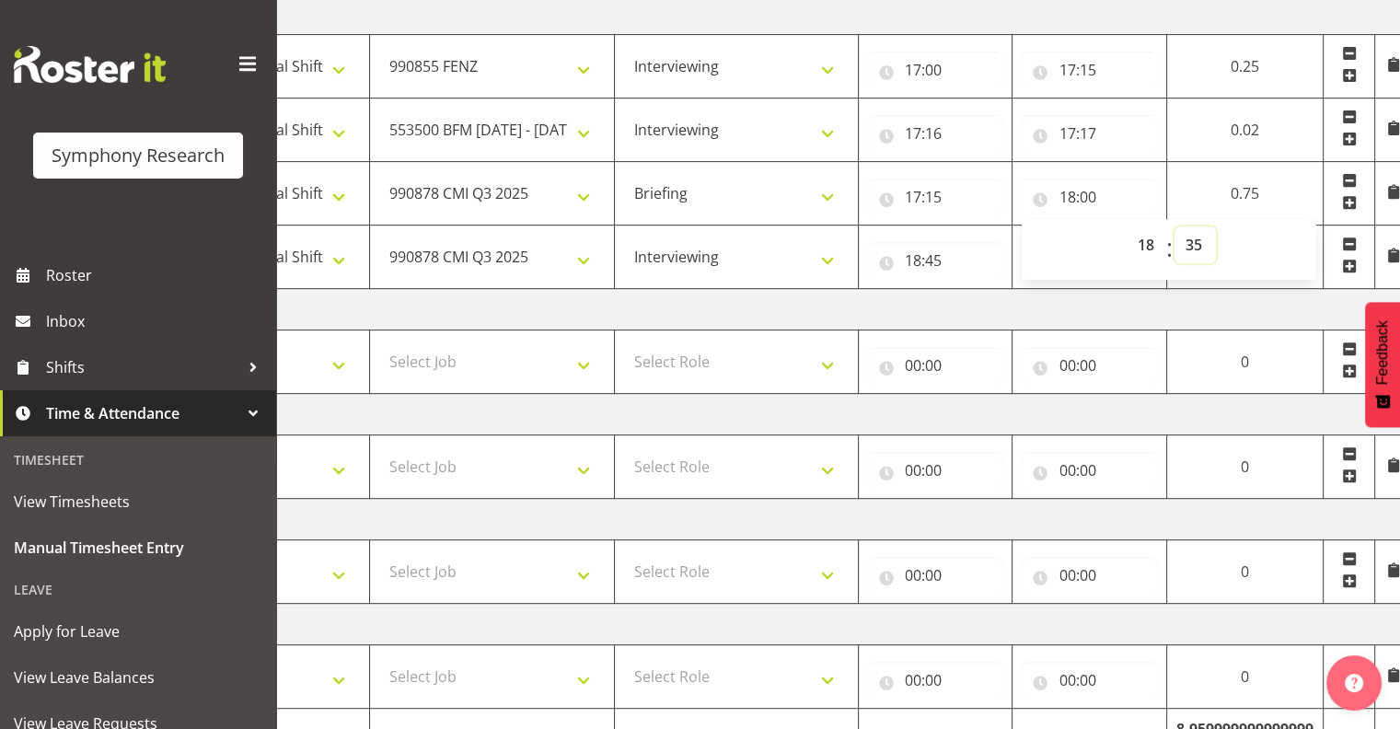
type input "18:35"
click at [1125, 254] on div "00 01 02 03 04 05 06 07 08 09 10 11 12 13 14 15 16 17 18 19 20 21 22 23" at bounding box center [1145, 249] width 41 height 46
select select "21"
click at [1127, 226] on select "00 01 02 03 04 05 06 07 08 09 10 11 12 13 14 15 16 17 18 19 20 21 22 23" at bounding box center [1147, 244] width 41 height 37
type input "21:35"
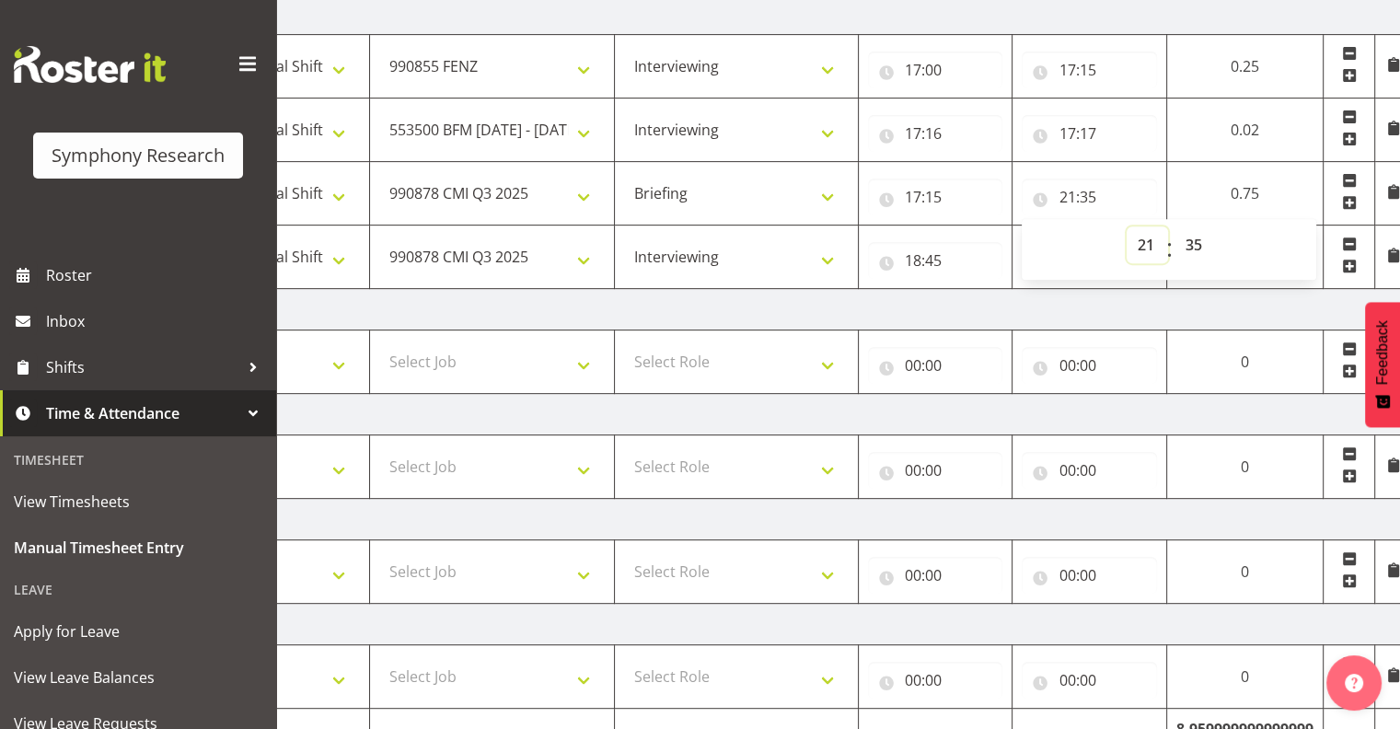
scroll to position [790, 0]
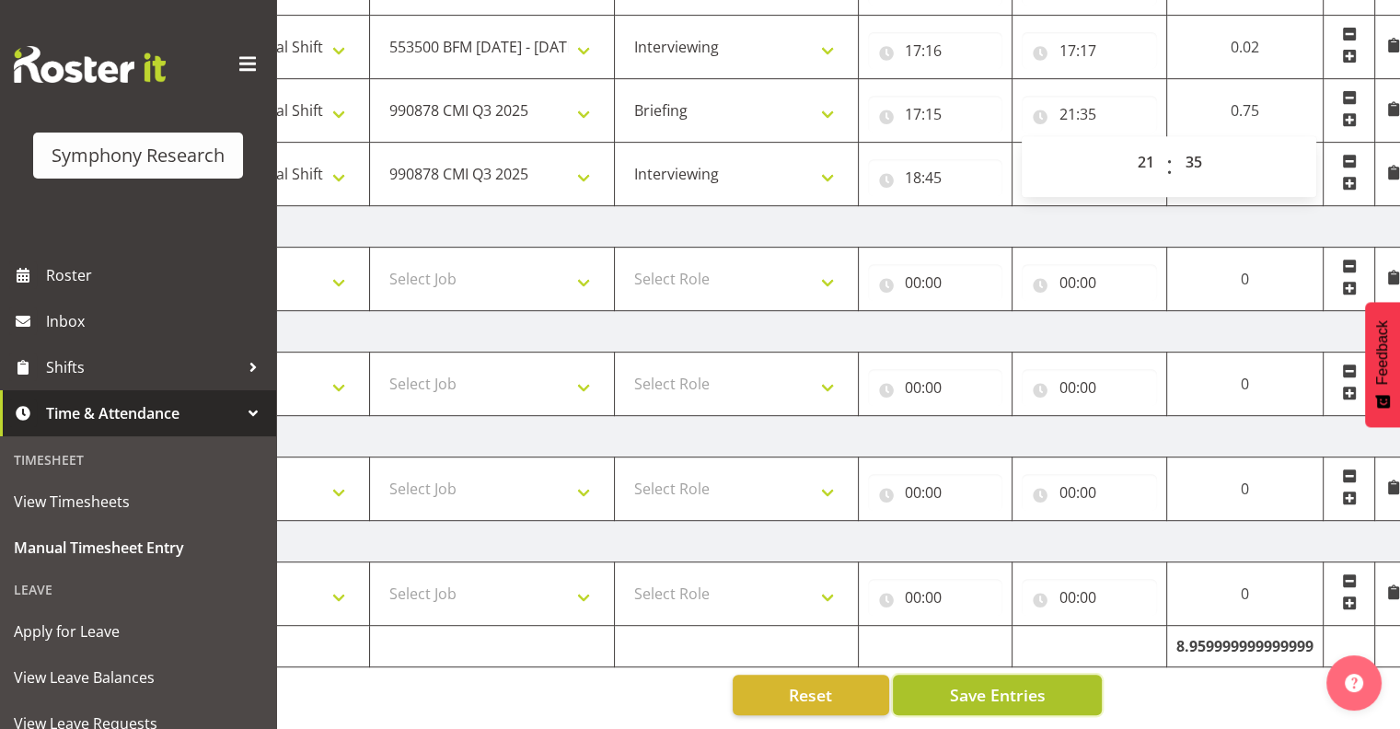
click at [1061, 681] on button "Save Entries" at bounding box center [997, 695] width 209 height 41
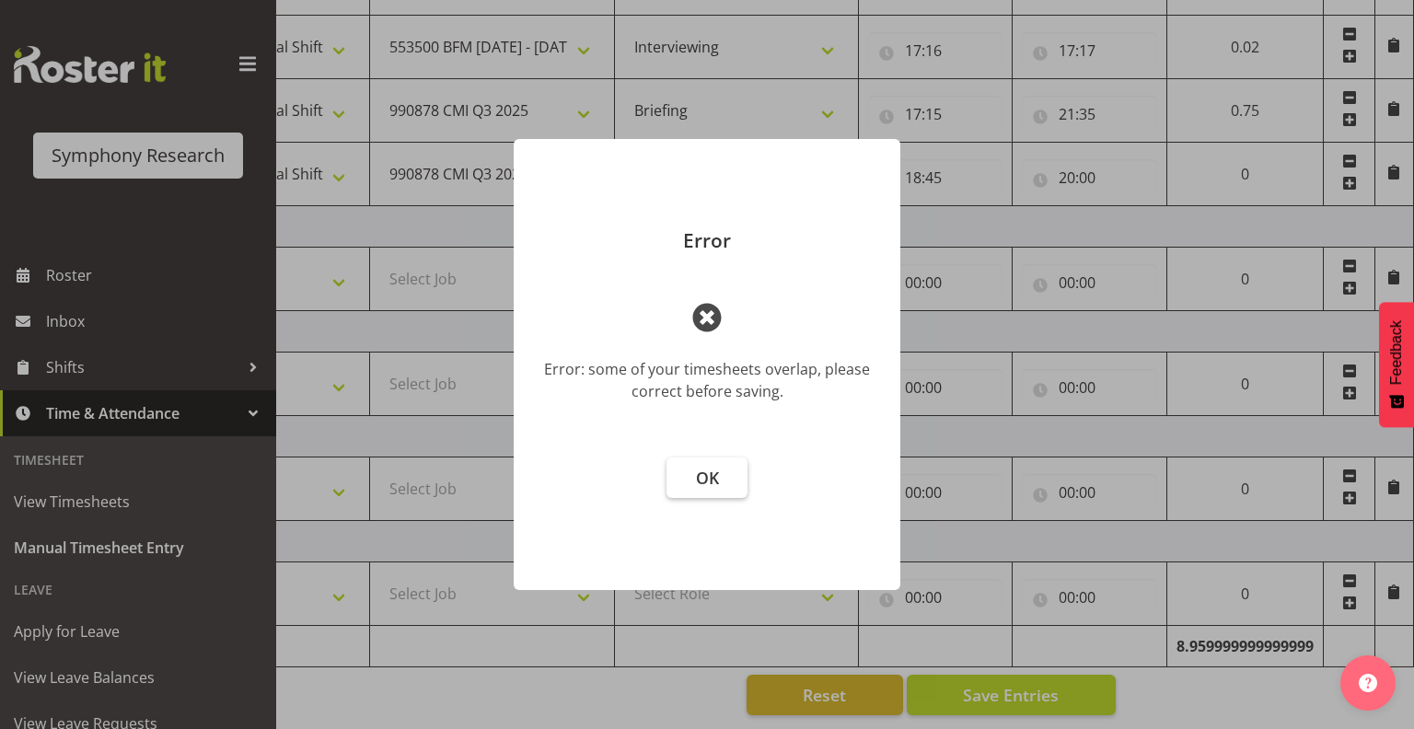
click at [709, 469] on span "OK" at bounding box center [707, 478] width 23 height 22
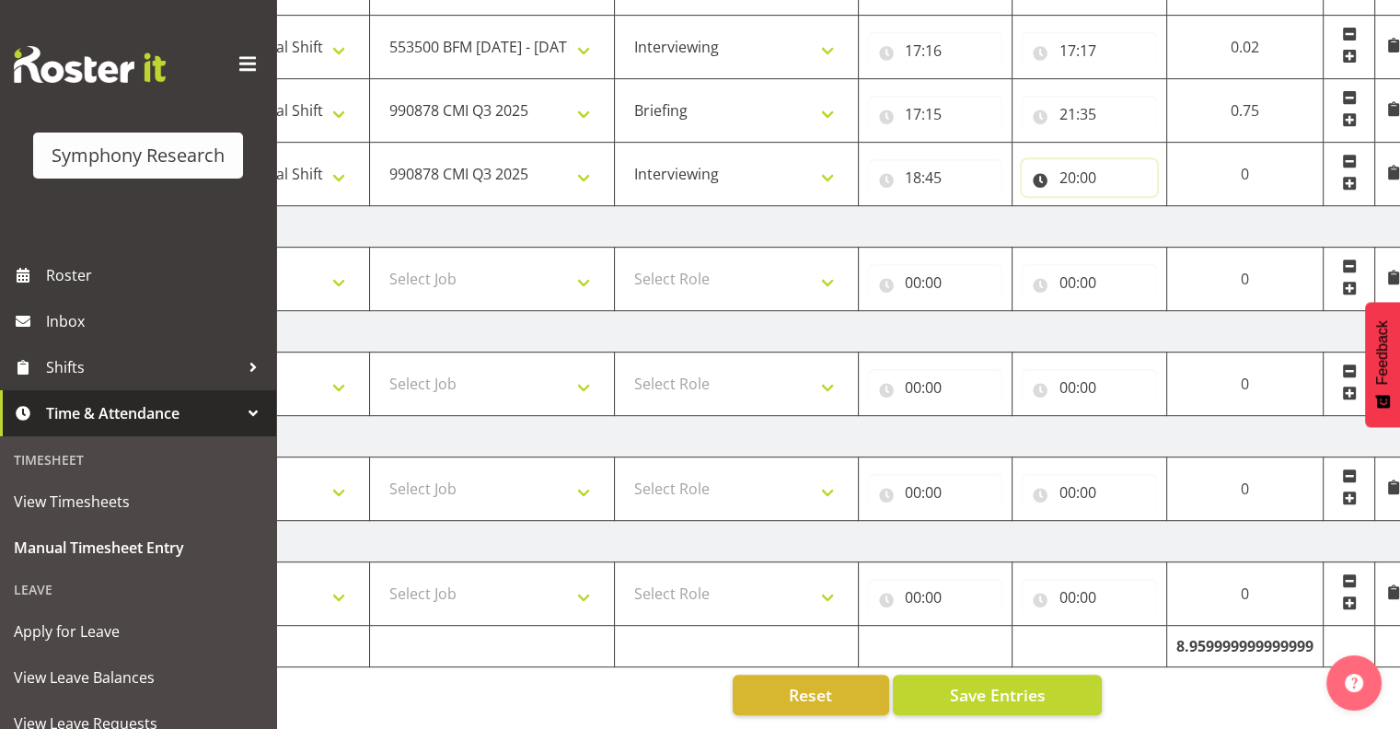
click at [1078, 166] on input "20:00" at bounding box center [1089, 177] width 135 height 37
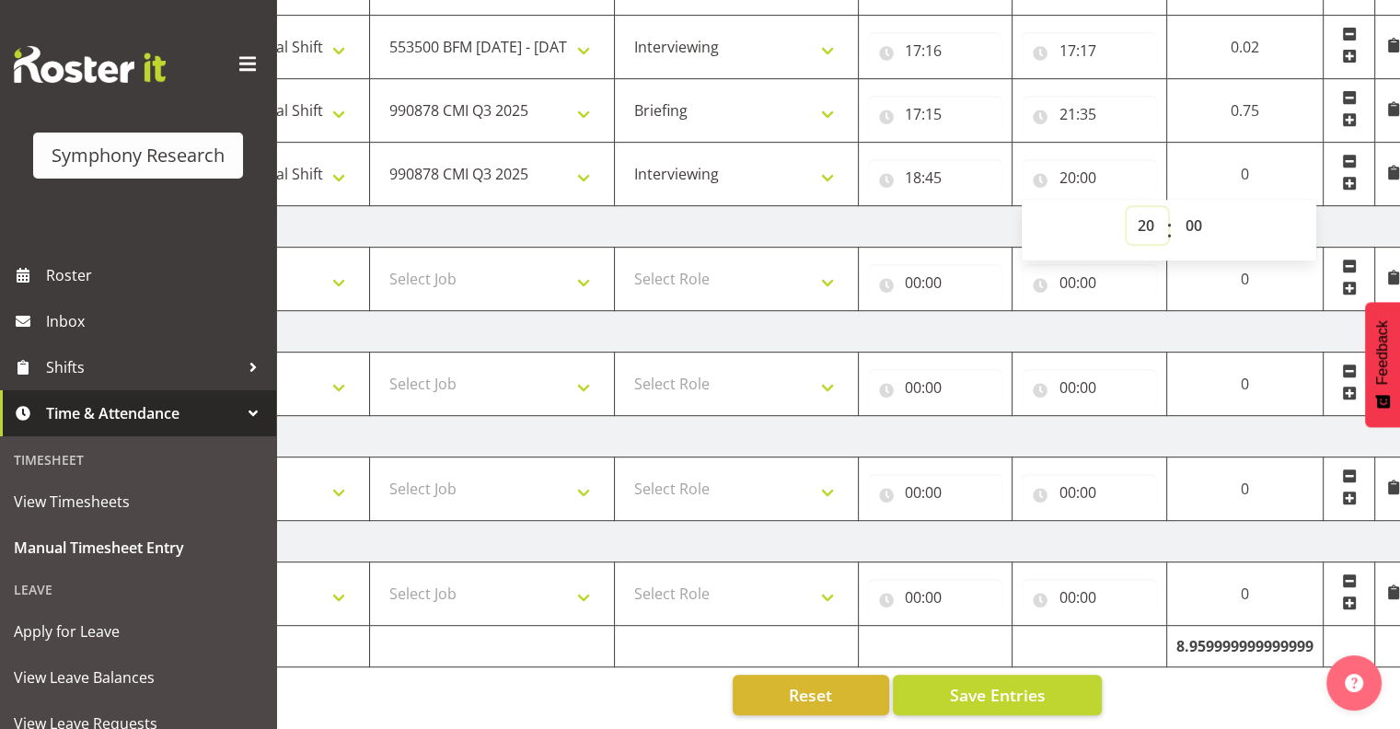
click at [1148, 210] on select "00 01 02 03 04 05 06 07 08 09 10 11 12 13 14 15 16 17 18 19 20 21 22 23" at bounding box center [1147, 225] width 41 height 37
select select "21"
click at [1127, 207] on select "00 01 02 03 04 05 06 07 08 09 10 11 12 13 14 15 16 17 18 19 20 21 22 23" at bounding box center [1147, 225] width 41 height 37
type input "21:00"
click at [1006, 683] on span "Save Entries" at bounding box center [997, 695] width 96 height 24
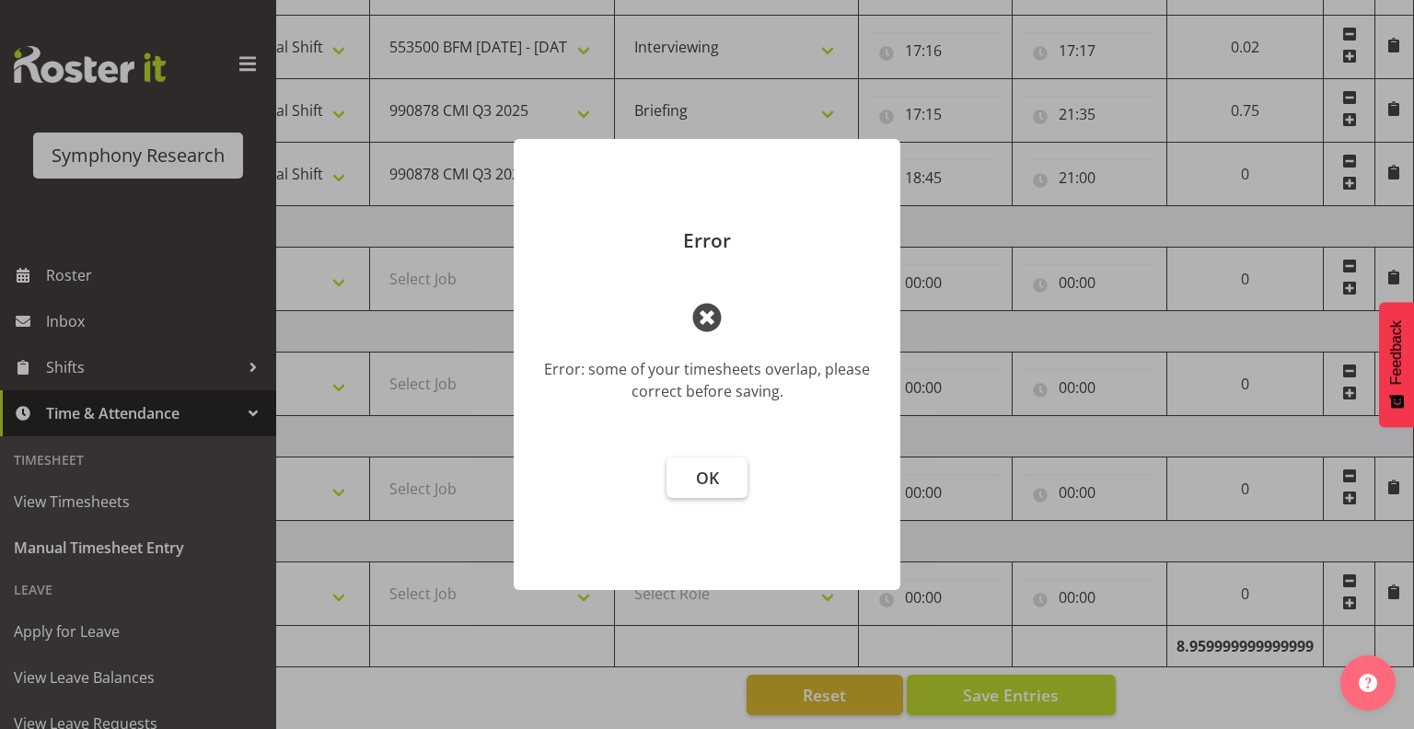
click at [704, 469] on span "OK" at bounding box center [707, 478] width 23 height 22
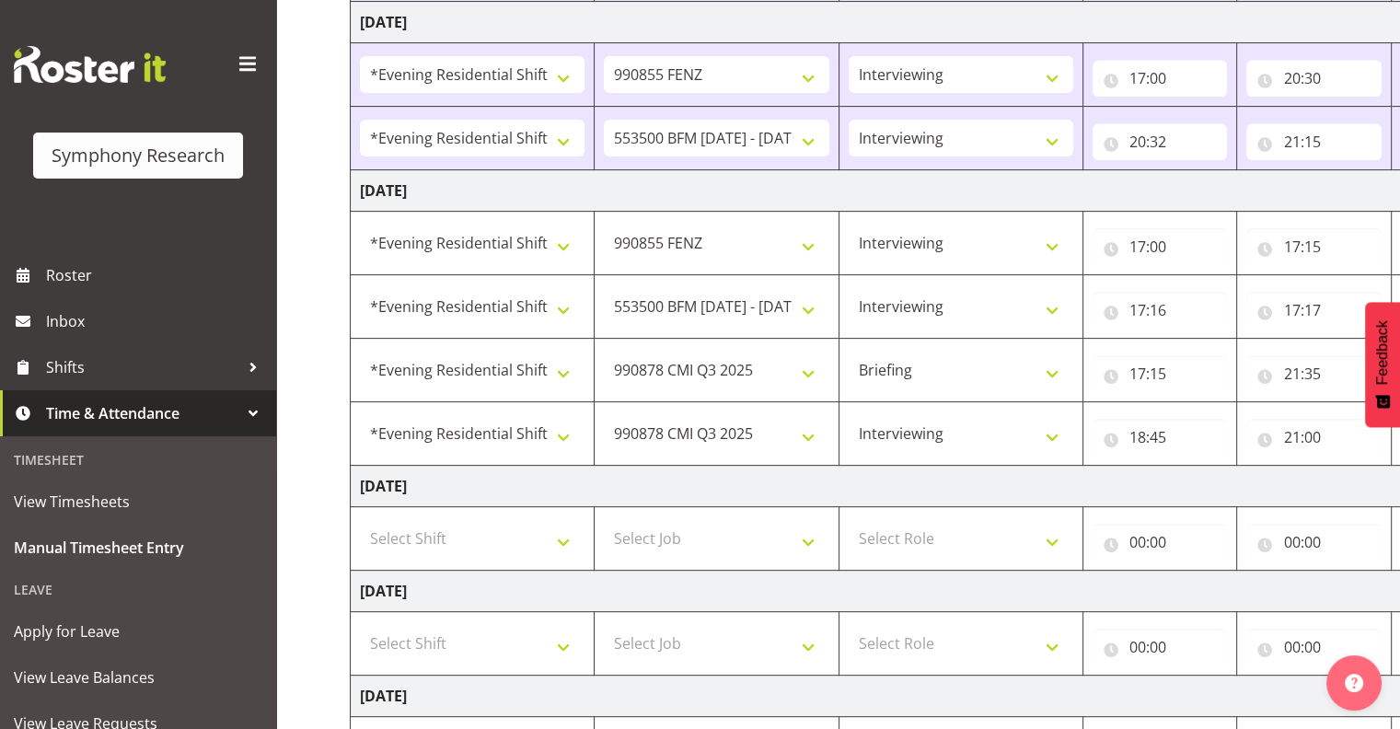
scroll to position [513, 0]
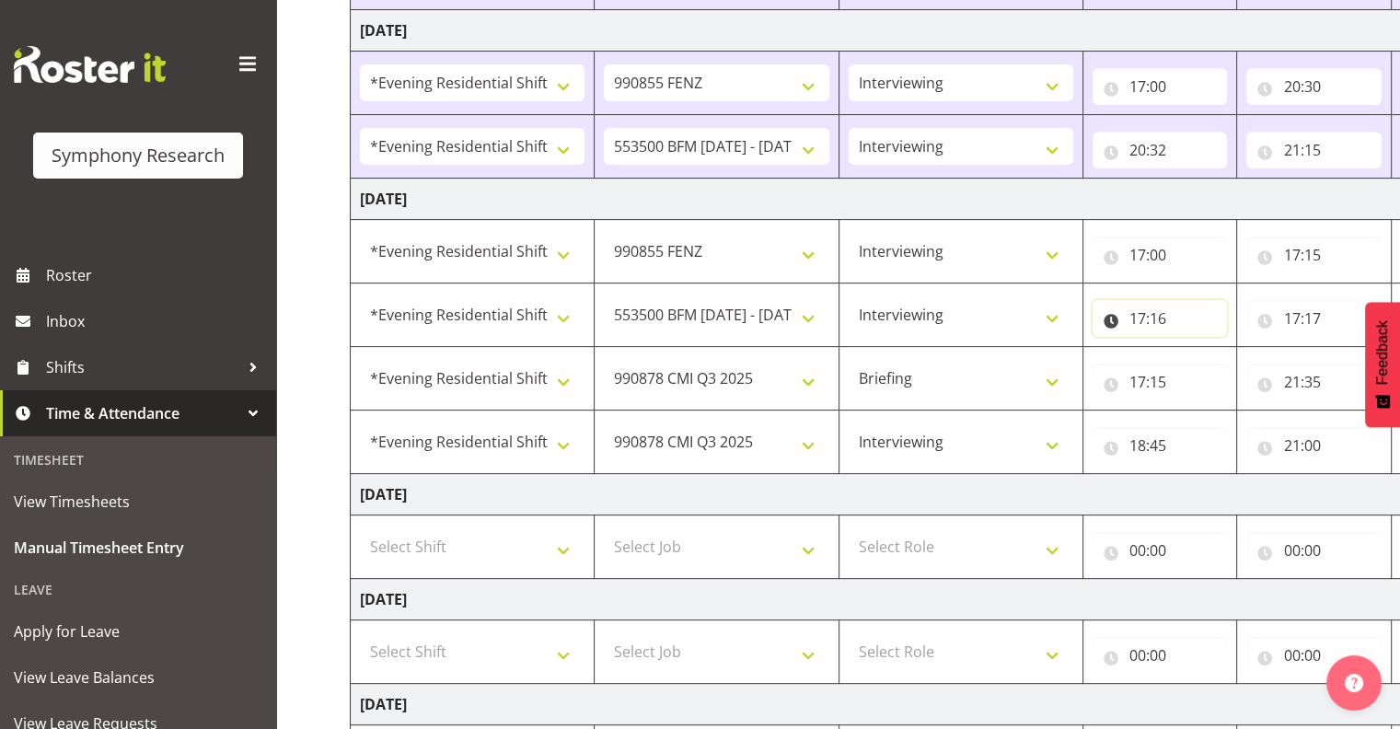
click at [1164, 317] on input "17:16" at bounding box center [1160, 318] width 135 height 37
click at [1269, 363] on select "00 01 02 03 04 05 06 07 08 09 10 11 12 13 14 15 16 17 18 19 20 21 22 23 24 25 2…" at bounding box center [1265, 366] width 41 height 37
select select "27"
click at [1245, 348] on select "00 01 02 03 04 05 06 07 08 09 10 11 12 13 14 15 16 17 18 19 20 21 22 23 24 25 2…" at bounding box center [1265, 366] width 41 height 37
type input "17:27"
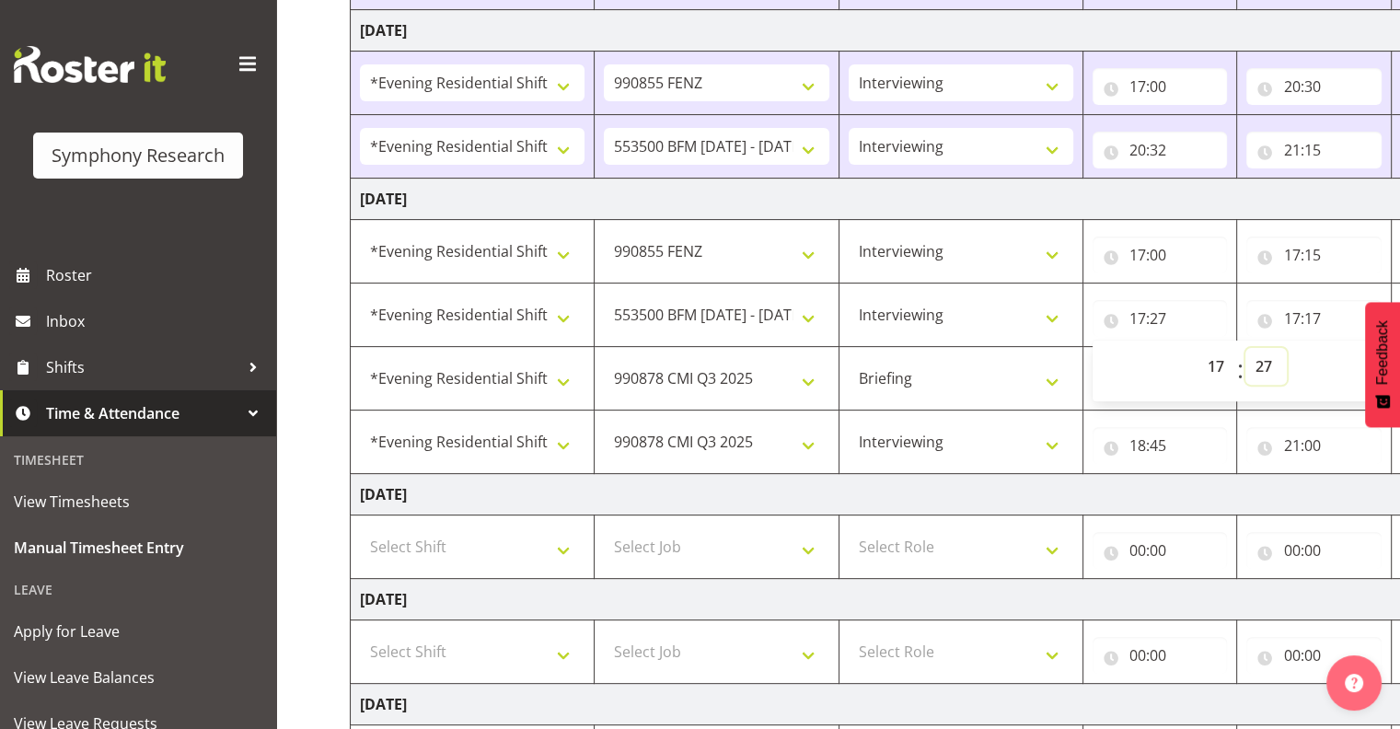
click at [1264, 363] on select "00 01 02 03 04 05 06 07 08 09 10 11 12 13 14 15 16 17 18 19 20 21 22 23 24 25 2…" at bounding box center [1265, 366] width 41 height 37
click at [1245, 348] on select "00 01 02 03 04 05 06 07 08 09 10 11 12 13 14 15 16 17 18 19 20 21 22 23 24 25 2…" at bounding box center [1265, 366] width 41 height 37
click at [1263, 361] on select "00 01 02 03 04 05 06 07 08 09 10 11 12 13 14 15 16 17 18 19 20 21 22 23 24 25 2…" at bounding box center [1265, 366] width 41 height 37
click at [1245, 348] on select "00 01 02 03 04 05 06 07 08 09 10 11 12 13 14 15 16 17 18 19 20 21 22 23 24 25 2…" at bounding box center [1265, 366] width 41 height 37
click at [1315, 316] on input "17:17" at bounding box center [1313, 318] width 135 height 37
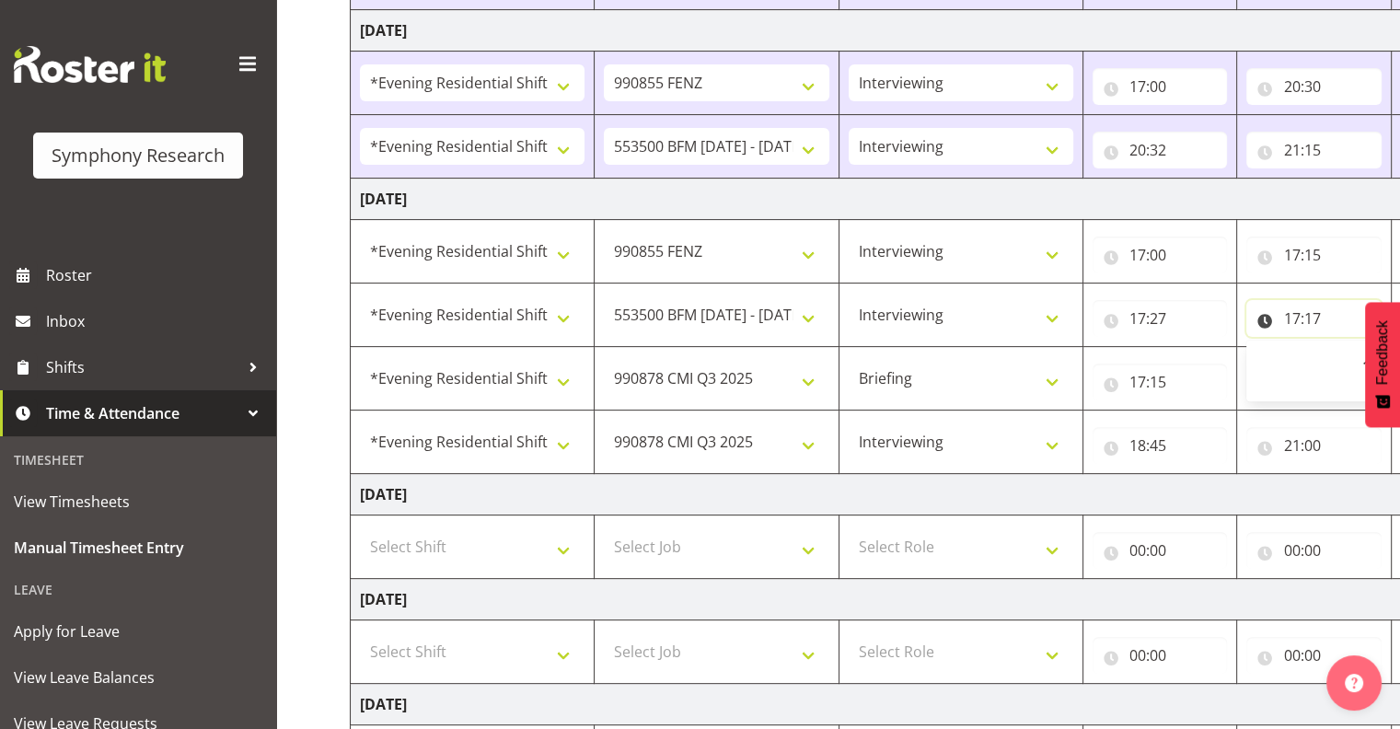
click at [1293, 309] on input "17:17" at bounding box center [1313, 318] width 135 height 37
click at [1296, 381] on input "21:35" at bounding box center [1313, 382] width 135 height 37
click at [1296, 375] on input "21:35" at bounding box center [1313, 382] width 135 height 37
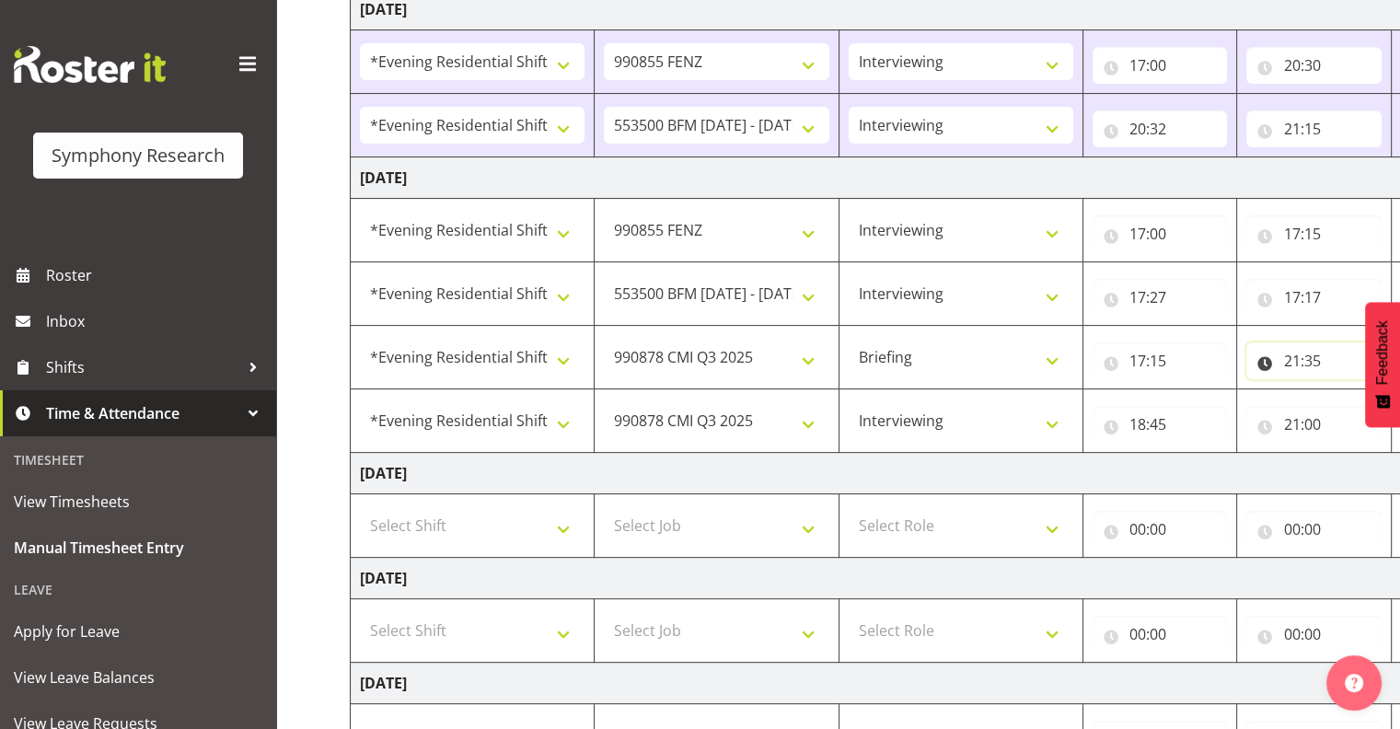
scroll to position [504, 0]
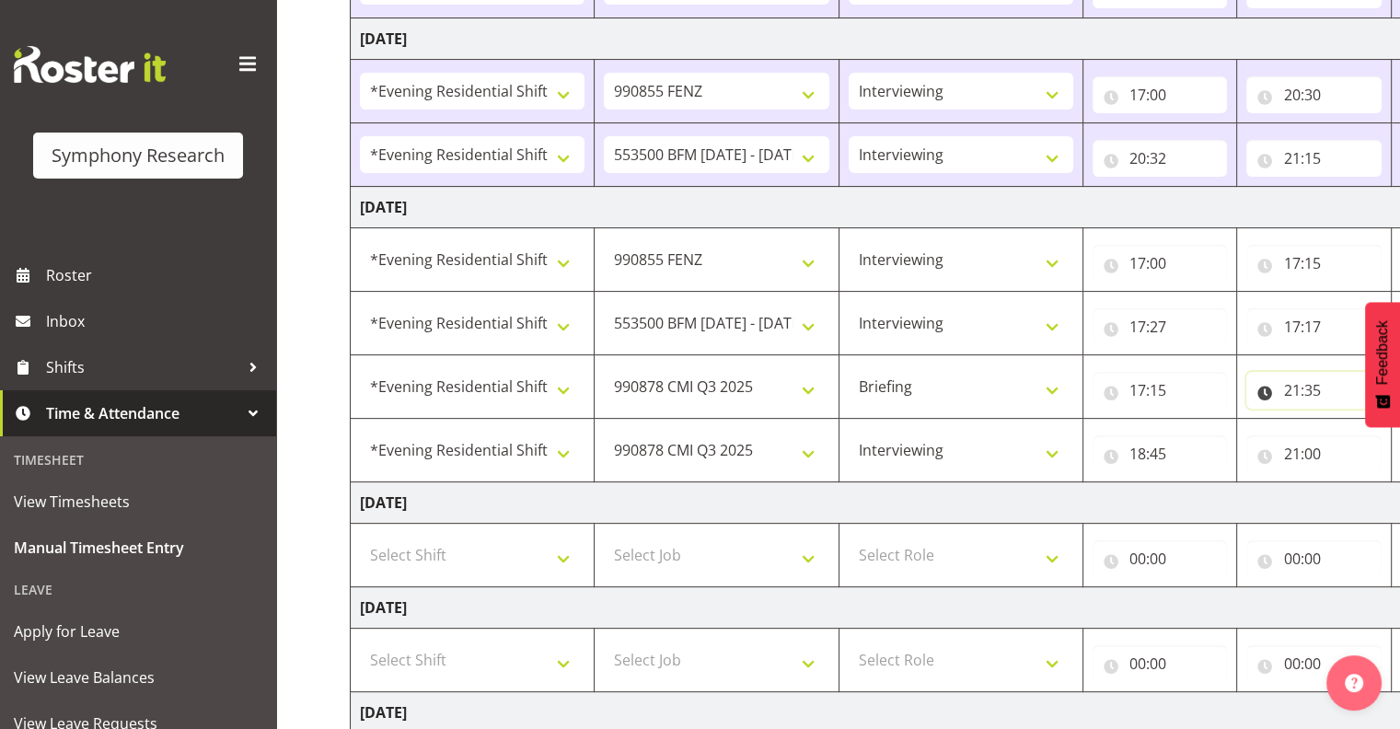
click at [1293, 387] on input "21:35" at bounding box center [1313, 390] width 135 height 37
click at [1292, 377] on input "21:35" at bounding box center [1313, 390] width 135 height 37
click at [1287, 446] on input "21:00" at bounding box center [1313, 453] width 135 height 37
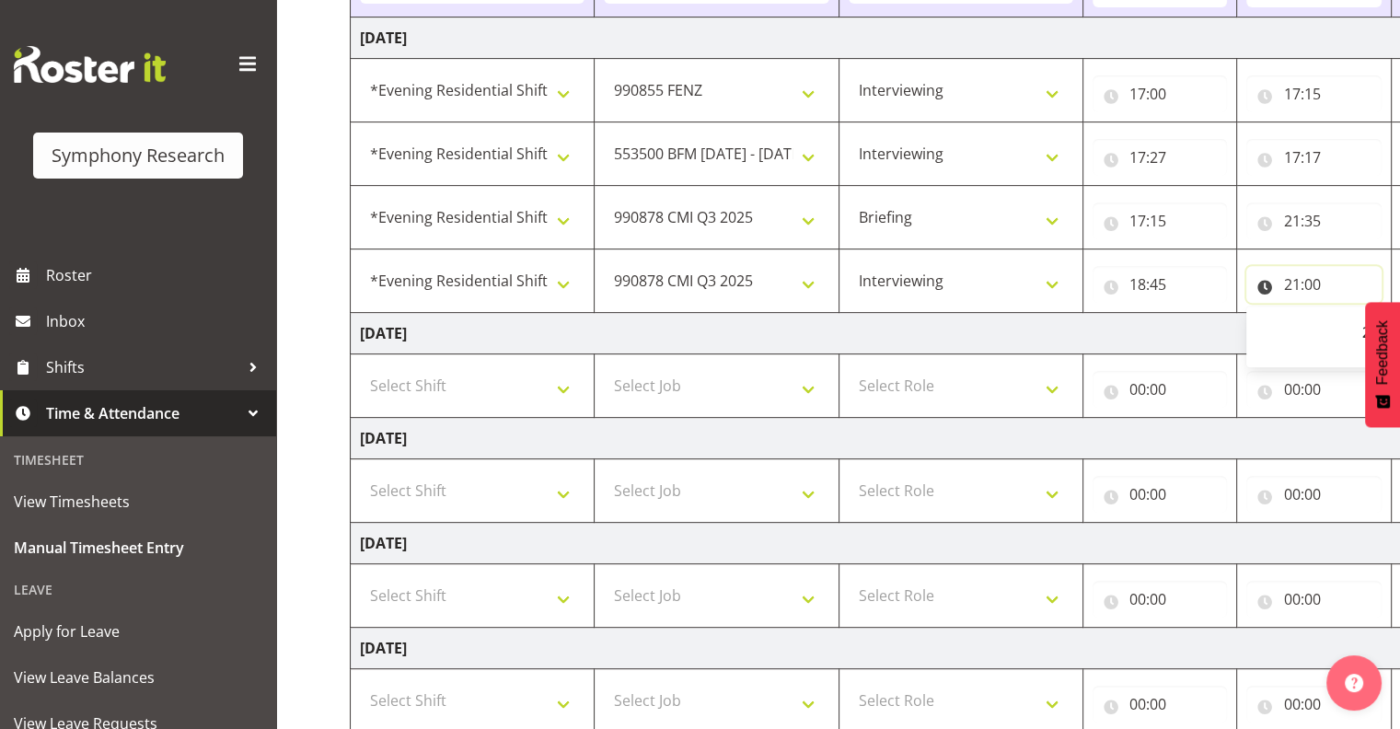
scroll to position [667, 0]
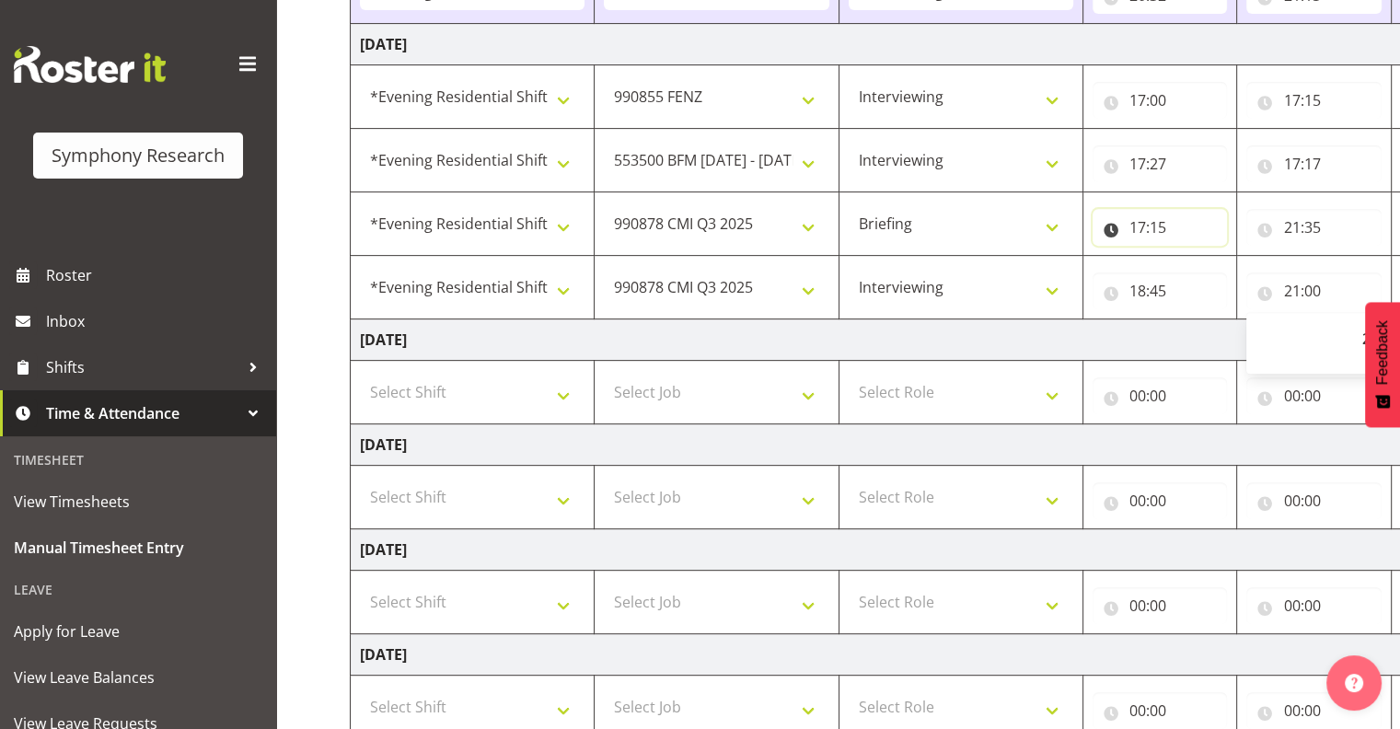
click at [1160, 218] on input "17:15" at bounding box center [1160, 227] width 135 height 37
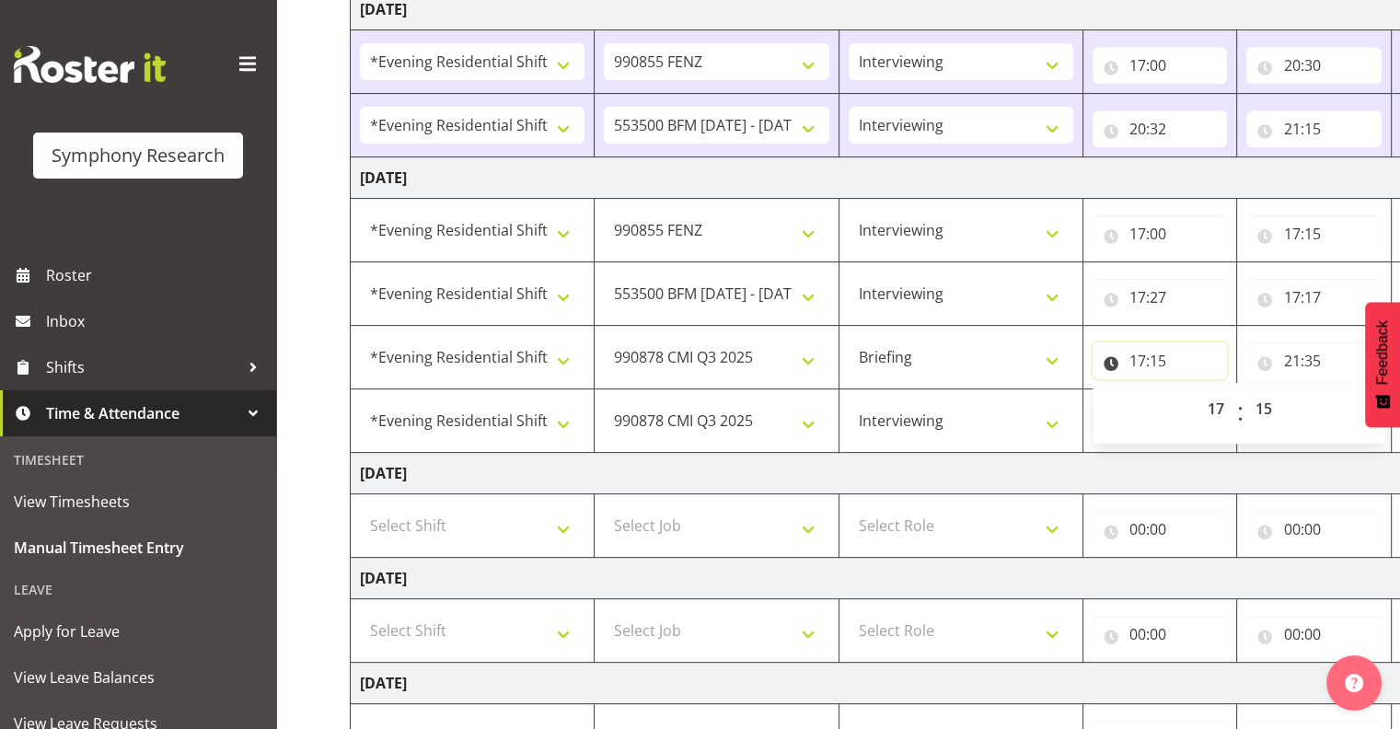
scroll to position [532, 0]
click at [1310, 298] on input "17:17" at bounding box center [1313, 299] width 135 height 37
click at [1291, 294] on input "17:17" at bounding box center [1313, 299] width 135 height 37
click at [1288, 361] on input "21:35" at bounding box center [1313, 362] width 135 height 37
click at [1290, 360] on input "21:35" at bounding box center [1313, 362] width 135 height 37
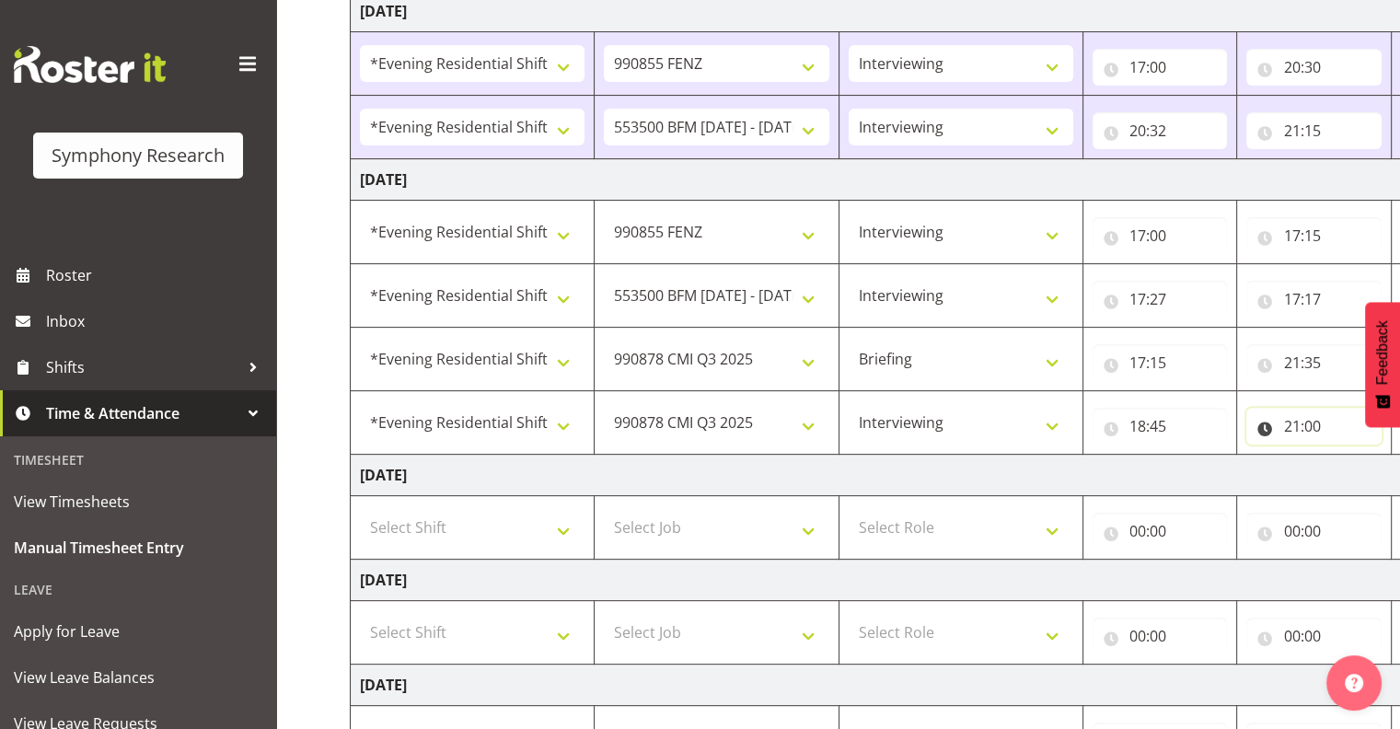
click at [1289, 424] on input "21:00" at bounding box center [1313, 426] width 135 height 37
click at [1293, 295] on input "17:17" at bounding box center [1313, 299] width 135 height 37
drag, startPoint x: 1293, startPoint y: 295, endPoint x: 1311, endPoint y: 295, distance: 17.5
click at [1311, 295] on input "17:17" at bounding box center [1313, 299] width 135 height 37
click at [1314, 293] on input "17:17" at bounding box center [1313, 299] width 135 height 37
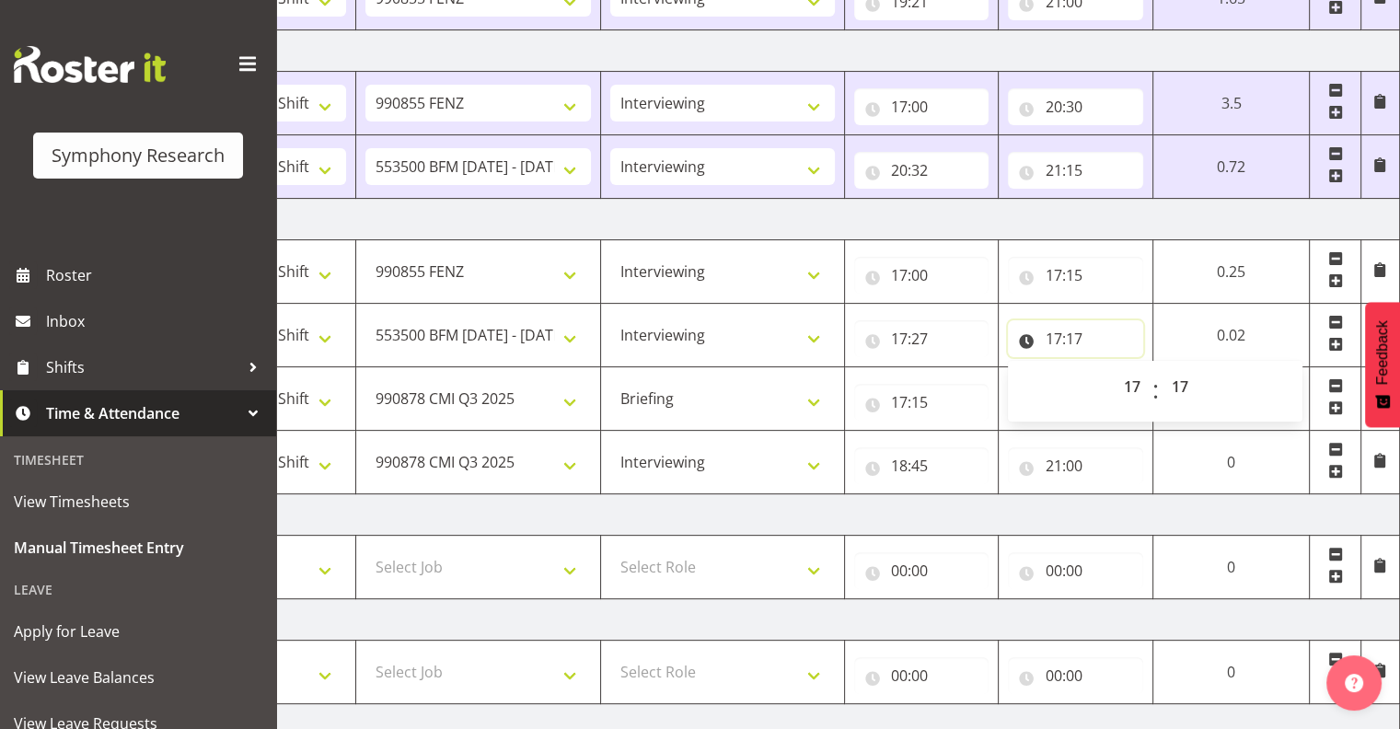
scroll to position [495, 0]
drag, startPoint x: 1230, startPoint y: 328, endPoint x: 1239, endPoint y: 350, distance: 23.9
click at [1232, 334] on td "0.02" at bounding box center [1231, 333] width 156 height 64
click at [1226, 331] on td "0.02" at bounding box center [1231, 333] width 156 height 64
click at [1215, 334] on td "0.02" at bounding box center [1231, 333] width 156 height 64
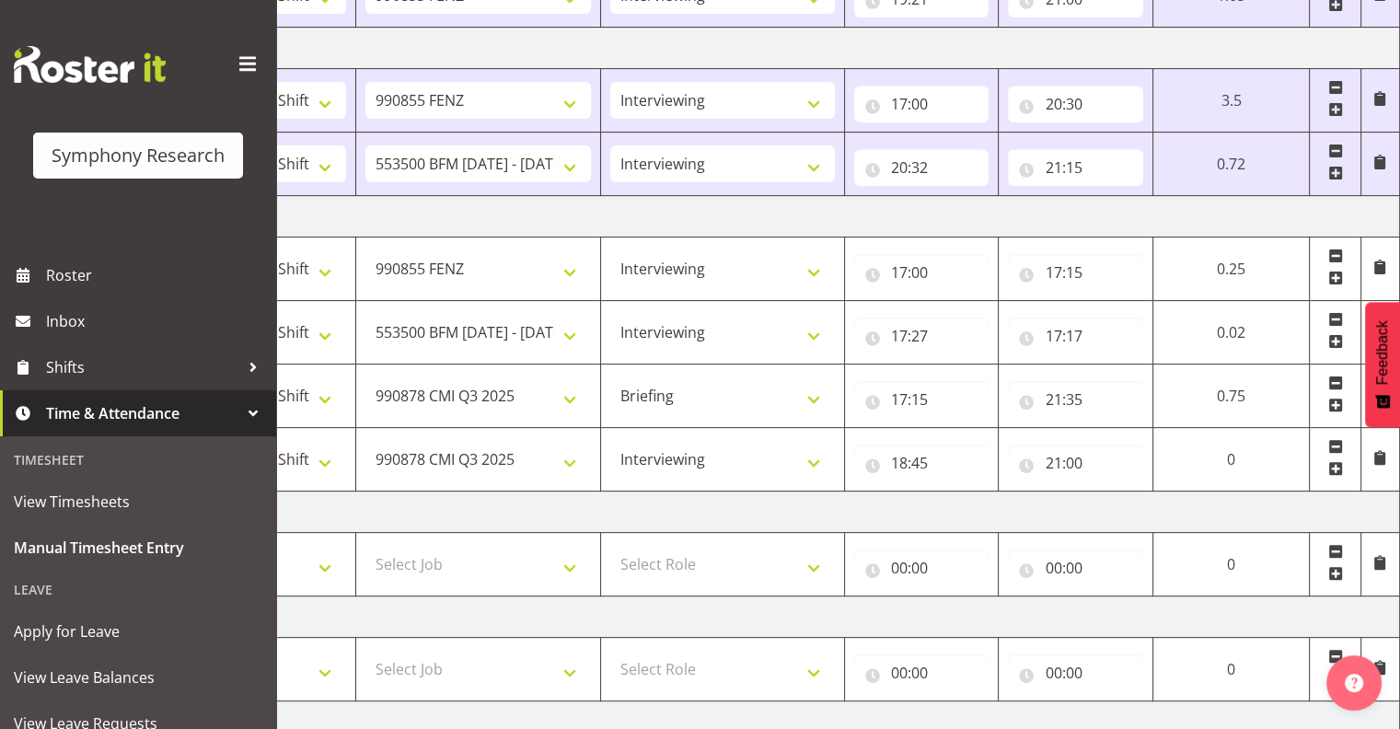
click at [1215, 330] on td "0.02" at bounding box center [1231, 333] width 156 height 64
click at [1075, 331] on input "17:17" at bounding box center [1075, 336] width 135 height 37
click at [1181, 382] on select "00 01 02 03 04 05 06 07 08 09 10 11 12 13 14 15 16 17 18 19 20 21 22 23 24 25 2…" at bounding box center [1181, 383] width 41 height 37
click at [1161, 365] on select "00 01 02 03 04 05 06 07 08 09 10 11 12 13 14 15 16 17 18 19 20 21 22 23 24 25 2…" at bounding box center [1181, 383] width 41 height 37
click at [1076, 331] on input "17:17" at bounding box center [1075, 336] width 135 height 37
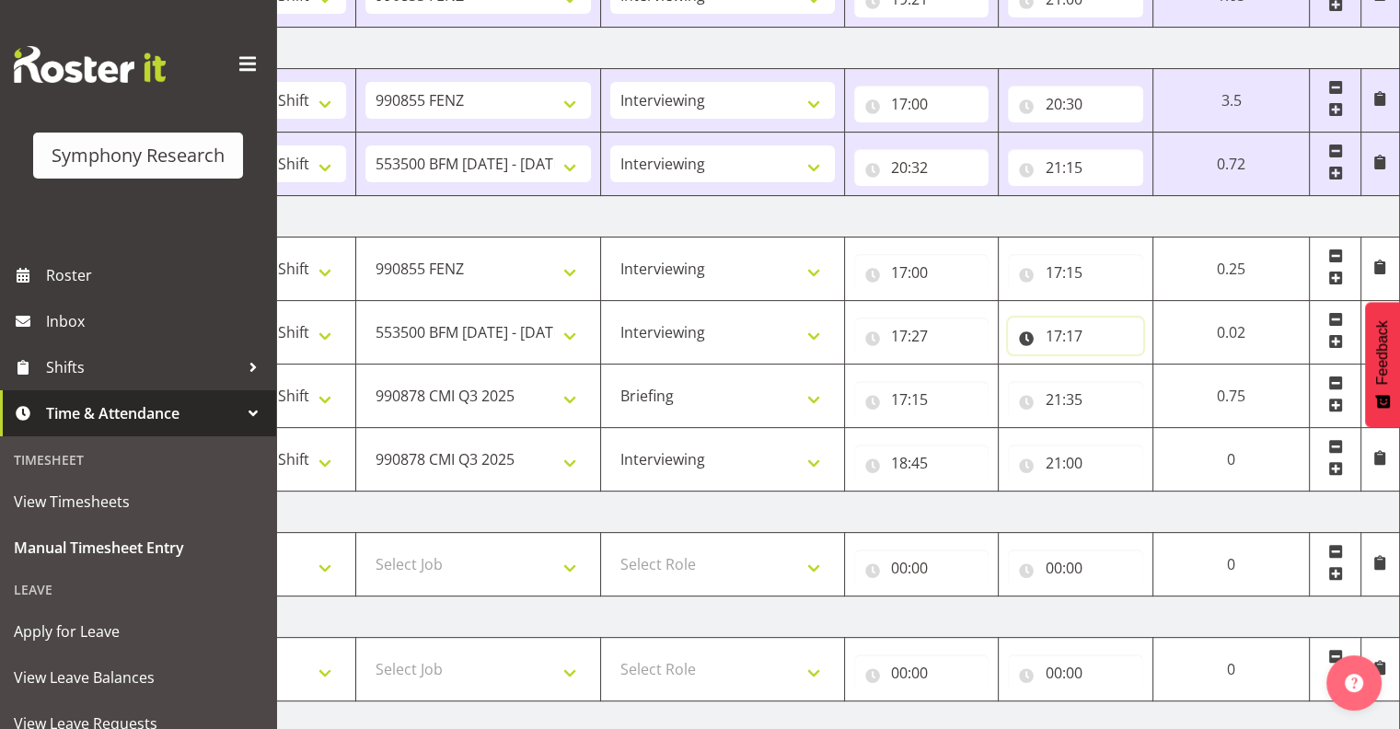
click at [1078, 333] on input "17:17" at bounding box center [1075, 336] width 135 height 37
click at [1182, 375] on select "00 01 02 03 04 05 06 07 08 09 10 11 12 13 14 15 16 17 18 19 20 21 22 23 24 25 2…" at bounding box center [1181, 383] width 41 height 37
select select "30"
click at [1161, 365] on select "00 01 02 03 04 05 06 07 08 09 10 11 12 13 14 15 16 17 18 19 20 21 22 23 24 25 2…" at bounding box center [1181, 383] width 41 height 37
type input "17:30"
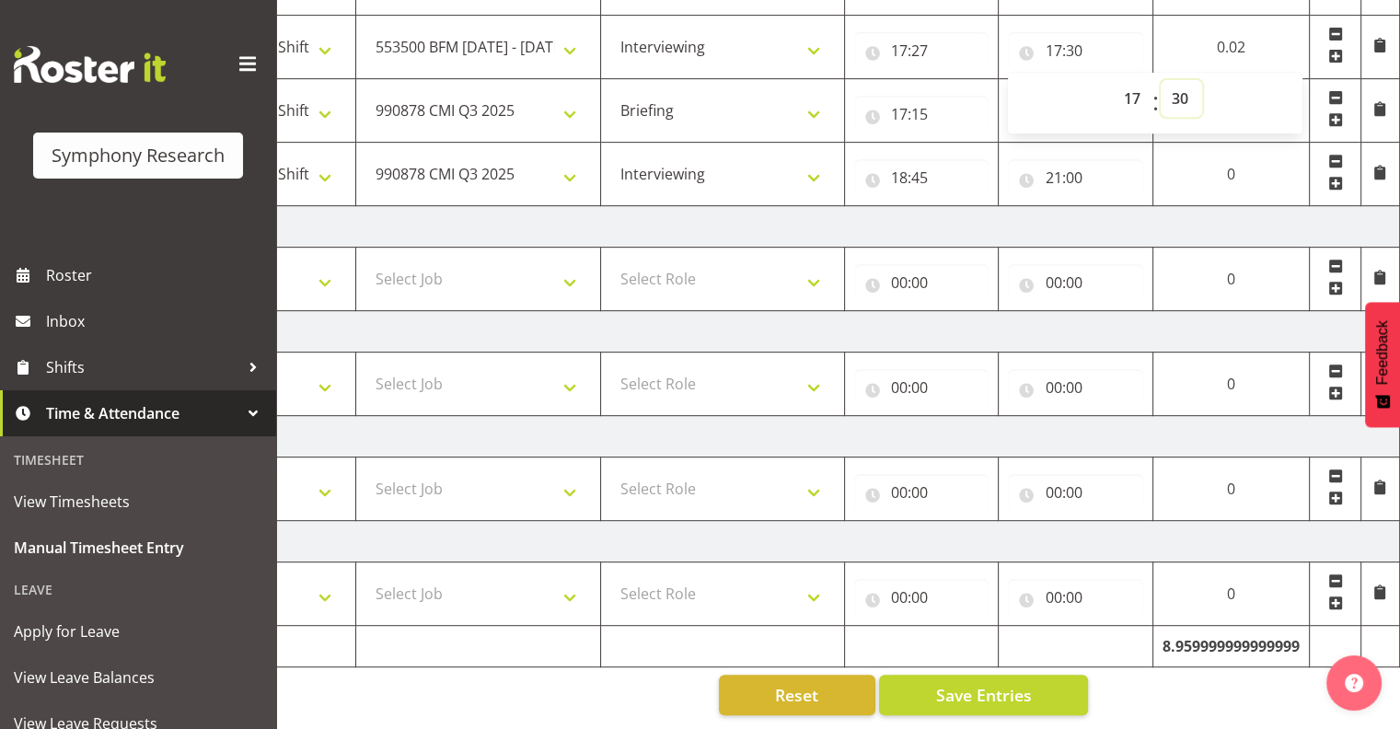
scroll to position [790, 0]
click at [953, 683] on span "Save Entries" at bounding box center [983, 695] width 96 height 24
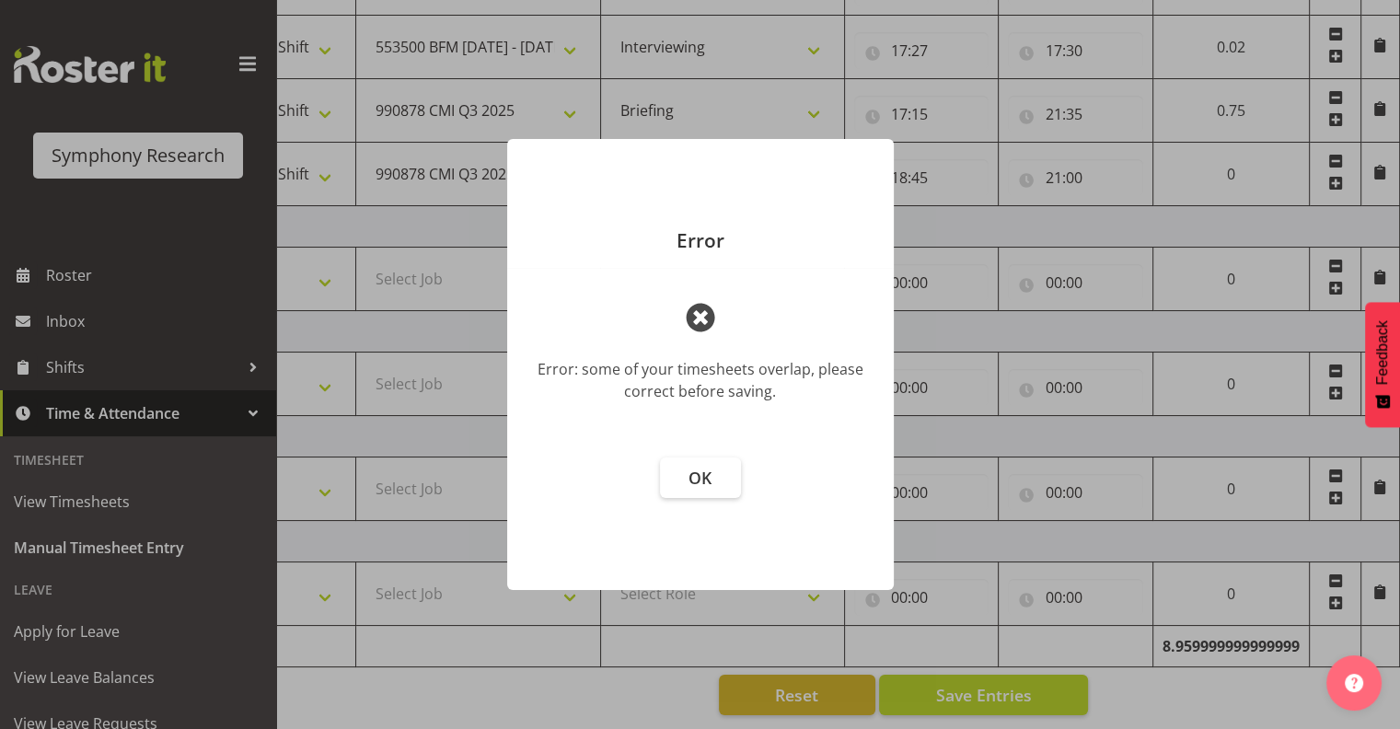
scroll to position [0, 225]
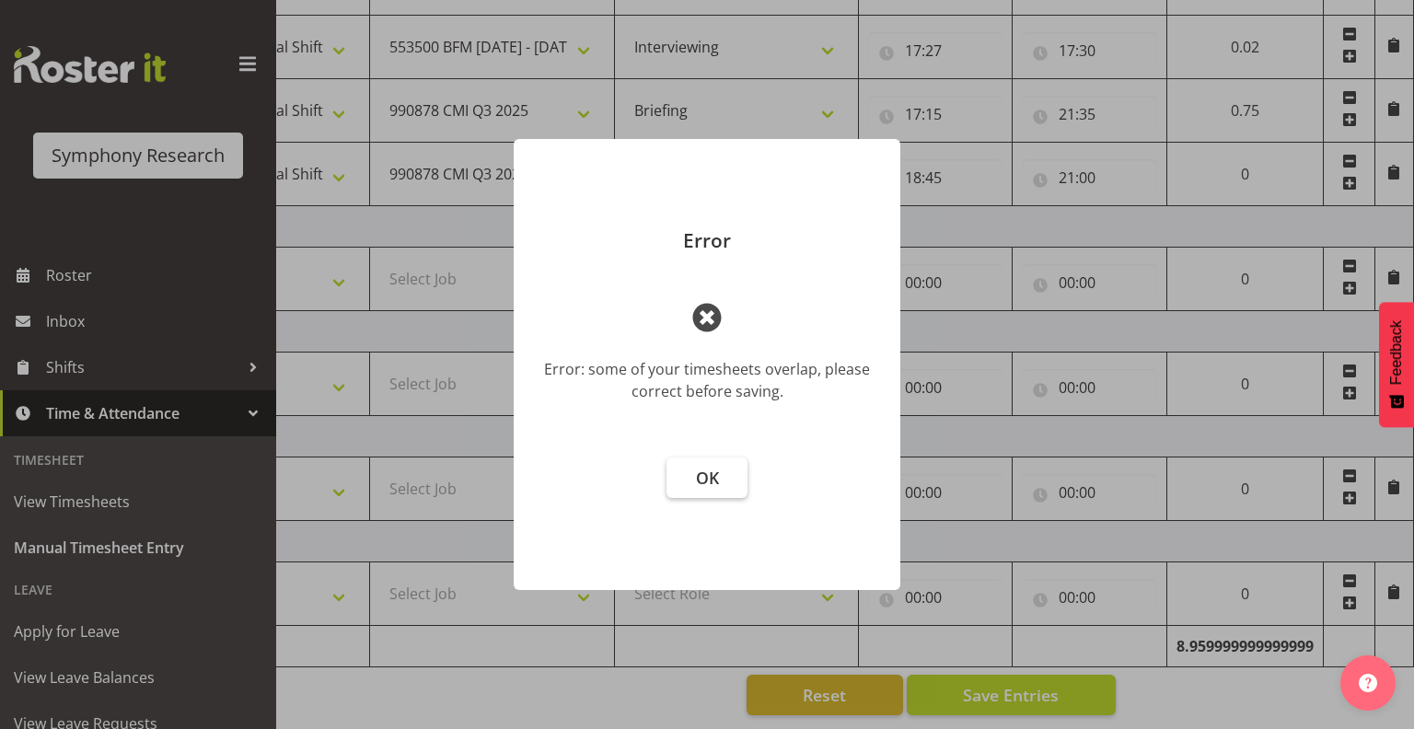
click at [714, 468] on span "OK" at bounding box center [707, 478] width 23 height 22
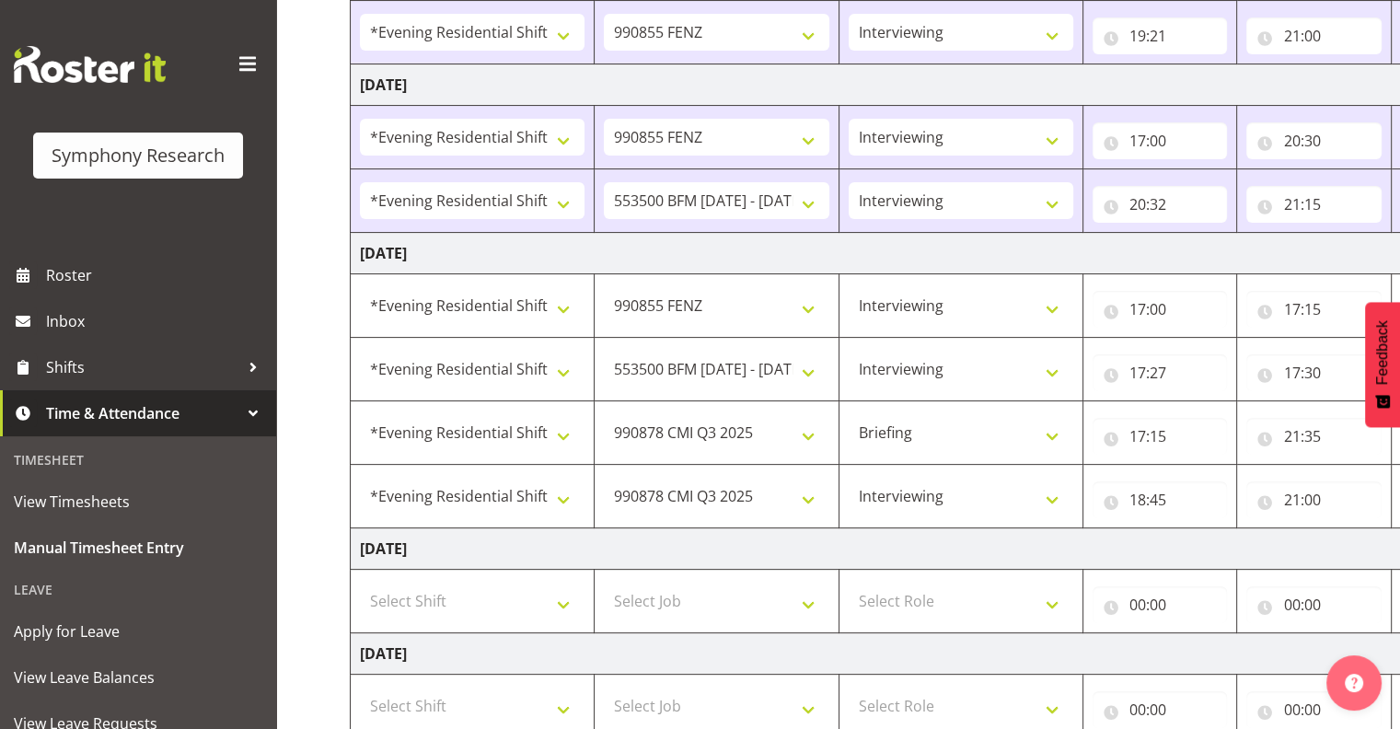
scroll to position [453, 0]
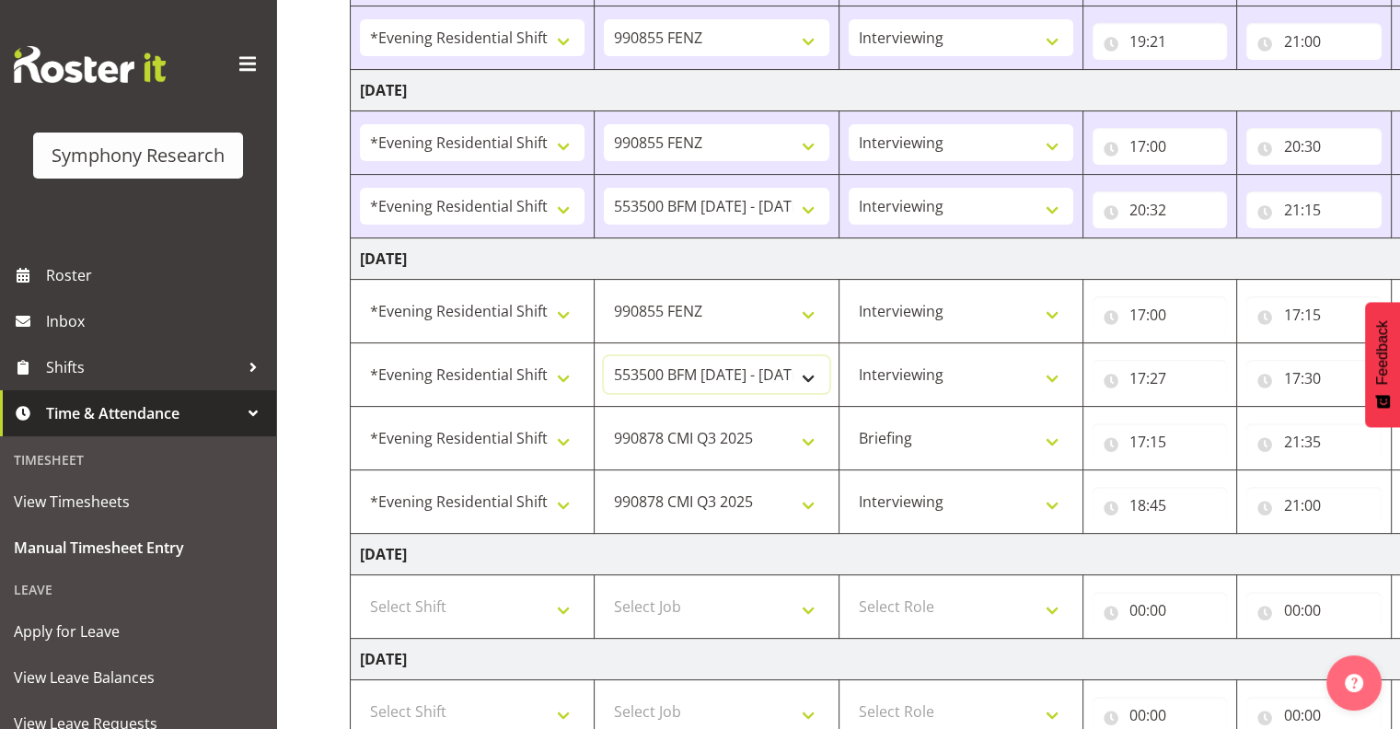
click at [810, 372] on select "550060 IF Admin 553492 World Poll Aus Wave 2 Main 2025 553500 BFM Jul - Sep 202…" at bounding box center [716, 374] width 225 height 37
select select "10239"
click at [604, 356] on select "550060 IF Admin 553492 World Poll Aus Wave 2 Main 2025 553500 BFM Jul - Sep 202…" at bounding box center [716, 374] width 225 height 37
click at [1052, 375] on select "Interviewing Briefing" at bounding box center [961, 374] width 225 height 37
select select "297"
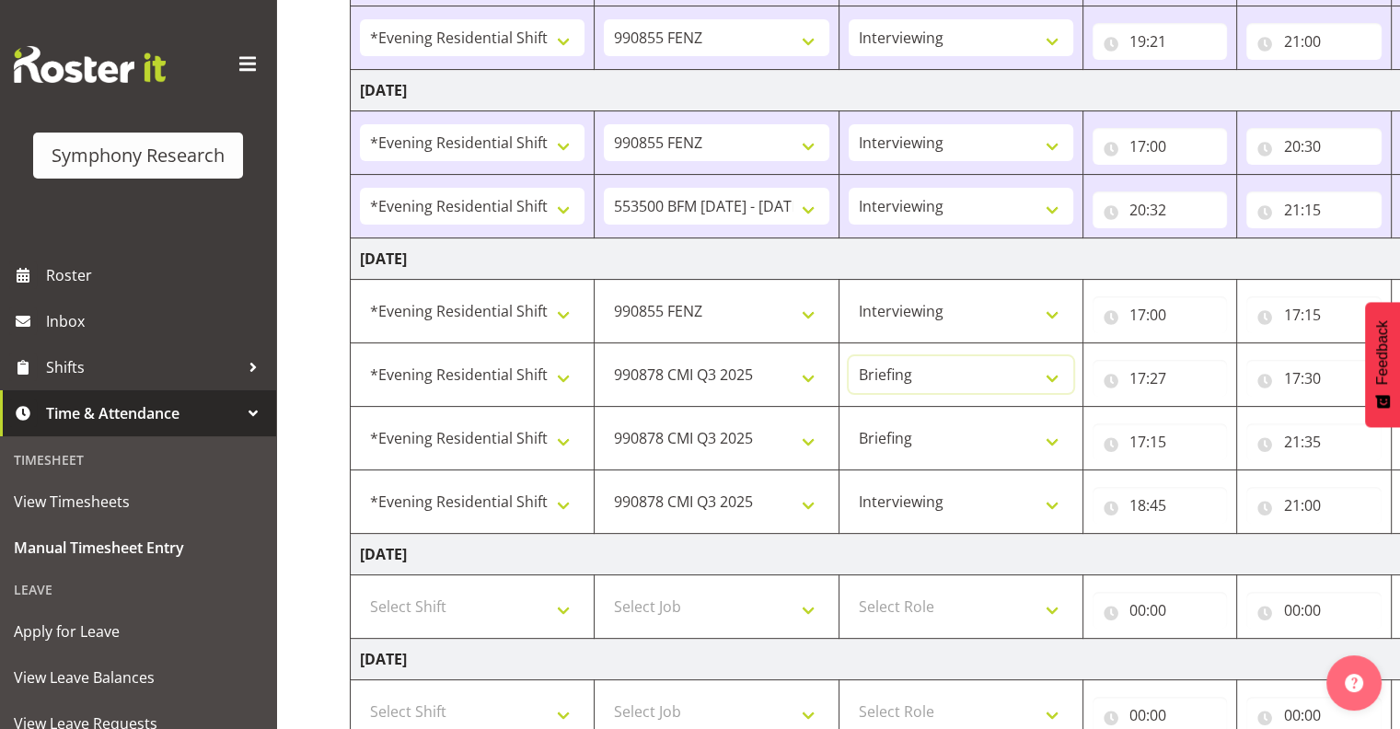
click at [849, 356] on select "Interviewing Briefing" at bounding box center [961, 374] width 225 height 37
click at [1163, 372] on input "17:27" at bounding box center [1160, 378] width 135 height 37
click at [1267, 425] on select "00 01 02 03 04 05 06 07 08 09 10 11 12 13 14 15 16 17 18 19 20 21 22 23 24 25 2…" at bounding box center [1265, 426] width 41 height 37
select select "57"
click at [1245, 408] on select "00 01 02 03 04 05 06 07 08 09 10 11 12 13 14 15 16 17 18 19 20 21 22 23 24 25 2…" at bounding box center [1265, 426] width 41 height 37
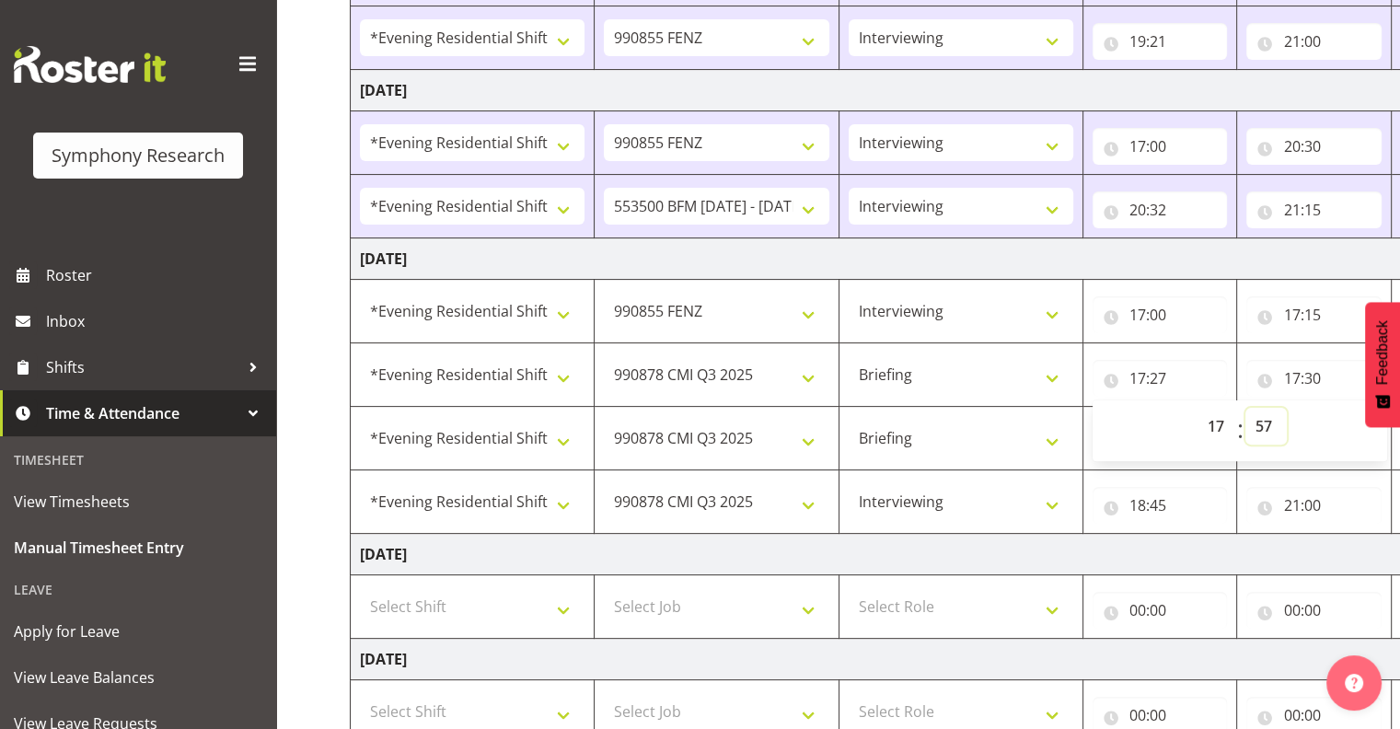
type input "17:57"
click at [1310, 377] on input "17:30" at bounding box center [1313, 378] width 135 height 37
click at [1164, 374] on input "17:57" at bounding box center [1160, 378] width 135 height 37
click at [1263, 420] on select "00 01 02 03 04 05 06 07 08 09 10 11 12 13 14 15 16 17 18 19 20 21 22 23 24 25 2…" at bounding box center [1265, 426] width 41 height 37
select select "18"
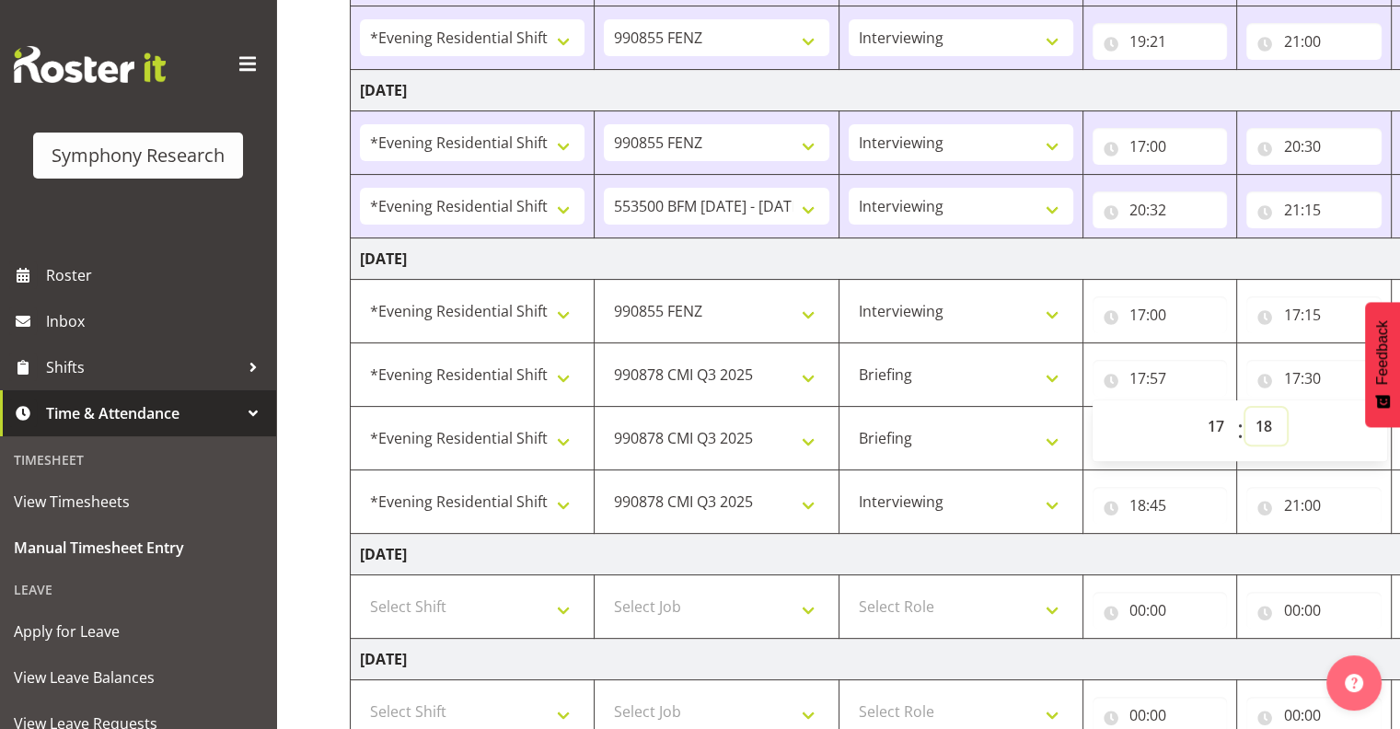
click at [1245, 408] on select "00 01 02 03 04 05 06 07 08 09 10 11 12 13 14 15 16 17 18 19 20 21 22 23 24 25 2…" at bounding box center [1265, 426] width 41 height 37
type input "17:18"
click at [1308, 369] on input "17:30" at bounding box center [1313, 378] width 135 height 37
click at [1167, 435] on input "17:15" at bounding box center [1160, 441] width 135 height 37
click at [1296, 434] on input "21:35" at bounding box center [1313, 441] width 135 height 37
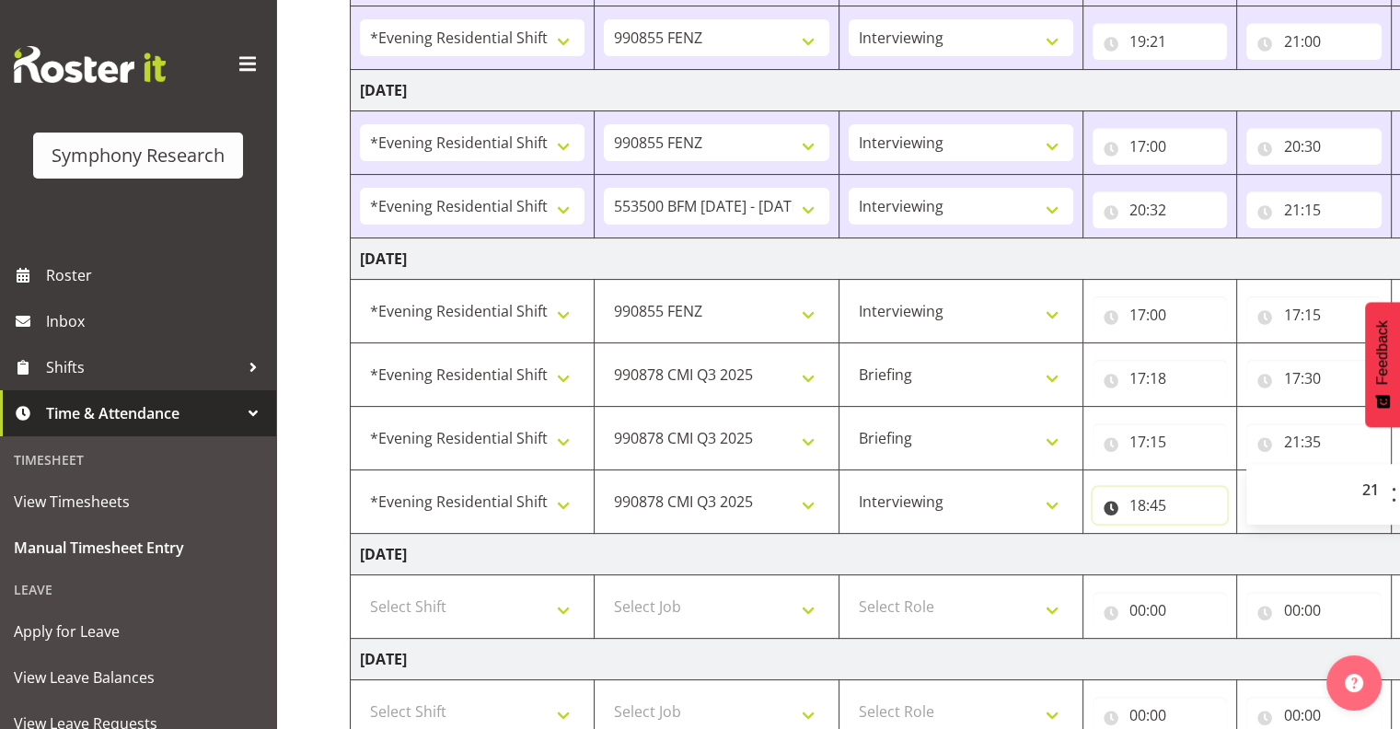
click at [1154, 500] on input "18:45" at bounding box center [1160, 505] width 135 height 37
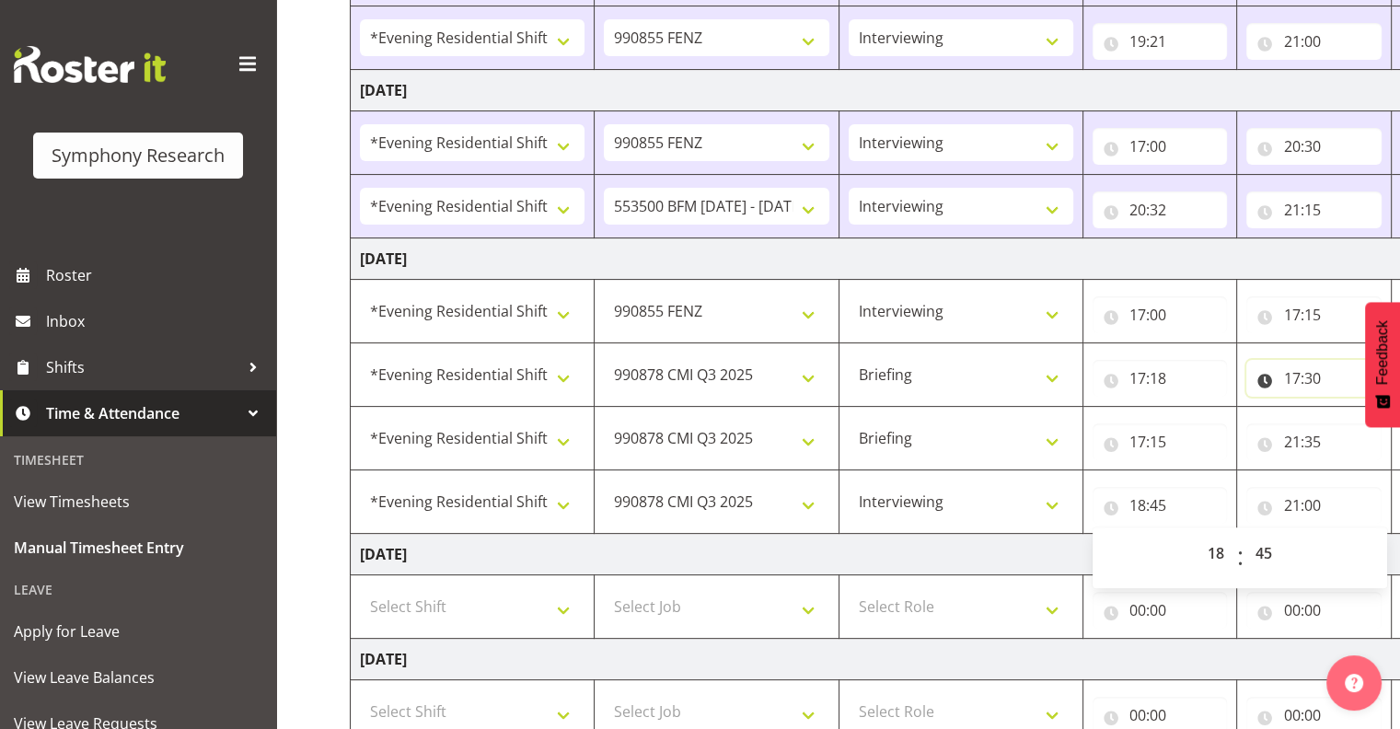
click at [1292, 369] on input "17:30" at bounding box center [1313, 378] width 135 height 37
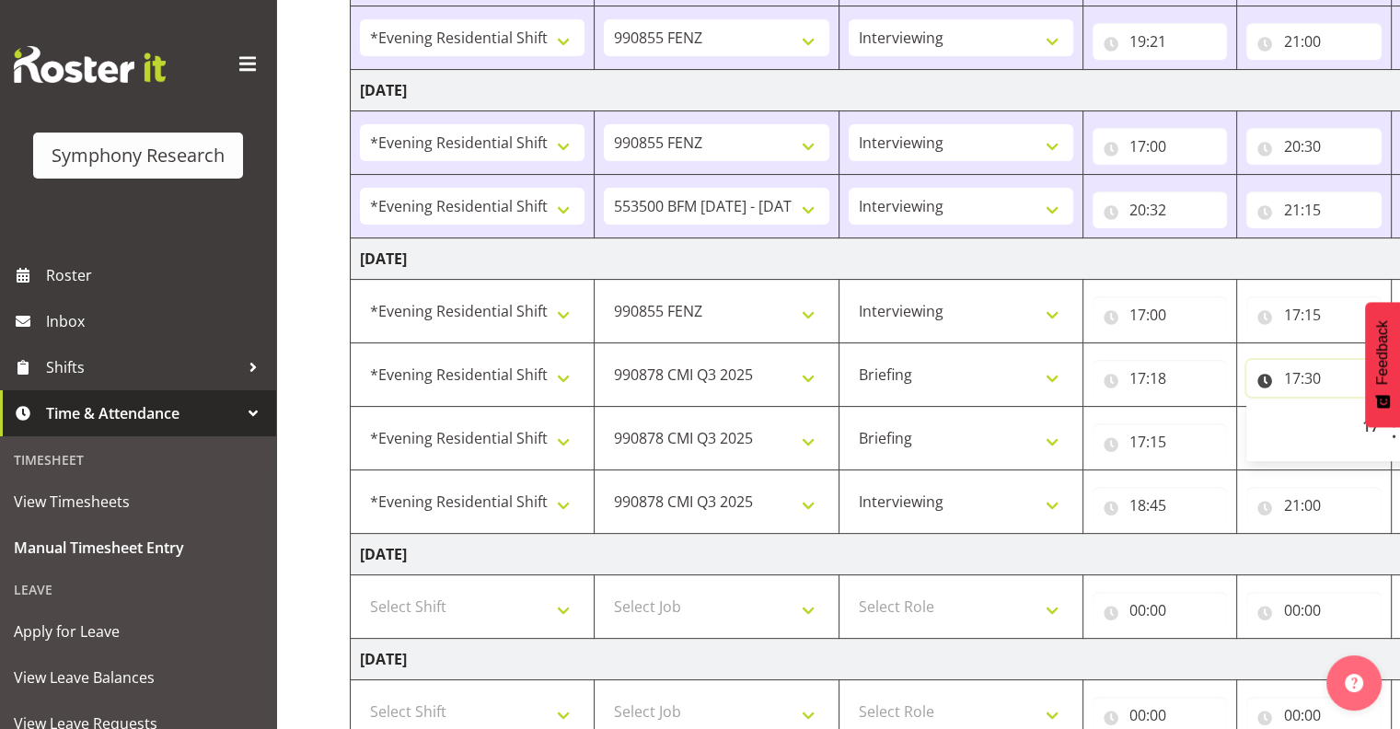
drag, startPoint x: 1299, startPoint y: 369, endPoint x: 1308, endPoint y: 381, distance: 15.1
click at [1299, 370] on input "17:30" at bounding box center [1313, 378] width 135 height 37
click at [1286, 368] on input "17:30" at bounding box center [1313, 378] width 135 height 37
click at [1296, 371] on input "17:30" at bounding box center [1313, 378] width 135 height 37
click at [1290, 433] on input "21:35" at bounding box center [1313, 441] width 135 height 37
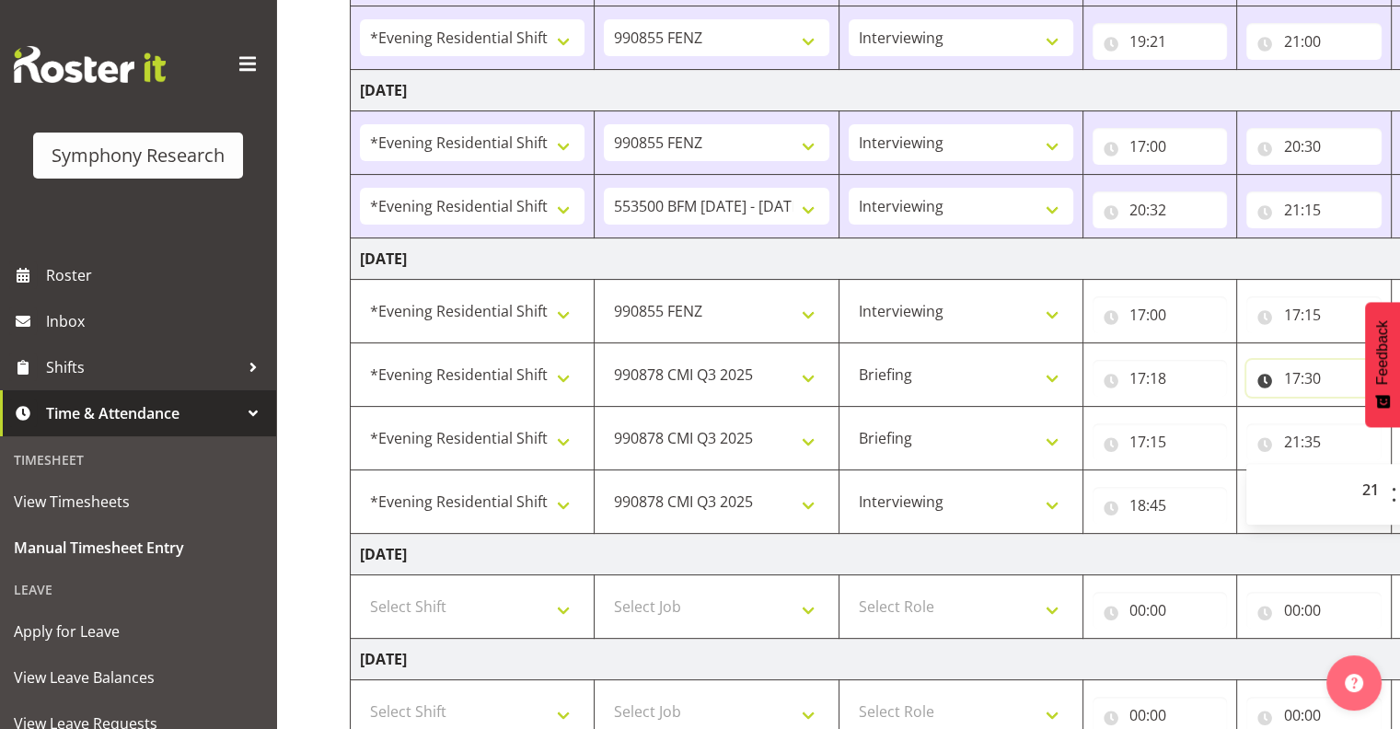
click at [1296, 372] on input "17:30" at bounding box center [1313, 378] width 135 height 37
click at [1294, 371] on input "17:30" at bounding box center [1313, 378] width 135 height 37
click at [1285, 431] on input "21:35" at bounding box center [1313, 441] width 135 height 37
click at [1363, 480] on select "00 01 02 03 04 05 06 07 08 09 10 11 12 13 14 15 16 17 18 19 20 21 22 23" at bounding box center [1371, 489] width 41 height 37
select select "18"
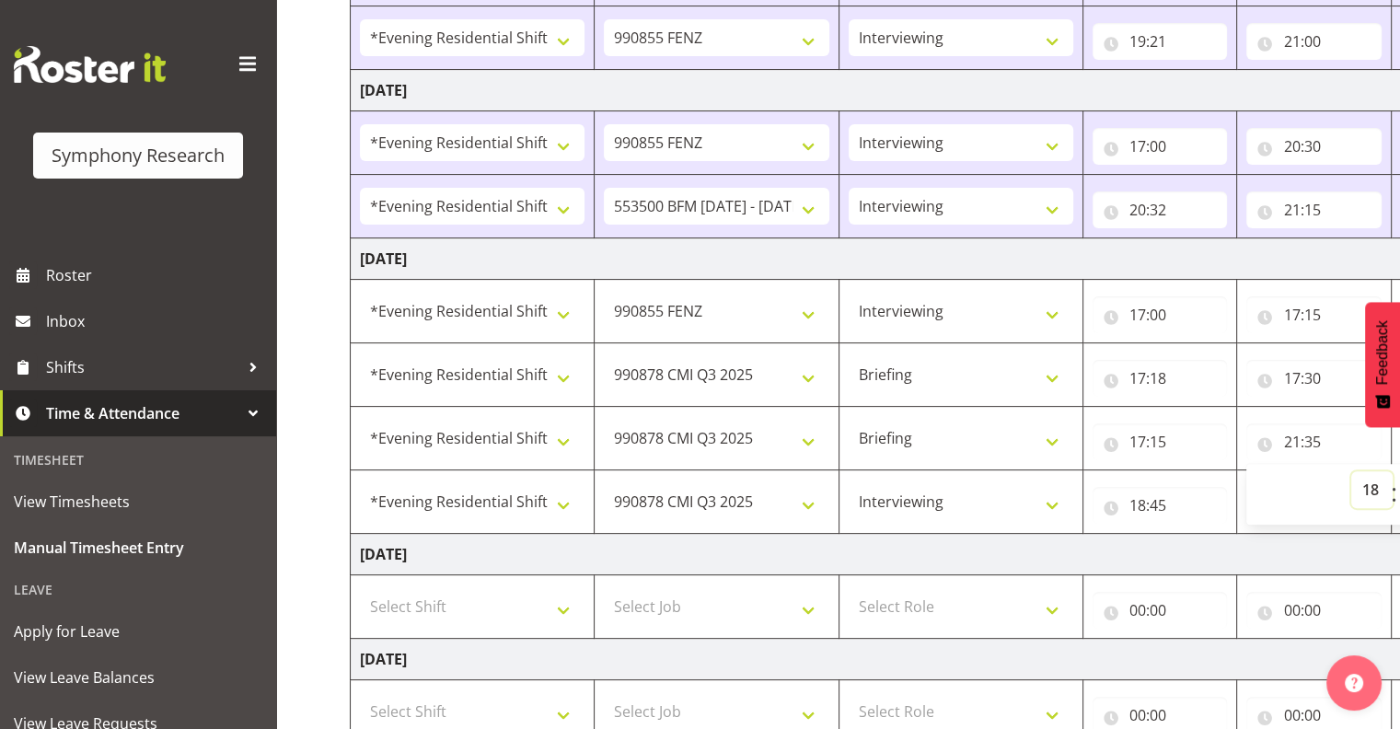
click at [1351, 471] on select "00 01 02 03 04 05 06 07 08 09 10 11 12 13 14 15 16 17 18 19 20 21 22 23" at bounding box center [1371, 489] width 41 height 37
type input "18:35"
click at [1306, 371] on input "17:30" at bounding box center [1313, 378] width 135 height 37
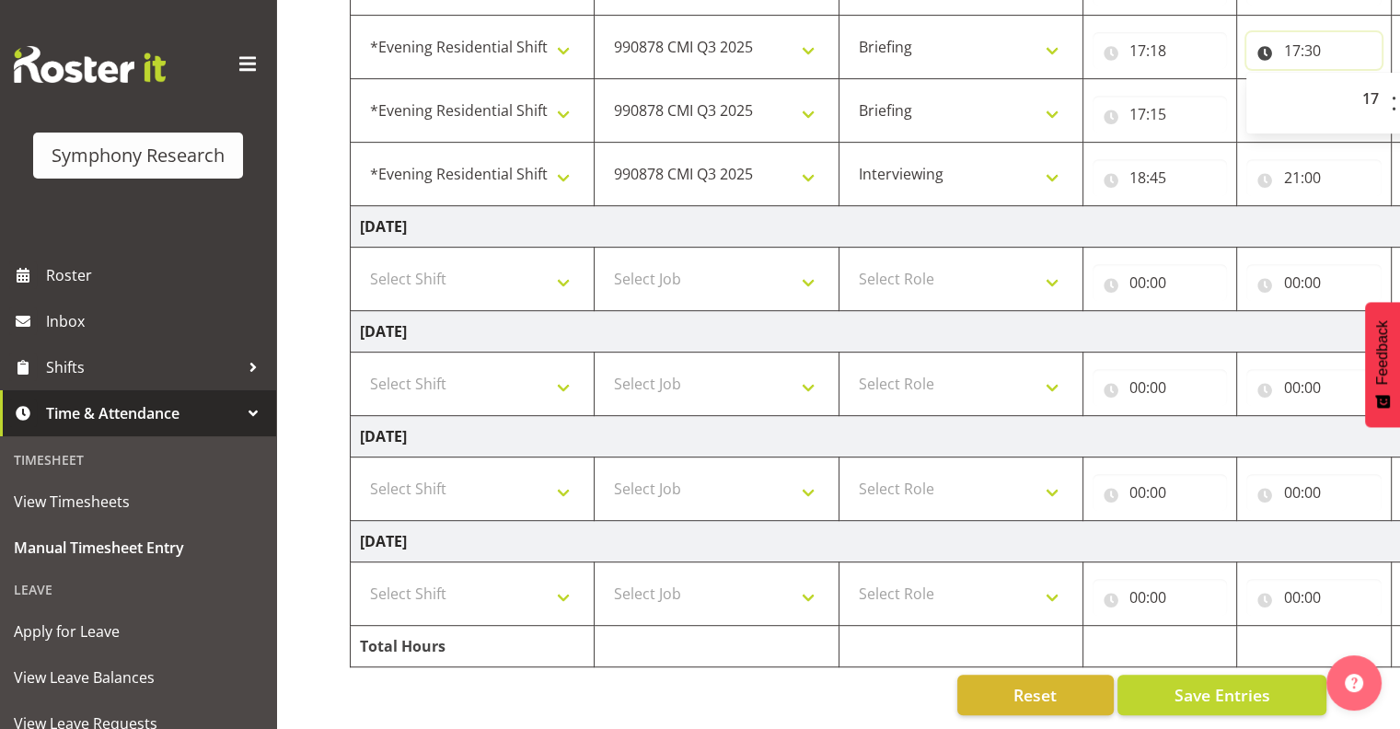
scroll to position [0, 238]
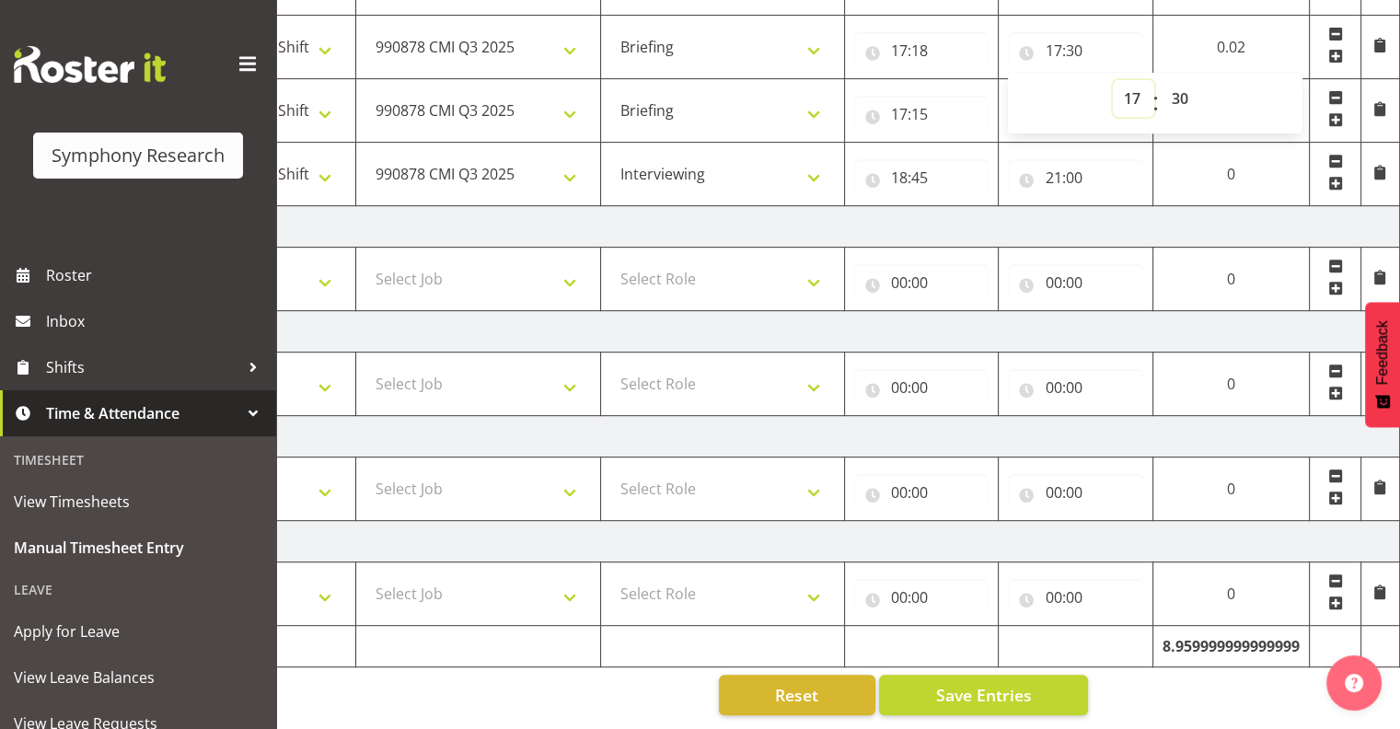
click at [1130, 82] on select "00 01 02 03 04 05 06 07 08 09 10 11 12 13 14 15 16 17 18 19 20 21 22 23" at bounding box center [1133, 98] width 41 height 37
select select "18"
click at [1113, 80] on select "00 01 02 03 04 05 06 07 08 09 10 11 12 13 14 15 16 17 18 19 20 21 22 23" at bounding box center [1133, 98] width 41 height 37
type input "18:30"
click at [1176, 83] on select "00 01 02 03 04 05 06 07 08 09 10 11 12 13 14 15 16 17 18 19 20 21 22 23 24 25 2…" at bounding box center [1181, 98] width 41 height 37
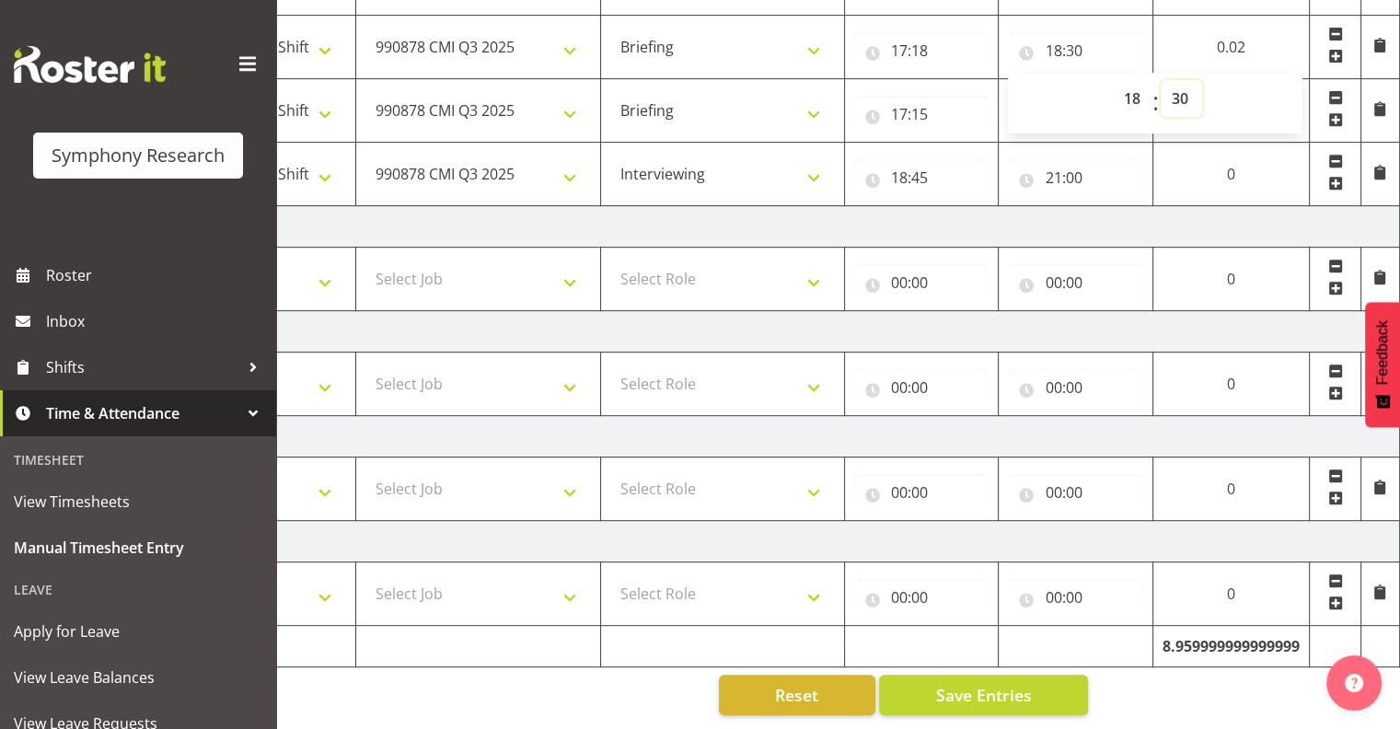
select select "45"
click at [1161, 80] on select "00 01 02 03 04 05 06 07 08 09 10 11 12 13 14 15 16 17 18 19 20 21 22 23 24 25 2…" at bounding box center [1181, 98] width 41 height 37
type input "18:45"
click at [976, 96] on input "17:15" at bounding box center [921, 114] width 135 height 37
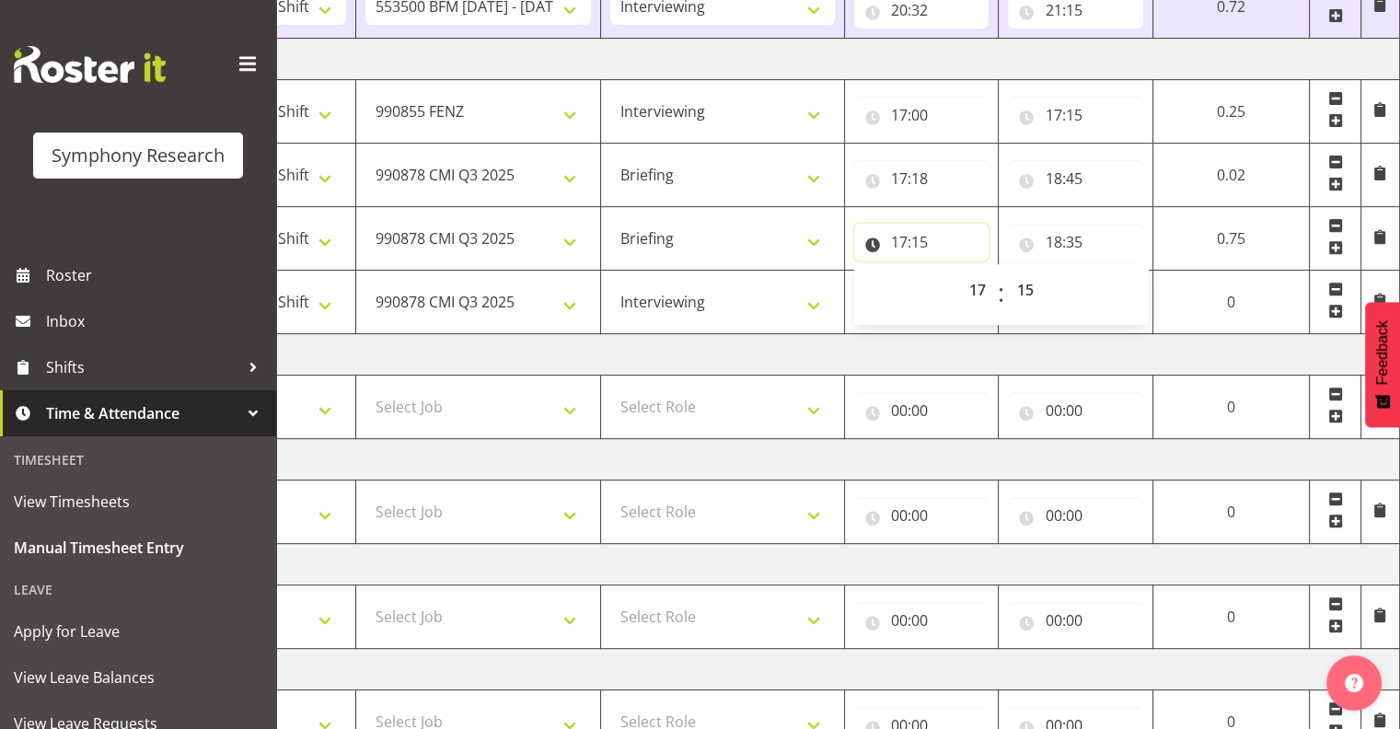
scroll to position [598, 0]
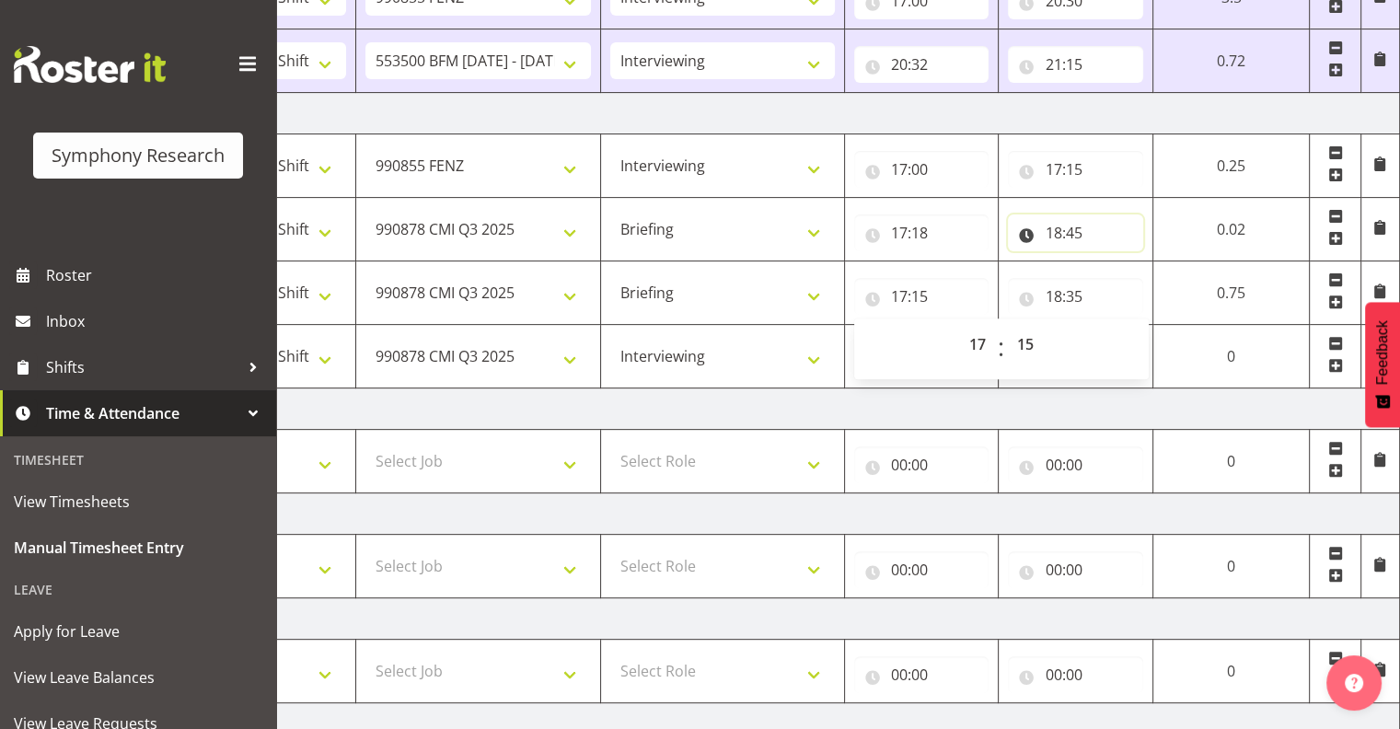
click at [1071, 232] on input "18:45" at bounding box center [1075, 232] width 135 height 37
click at [1182, 273] on select "00 01 02 03 04 05 06 07 08 09 10 11 12 13 14 15 16 17 18 19 20 21 22 23 24 25 2…" at bounding box center [1181, 280] width 41 height 37
select select "30"
click at [1161, 262] on select "00 01 02 03 04 05 06 07 08 09 10 11 12 13 14 15 16 17 18 19 20 21 22 23 24 25 2…" at bounding box center [1181, 280] width 41 height 37
type input "18:30"
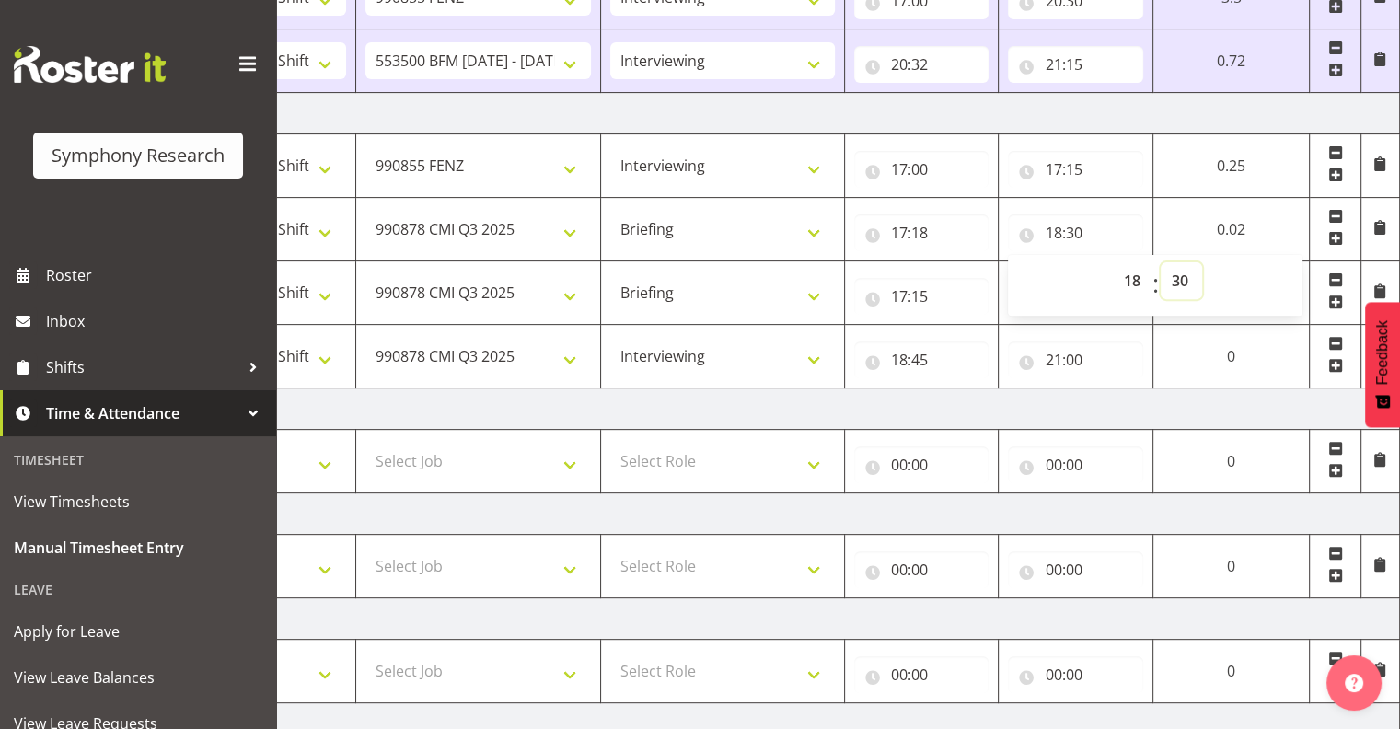
drag, startPoint x: 1171, startPoint y: 276, endPoint x: 1182, endPoint y: 281, distance: 12.0
click at [1175, 276] on select "00 01 02 03 04 05 06 07 08 09 10 11 12 13 14 15 16 17 18 19 20 21 22 23 24 25 2…" at bounding box center [1181, 280] width 41 height 37
select select "45"
click at [1161, 262] on select "00 01 02 03 04 05 06 07 08 09 10 11 12 13 14 15 16 17 18 19 20 21 22 23 24 25 2…" at bounding box center [1181, 280] width 41 height 37
type input "18:45"
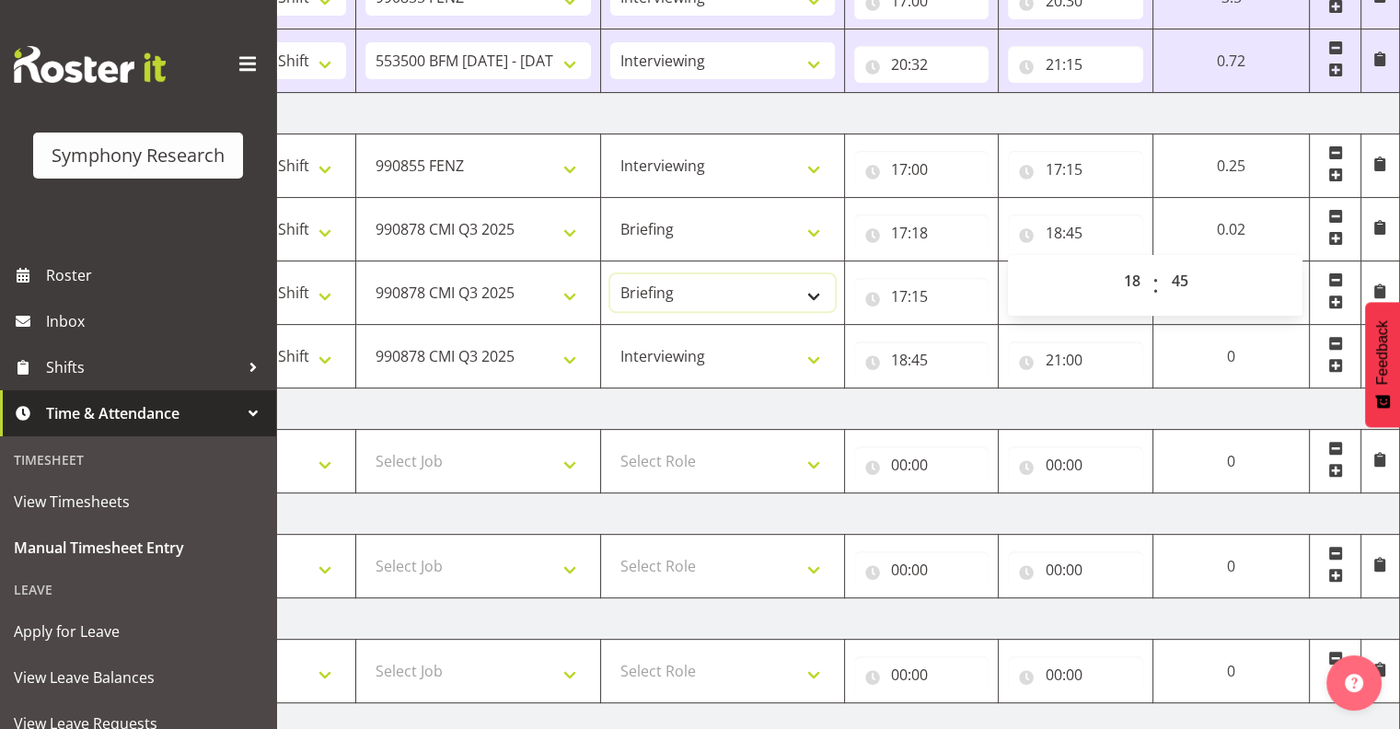
click at [814, 290] on select "Interviewing Briefing" at bounding box center [722, 292] width 225 height 37
select select "47"
click at [610, 274] on select "Interviewing Briefing" at bounding box center [722, 292] width 225 height 37
drag, startPoint x: 910, startPoint y: 293, endPoint x: 922, endPoint y: 301, distance: 14.6
click at [910, 292] on input "17:15" at bounding box center [921, 296] width 135 height 37
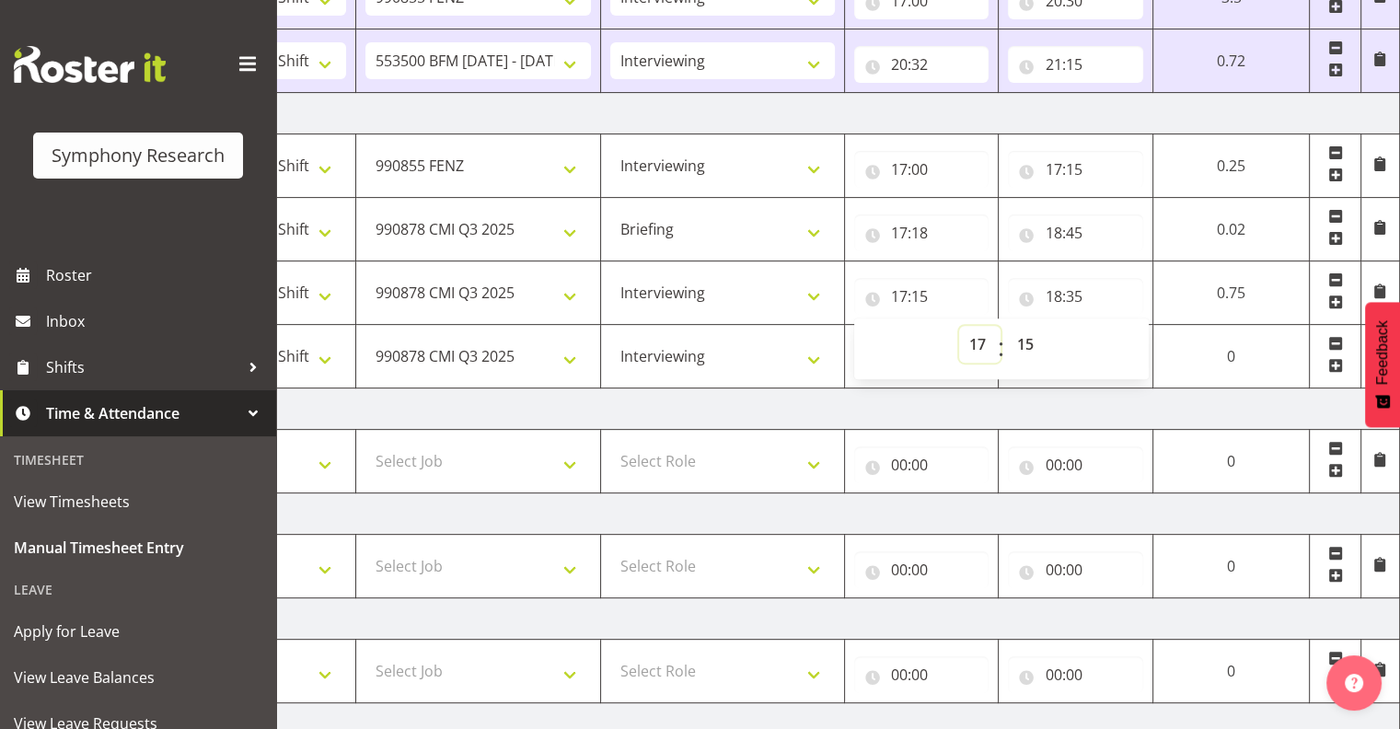
click at [976, 338] on select "00 01 02 03 04 05 06 07 08 09 10 11 12 13 14 15 16 17 18 19 20 21 22 23" at bounding box center [979, 344] width 41 height 37
select select "18"
click at [959, 326] on select "00 01 02 03 04 05 06 07 08 09 10 11 12 13 14 15 16 17 18 19 20 21 22 23" at bounding box center [979, 344] width 41 height 37
type input "18:15"
click at [933, 295] on input "18:15" at bounding box center [921, 296] width 135 height 37
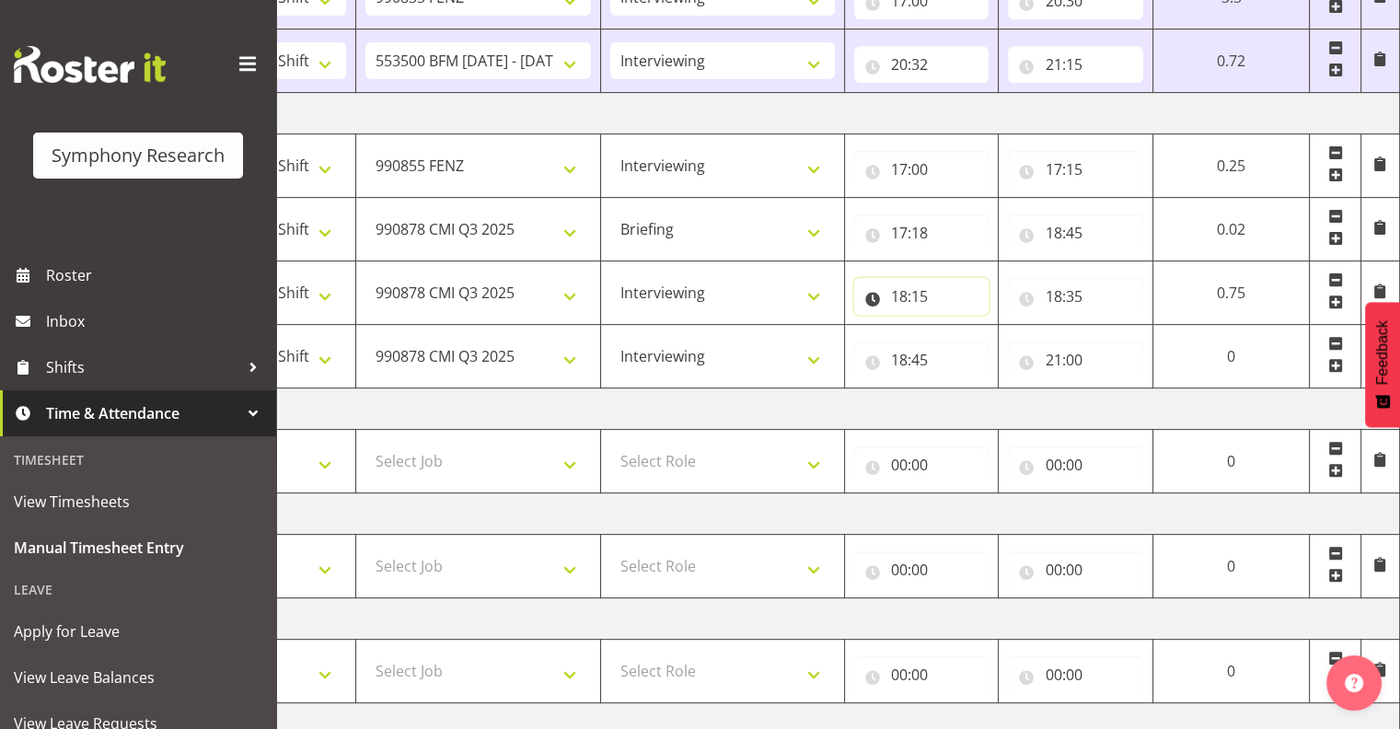
click at [918, 289] on input "18:15" at bounding box center [921, 296] width 135 height 37
click at [1030, 338] on select "00 01 02 03 04 05 06 07 08 09 10 11 12 13 14 15 16 17 18 19 20 21 22 23 24 25 2…" at bounding box center [1027, 344] width 41 height 37
select select "47"
click at [1007, 326] on select "00 01 02 03 04 05 06 07 08 09 10 11 12 13 14 15 16 17 18 19 20 21 22 23 24 25 2…" at bounding box center [1027, 344] width 41 height 37
type input "18:47"
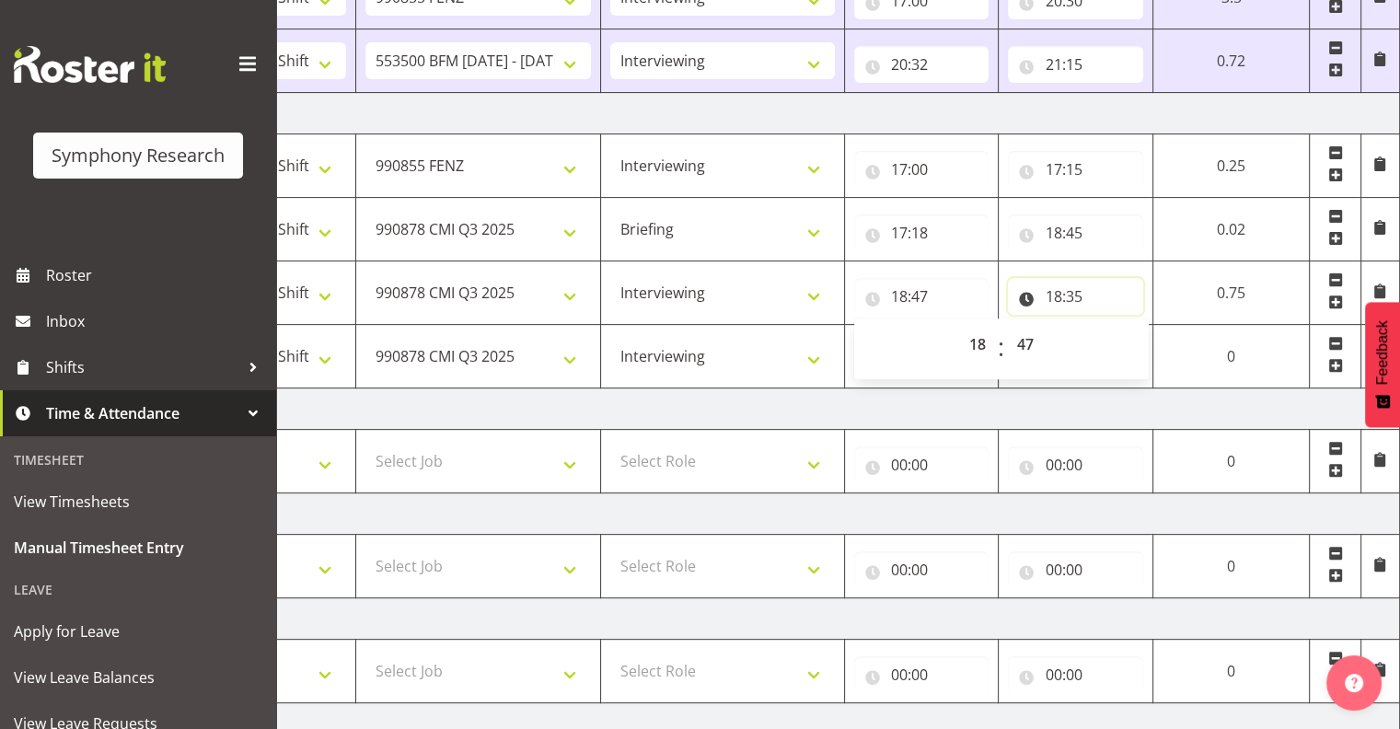
click at [1064, 294] on input "18:35" at bounding box center [1075, 296] width 135 height 37
click at [1130, 341] on select "00 01 02 03 04 05 06 07 08 09 10 11 12 13 14 15 16 17 18 19 20 21 22 23" at bounding box center [1133, 344] width 41 height 37
select select "19"
click at [1113, 326] on select "00 01 02 03 04 05 06 07 08 09 10 11 12 13 14 15 16 17 18 19 20 21 22 23" at bounding box center [1133, 344] width 41 height 37
type input "19:35"
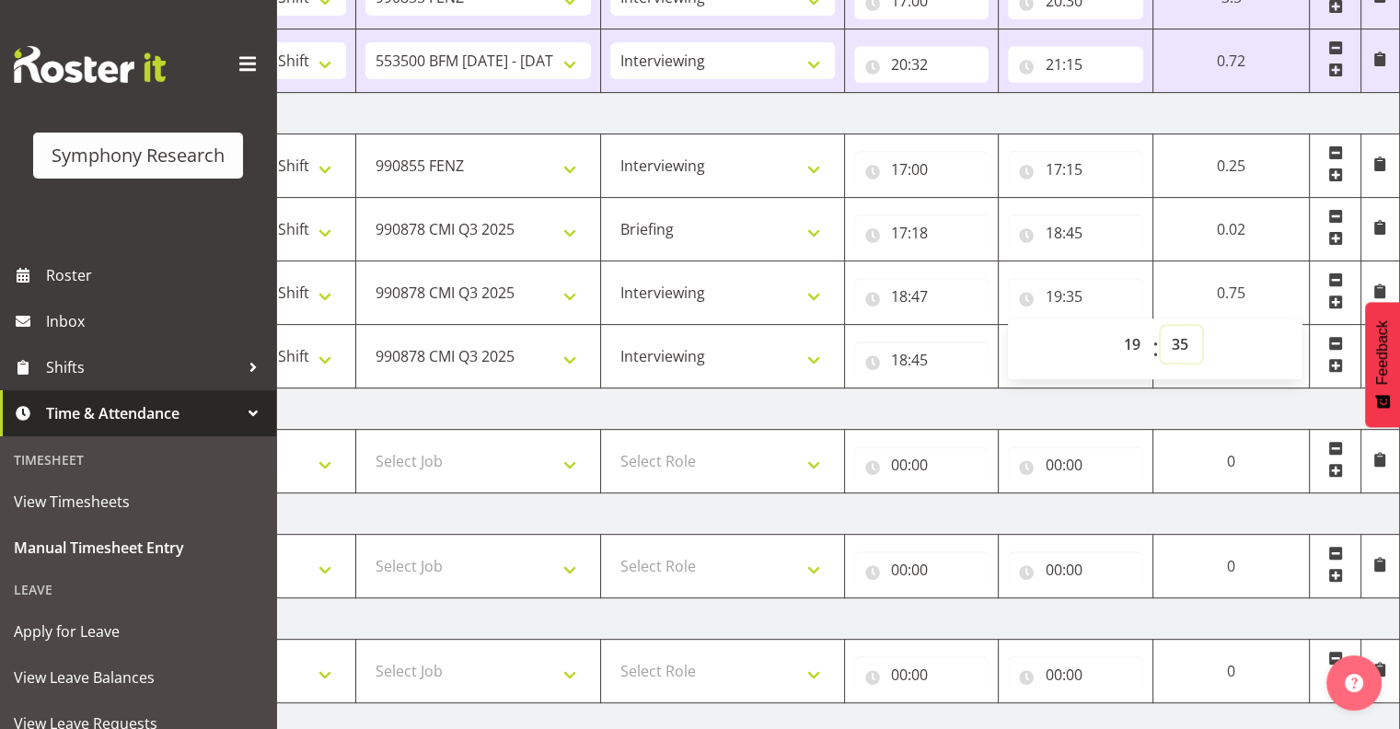
click at [1178, 335] on select "00 01 02 03 04 05 06 07 08 09 10 11 12 13 14 15 16 17 18 19 20 21 22 23 24 25 2…" at bounding box center [1181, 344] width 41 height 37
select select "15"
click at [1161, 326] on select "00 01 02 03 04 05 06 07 08 09 10 11 12 13 14 15 16 17 18 19 20 21 22 23 24 25 2…" at bounding box center [1181, 344] width 41 height 37
type input "19:15"
click at [571, 351] on select "550060 IF Admin 553492 World Poll Aus Wave 2 Main 2025 553500 BFM Jul - Sep 202…" at bounding box center [477, 356] width 225 height 37
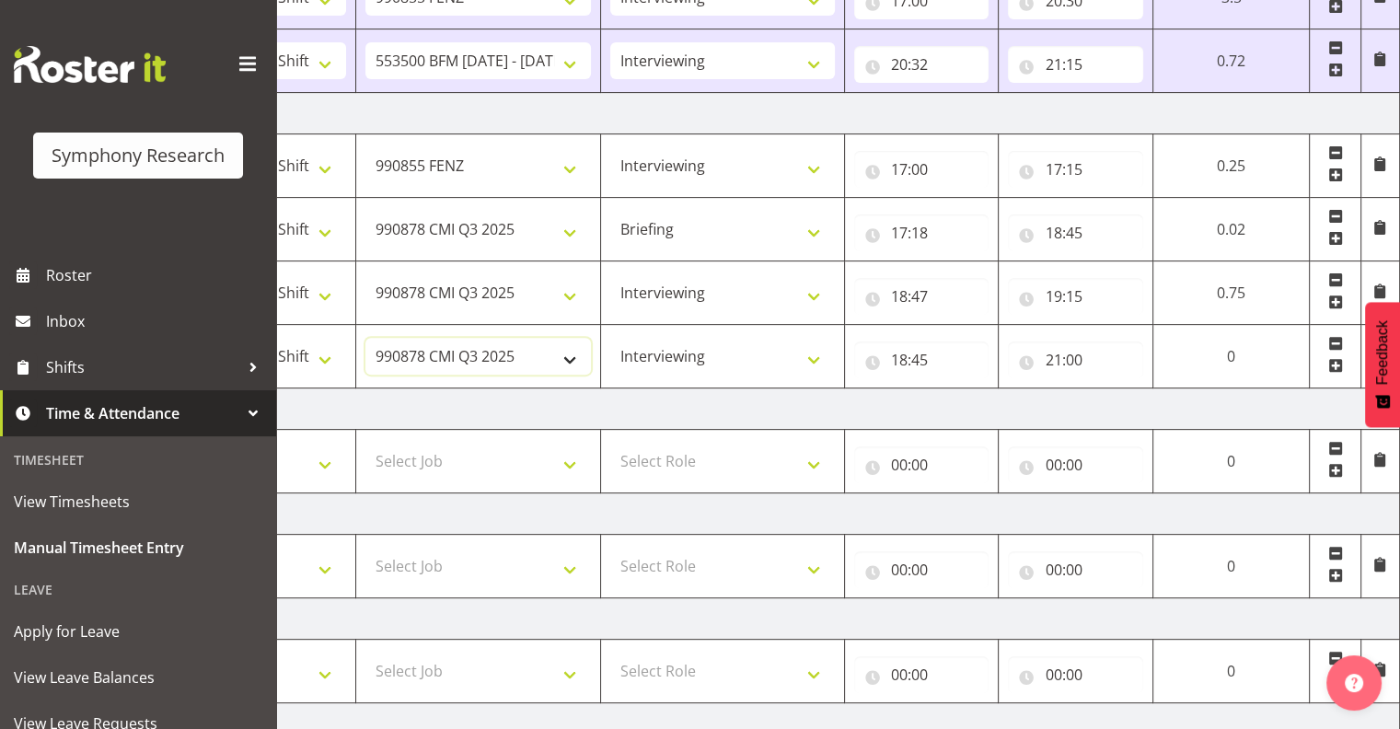
select select "9636"
click at [365, 338] on select "550060 IF Admin 553492 World Poll Aus Wave 2 Main 2025 553500 BFM Jul - Sep 202…" at bounding box center [477, 356] width 225 height 37
click at [909, 348] on input "18:45" at bounding box center [921, 360] width 135 height 37
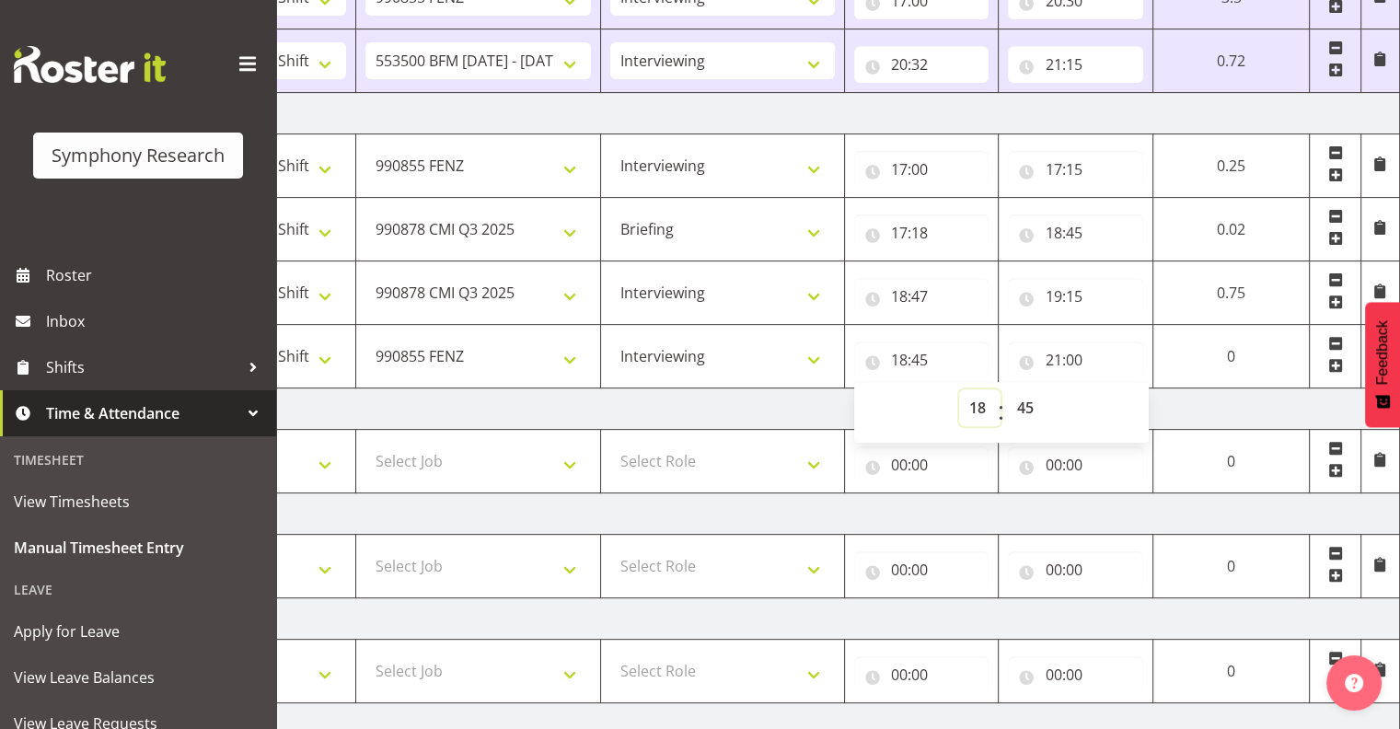
drag, startPoint x: 909, startPoint y: 348, endPoint x: 989, endPoint y: 405, distance: 97.6
click at [969, 405] on select "00 01 02 03 04 05 06 07 08 09 10 11 12 13 14 15 16 17 18 19 20 21 22 23" at bounding box center [979, 407] width 41 height 37
select select "19"
click at [959, 389] on select "00 01 02 03 04 05 06 07 08 09 10 11 12 13 14 15 16 17 18 19 20 21 22 23" at bounding box center [979, 407] width 41 height 37
type input "19:45"
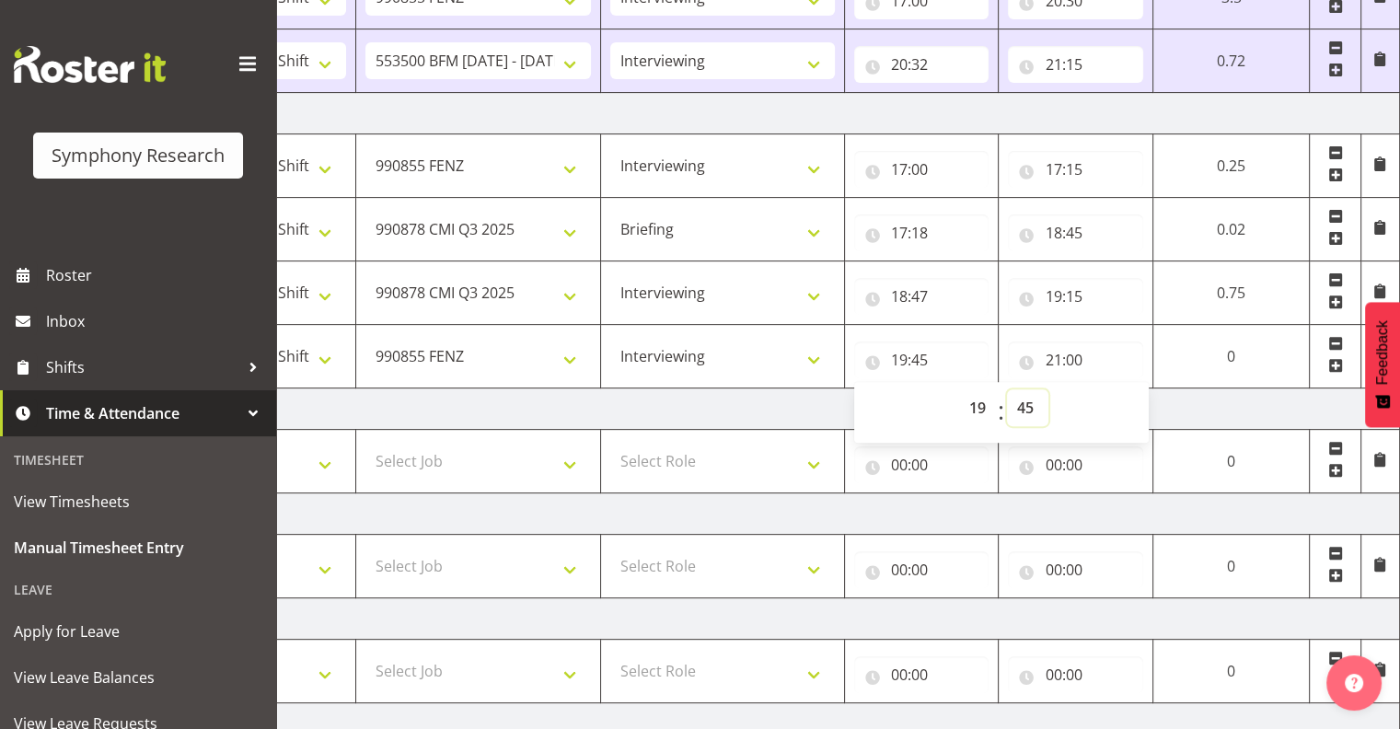
click at [1024, 400] on select "00 01 02 03 04 05 06 07 08 09 10 11 12 13 14 15 16 17 18 19 20 21 22 23 24 25 2…" at bounding box center [1027, 407] width 41 height 37
select select "27"
click at [1007, 389] on select "00 01 02 03 04 05 06 07 08 09 10 11 12 13 14 15 16 17 18 19 20 21 22 23 24 25 2…" at bounding box center [1027, 407] width 41 height 37
type input "19:27"
click at [1083, 354] on input "21:00" at bounding box center [1075, 360] width 135 height 37
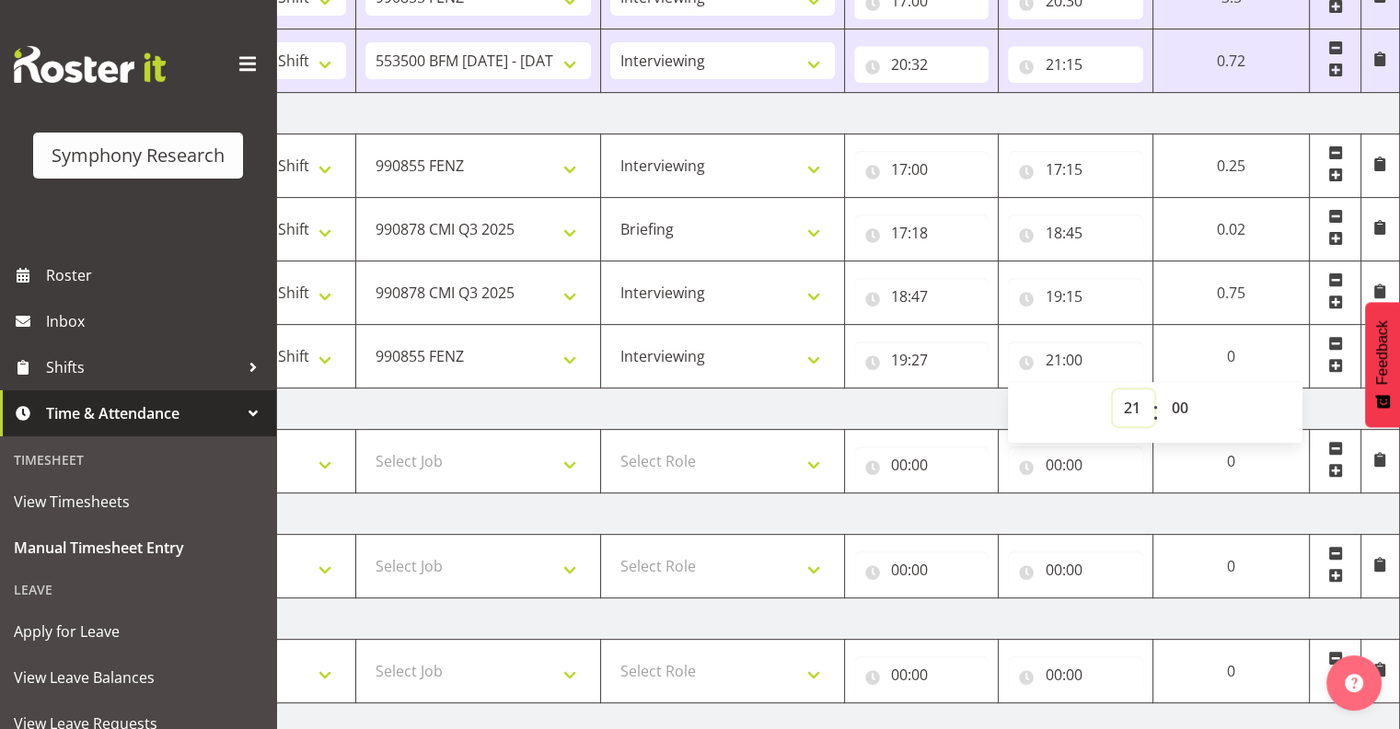
click at [1128, 398] on select "00 01 02 03 04 05 06 07 08 09 10 11 12 13 14 15 16 17 18 19 20 21 22 23" at bounding box center [1133, 407] width 41 height 37
select select "19"
click at [1113, 389] on select "00 01 02 03 04 05 06 07 08 09 10 11 12 13 14 15 16 17 18 19 20 21 22 23" at bounding box center [1133, 407] width 41 height 37
type input "19:00"
click at [1178, 401] on select "00 01 02 03 04 05 06 07 08 09 10 11 12 13 14 15 16 17 18 19 20 21 22 23 24 25 2…" at bounding box center [1181, 407] width 41 height 37
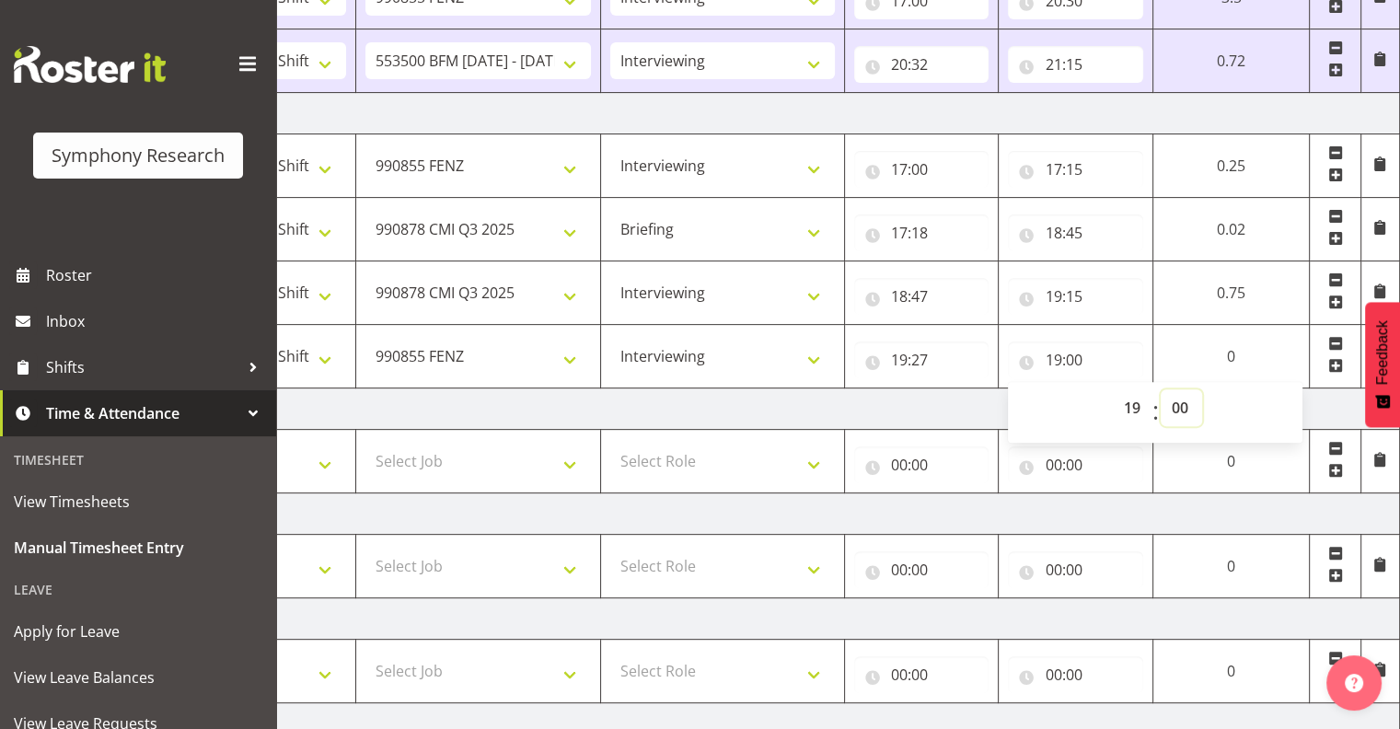
select select "40"
click at [1161, 389] on select "00 01 02 03 04 05 06 07 08 09 10 11 12 13 14 15 16 17 18 19 20 21 22 23 24 25 2…" at bounding box center [1181, 407] width 41 height 37
type input "19:40"
click at [1192, 402] on select "00 01 02 03 04 05 06 07 08 09 10 11 12 13 14 15 16 17 18 19 20 21 22 23 24 25 2…" at bounding box center [1181, 407] width 41 height 37
click at [1161, 389] on select "00 01 02 03 04 05 06 07 08 09 10 11 12 13 14 15 16 17 18 19 20 21 22 23 24 25 2…" at bounding box center [1181, 407] width 41 height 37
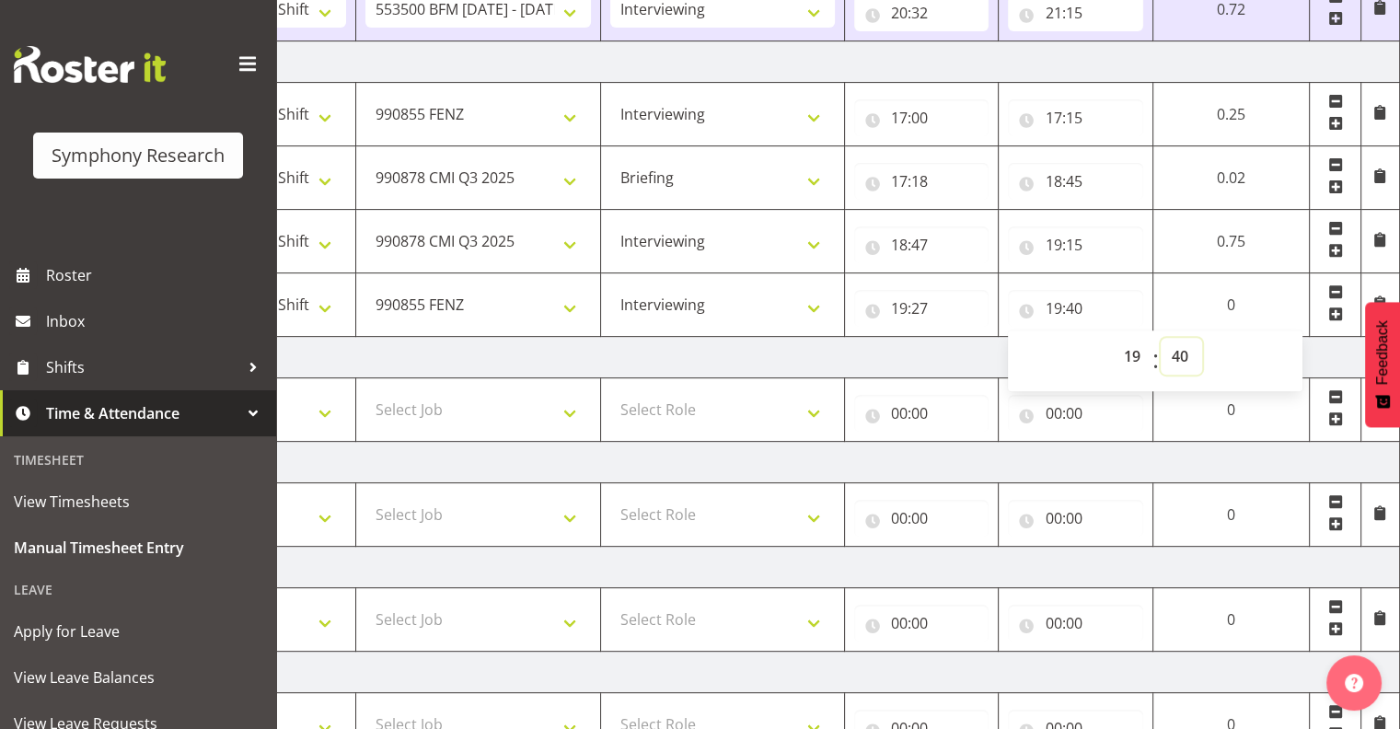
scroll to position [790, 0]
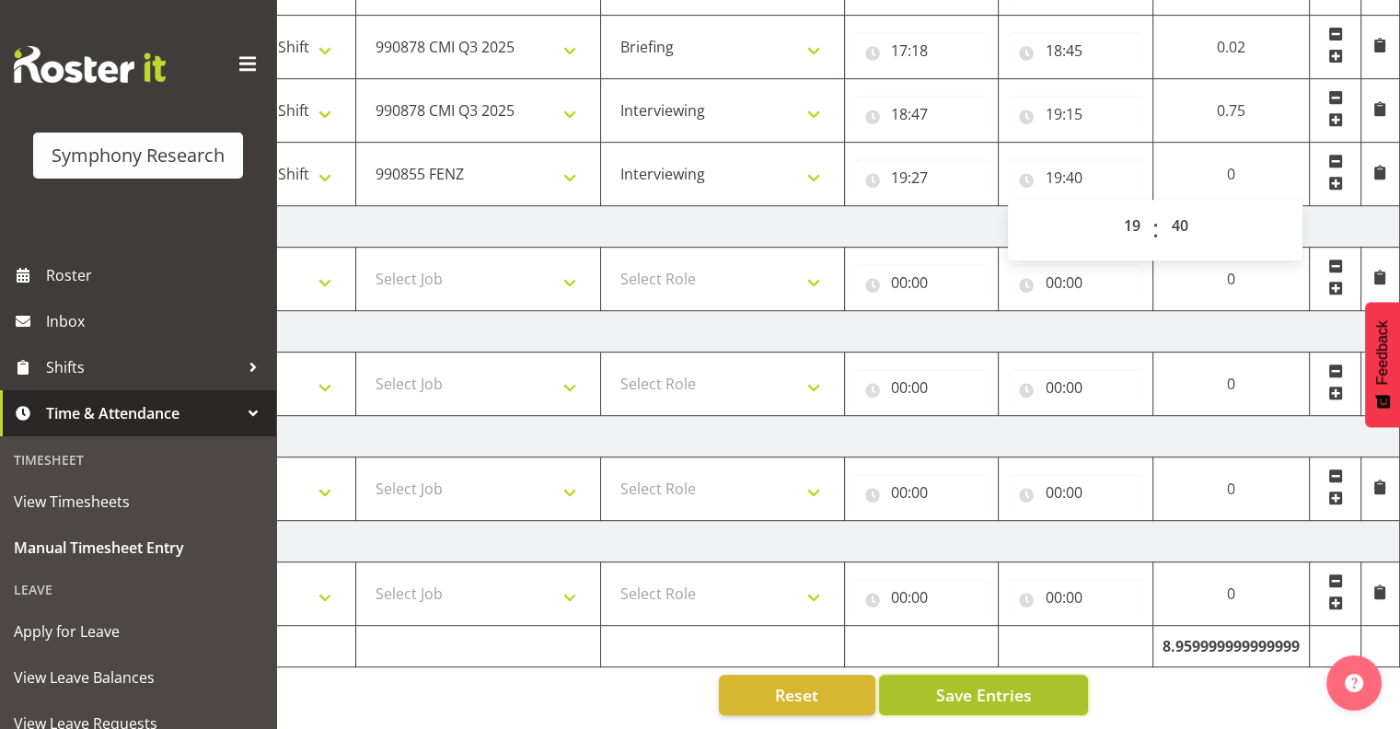
click at [1003, 684] on span "Save Entries" at bounding box center [983, 695] width 96 height 24
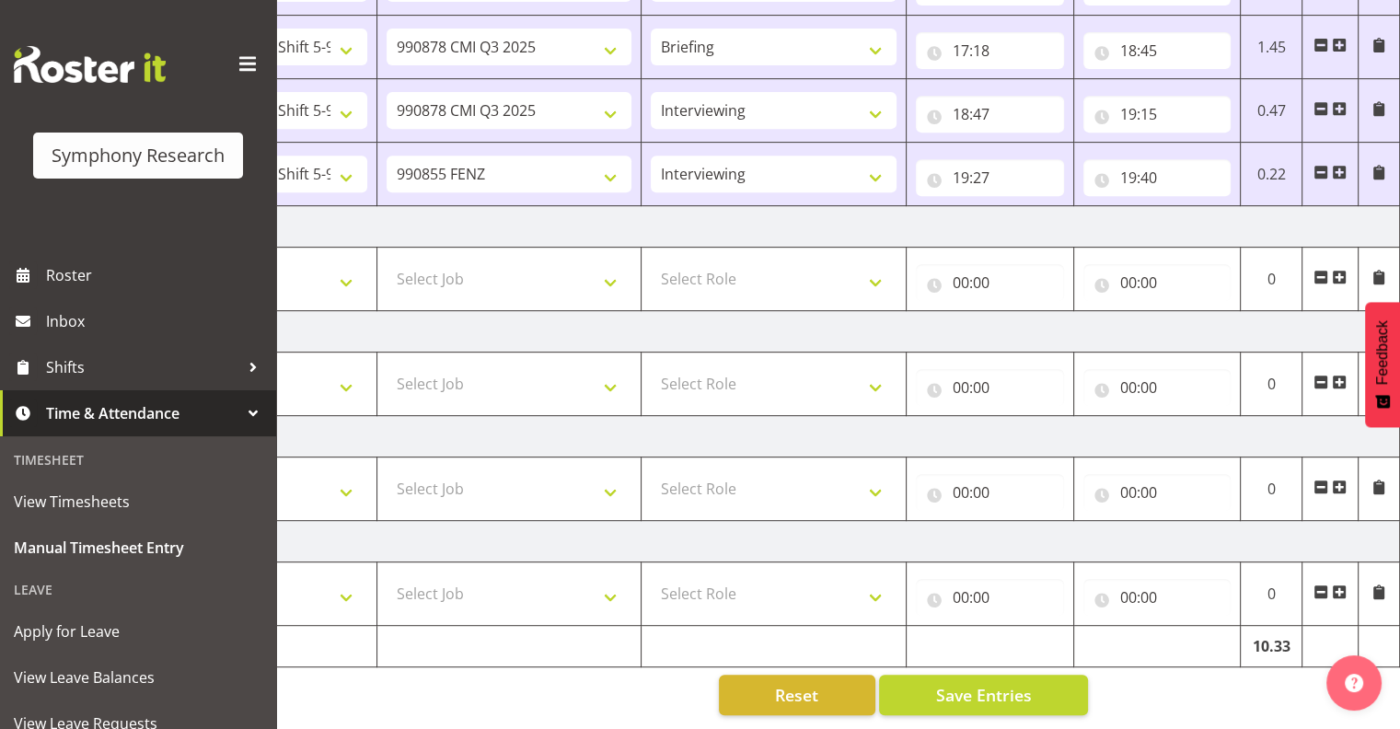
click at [1338, 165] on span at bounding box center [1339, 172] width 15 height 15
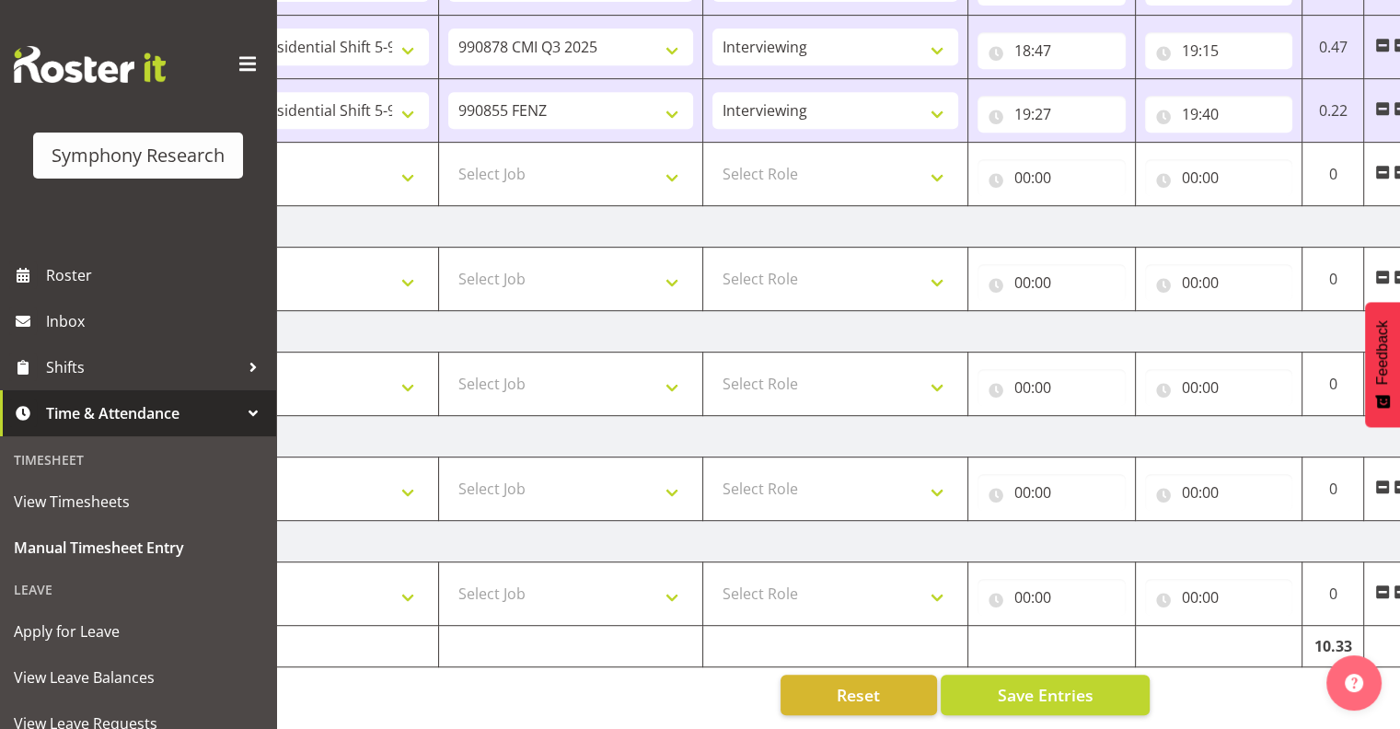
scroll to position [0, 0]
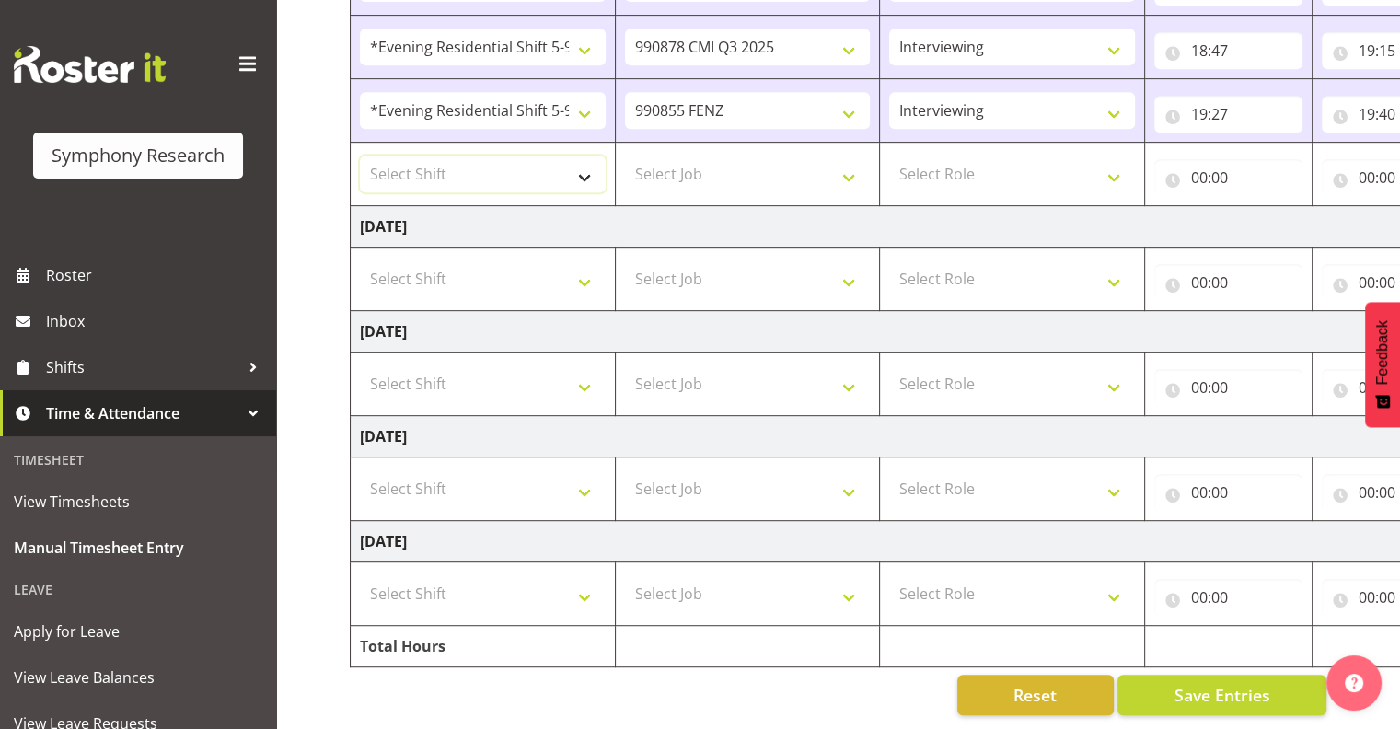
click at [584, 162] on select "Select Shift !!Project Briefing (Job to be assigned) !!Weekend Residential (Ros…" at bounding box center [483, 174] width 246 height 37
select select "13886"
click at [360, 156] on select "Select Shift !!Project Briefing (Job to be assigned) !!Weekend Residential (Ros…" at bounding box center [483, 174] width 246 height 37
click at [851, 167] on select "Select Job 550060 IF Admin 553492 World Poll Aus Wave 2 Main 2025 553500 BFM Ju…" at bounding box center [748, 174] width 246 height 37
select select "10239"
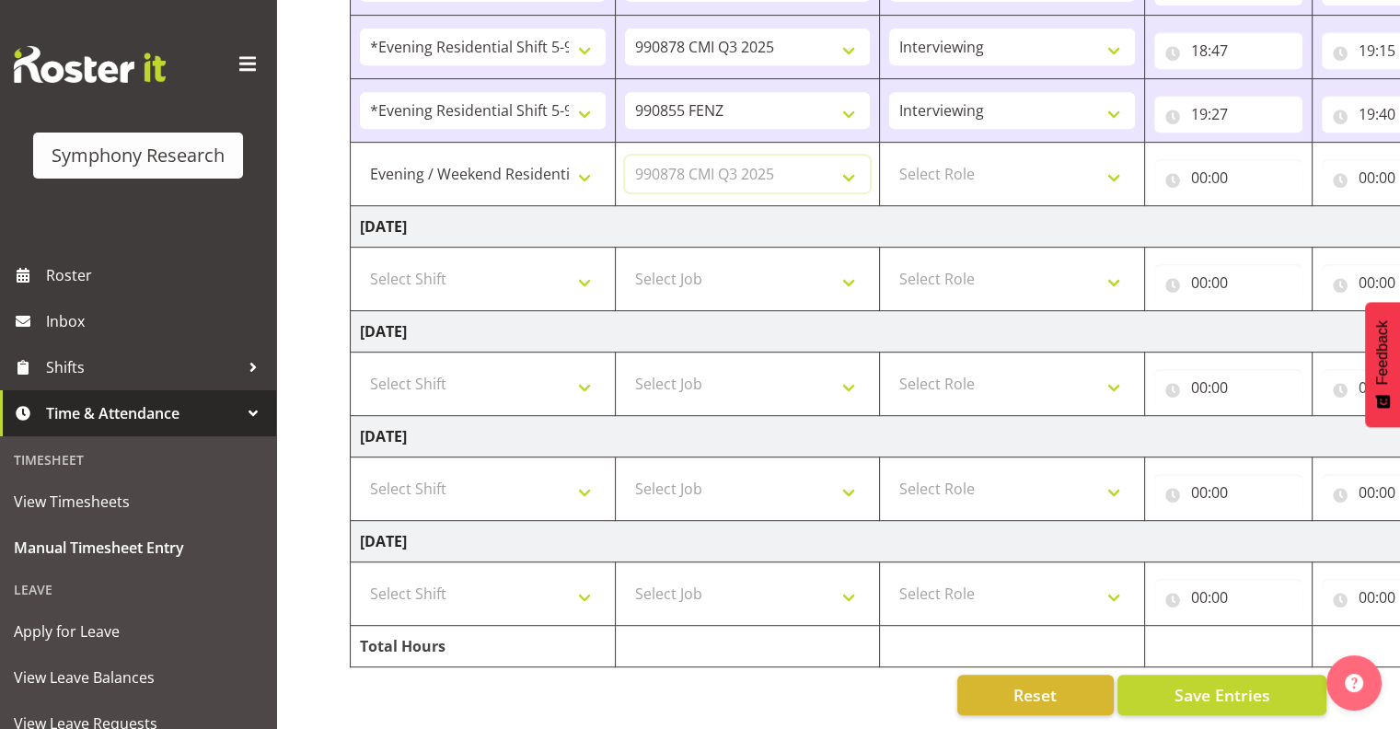
click at [625, 156] on select "Select Job 550060 IF Admin 553492 World Poll Aus Wave 2 Main 2025 553500 BFM Ju…" at bounding box center [748, 174] width 246 height 37
click at [844, 168] on select "550060 IF Admin 553492 World Poll Aus Wave 2 Main 2025 553500 BFM Jul - Sep 202…" at bounding box center [748, 174] width 246 height 37
click at [625, 156] on select "550060 IF Admin 553492 World Poll Aus Wave 2 Main 2025 553500 BFM Jul - Sep 202…" at bounding box center [748, 174] width 246 height 37
click at [1117, 162] on select "Select Role Interviewing Briefing" at bounding box center [1012, 174] width 246 height 37
select select "47"
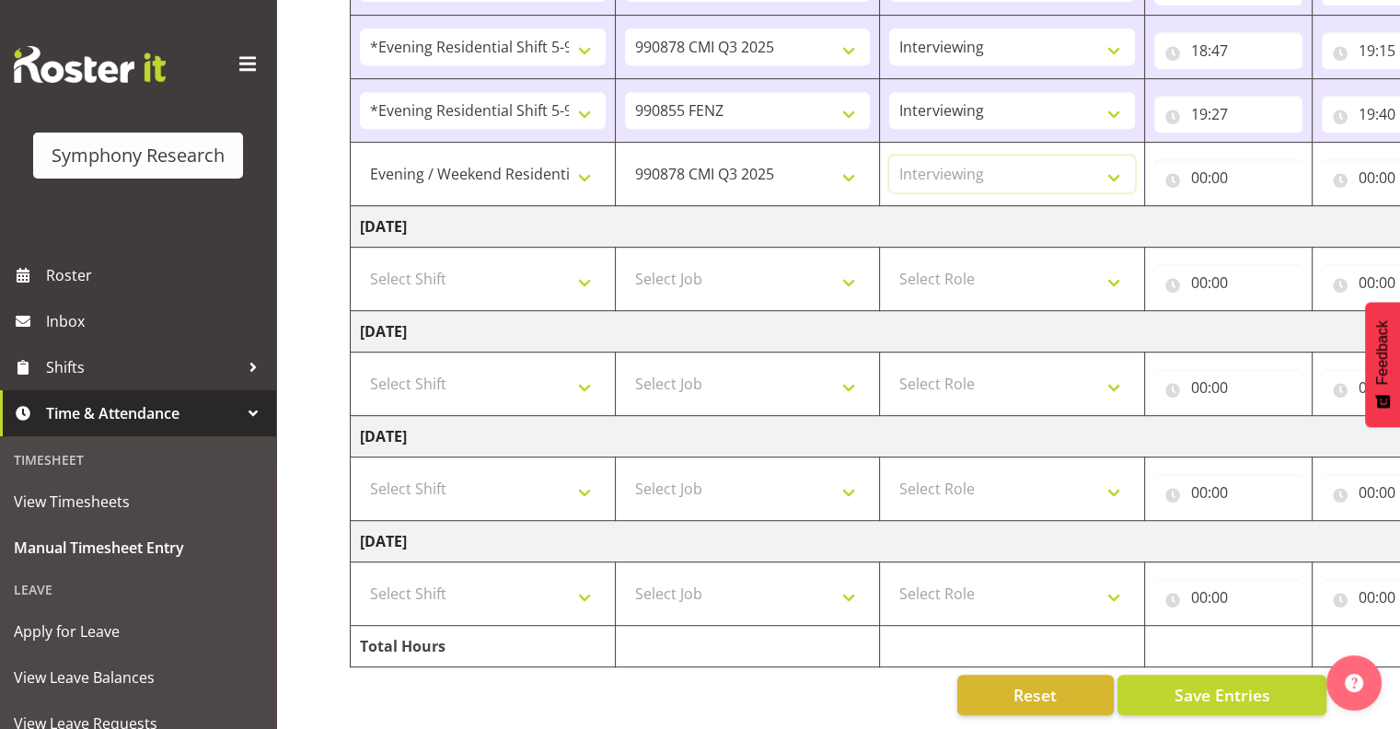
click at [889, 156] on select "Select Role Interviewing Briefing" at bounding box center [1012, 174] width 246 height 37
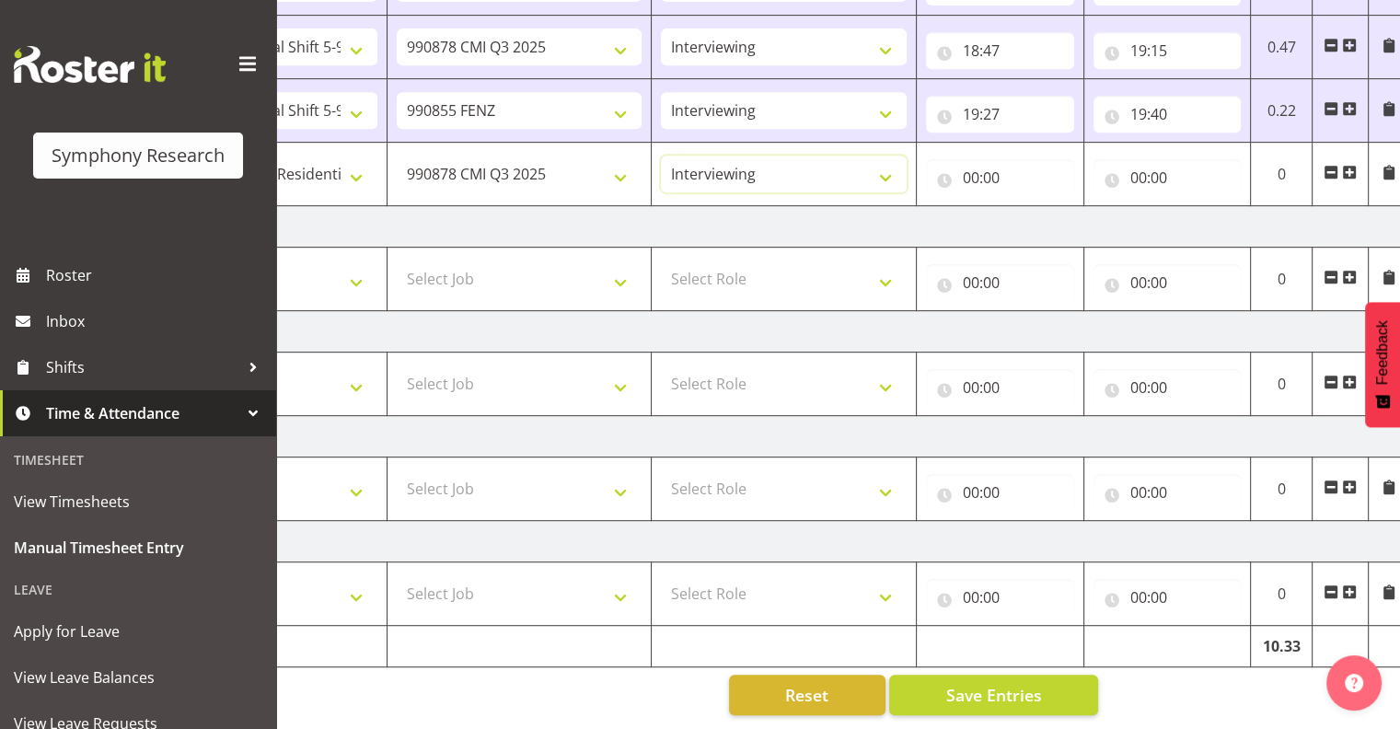
scroll to position [0, 238]
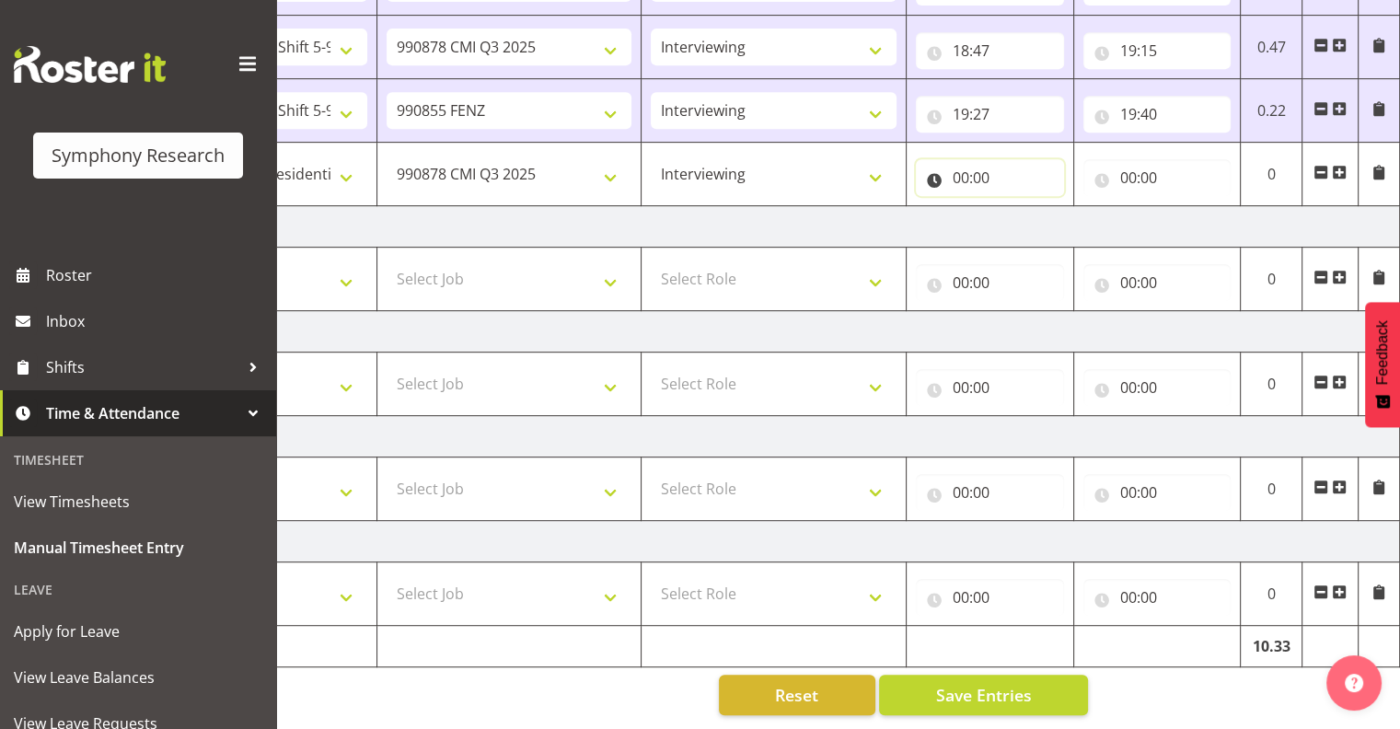
click at [986, 167] on input "00:00" at bounding box center [990, 177] width 148 height 37
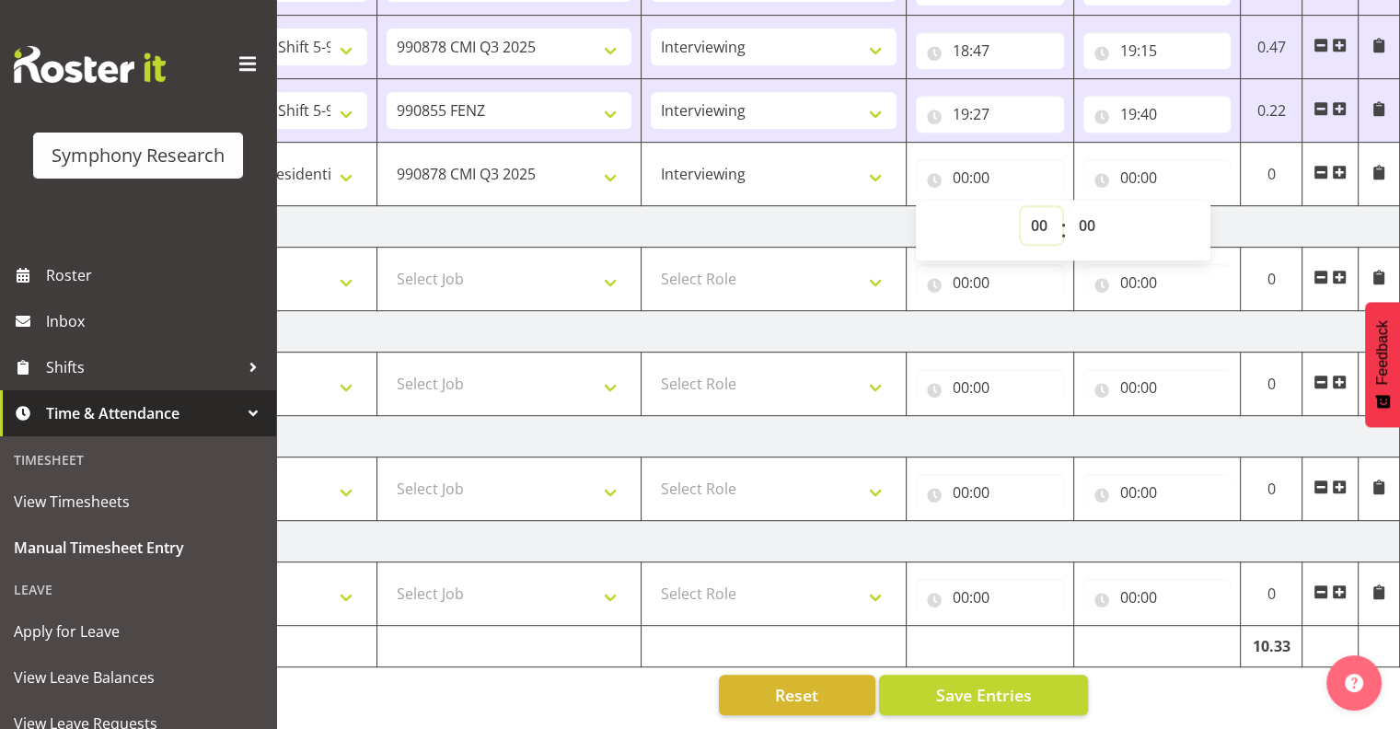
click at [1041, 211] on select "00 01 02 03 04 05 06 07 08 09 10 11 12 13 14 15 16 17 18 19 20 21 22 23" at bounding box center [1041, 225] width 41 height 37
select select "19"
click at [1021, 207] on select "00 01 02 03 04 05 06 07 08 09 10 11 12 13 14 15 16 17 18 19 20 21 22 23" at bounding box center [1041, 225] width 41 height 37
type input "19:00"
click at [1094, 210] on select "00 01 02 03 04 05 06 07 08 09 10 11 12 13 14 15 16 17 18 19 20 21 22 23 24 25 2…" at bounding box center [1089, 225] width 41 height 37
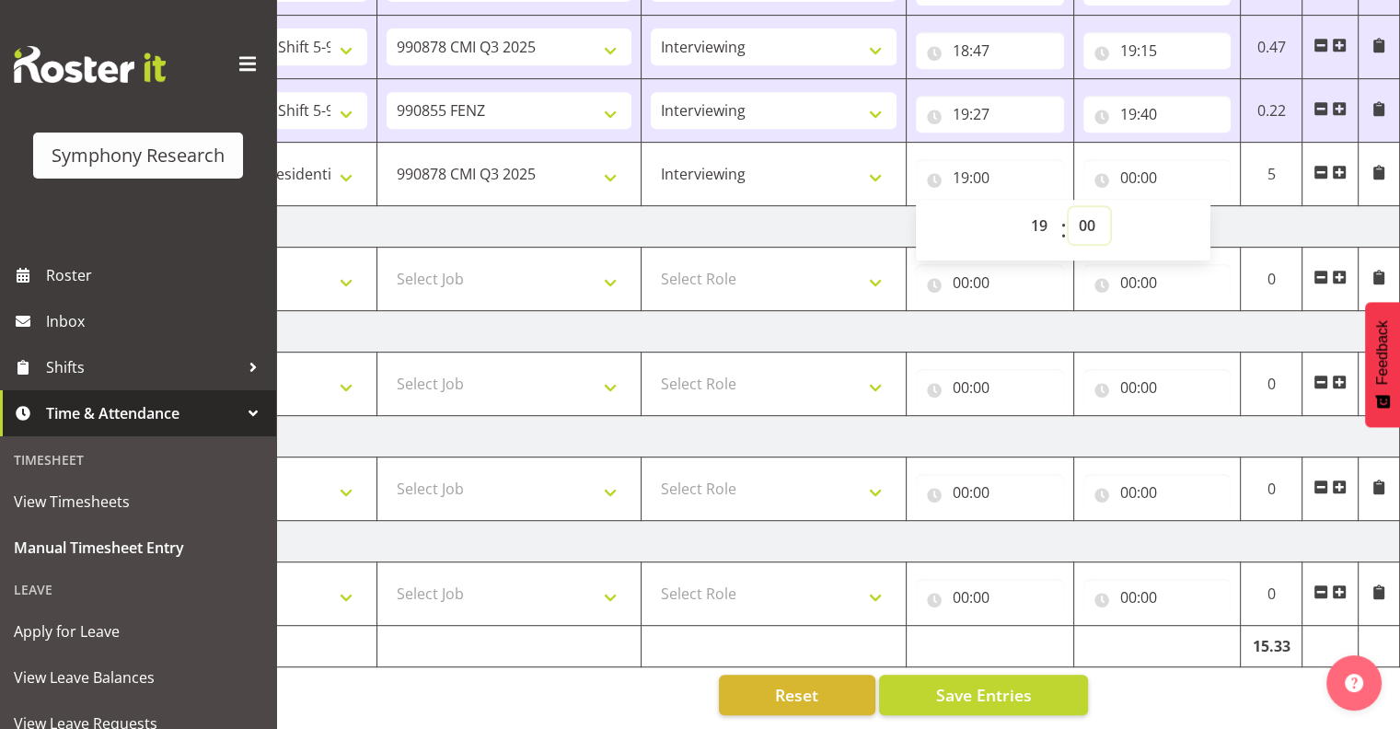
select select "47"
click at [1069, 207] on select "00 01 02 03 04 05 06 07 08 09 10 11 12 13 14 15 16 17 18 19 20 21 22 23 24 25 2…" at bounding box center [1089, 225] width 41 height 37
type input "19:47"
click at [1153, 160] on input "00:00" at bounding box center [1157, 177] width 148 height 37
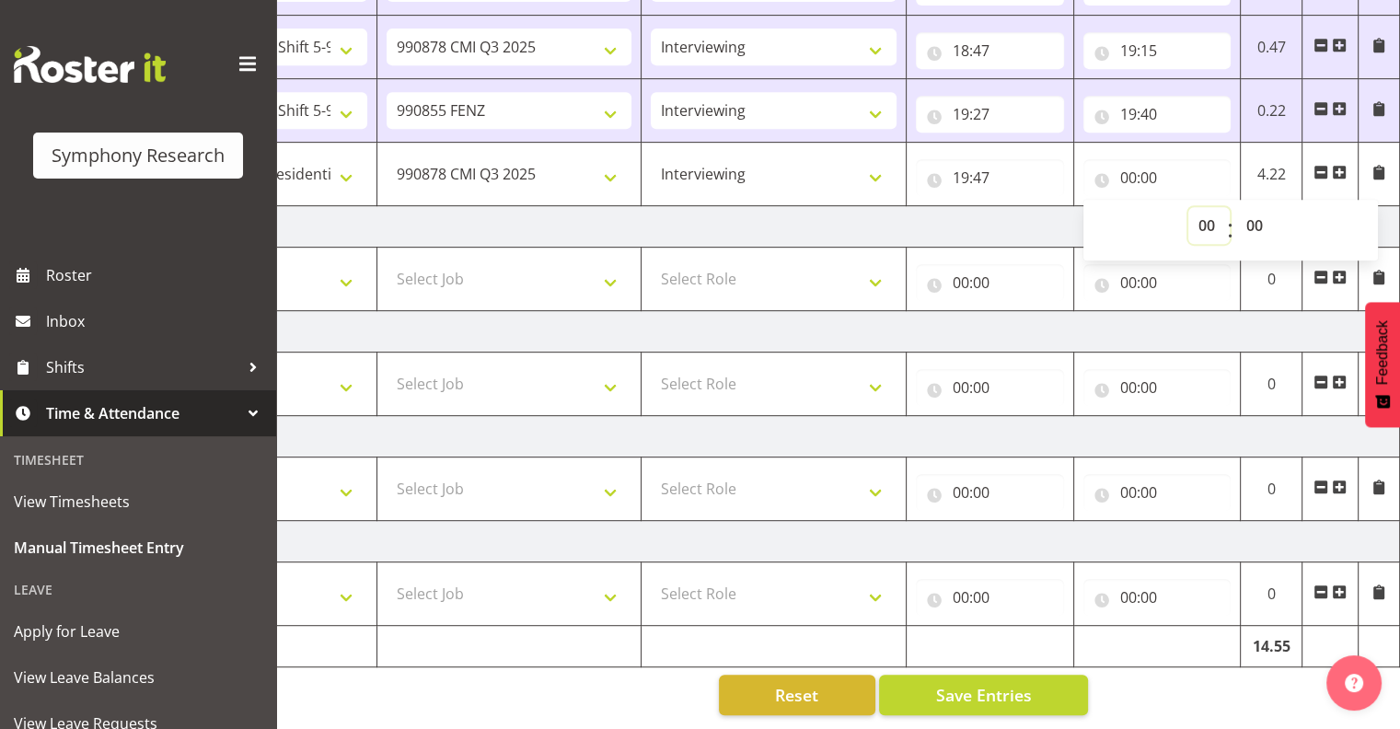
click at [1210, 212] on select "00 01 02 03 04 05 06 07 08 09 10 11 12 13 14 15 16 17 18 19 20 21 22 23" at bounding box center [1208, 225] width 41 height 37
select select "21"
click at [1188, 207] on select "00 01 02 03 04 05 06 07 08 09 10 11 12 13 14 15 16 17 18 19 20 21 22 23" at bounding box center [1208, 225] width 41 height 37
type input "21:00"
click at [1010, 683] on span "Save Entries" at bounding box center [983, 695] width 96 height 24
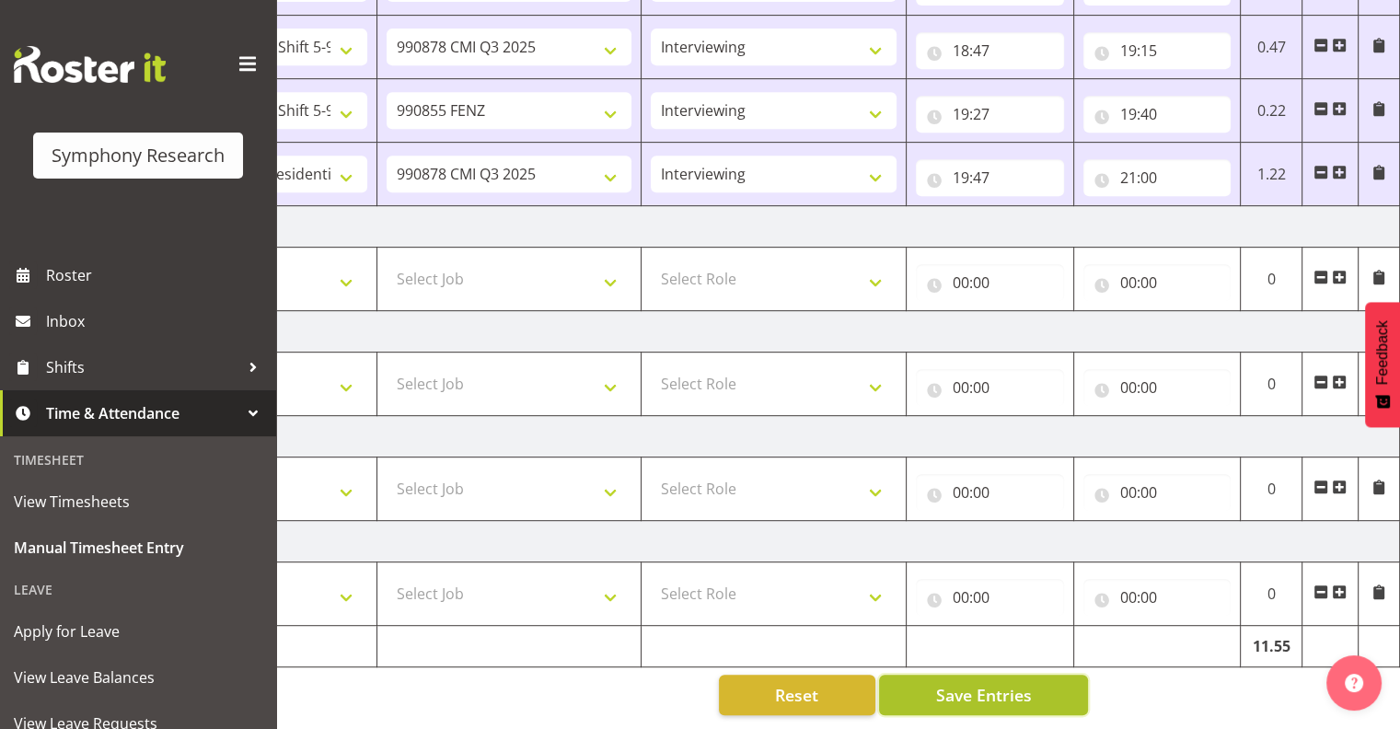
click at [965, 683] on span "Save Entries" at bounding box center [983, 695] width 96 height 24
click at [983, 683] on span "Save Entries" at bounding box center [983, 695] width 96 height 24
click at [960, 683] on span "Save Entries" at bounding box center [983, 695] width 96 height 24
